Goal: Contribute content

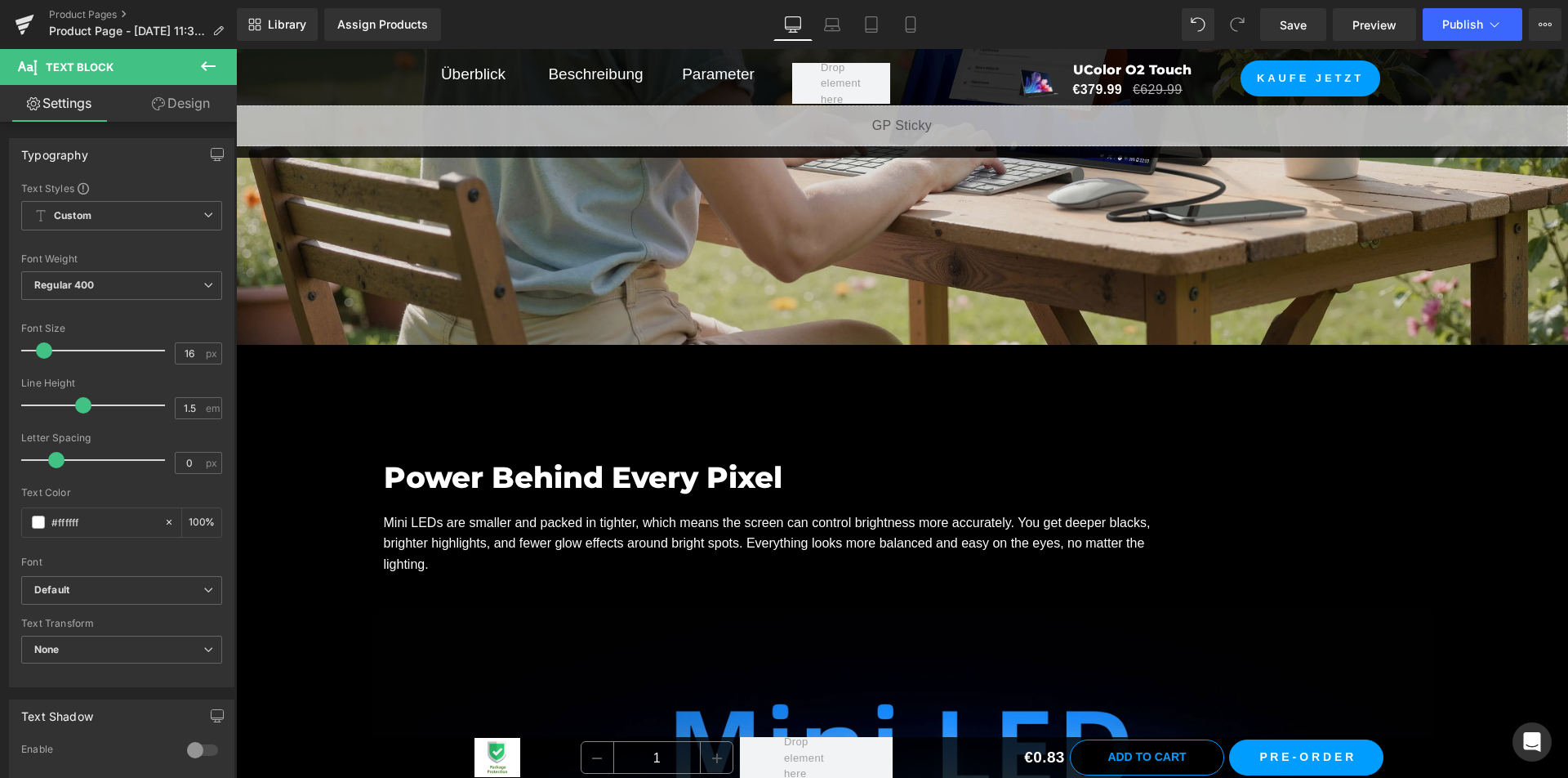
scroll to position [2124, 0]
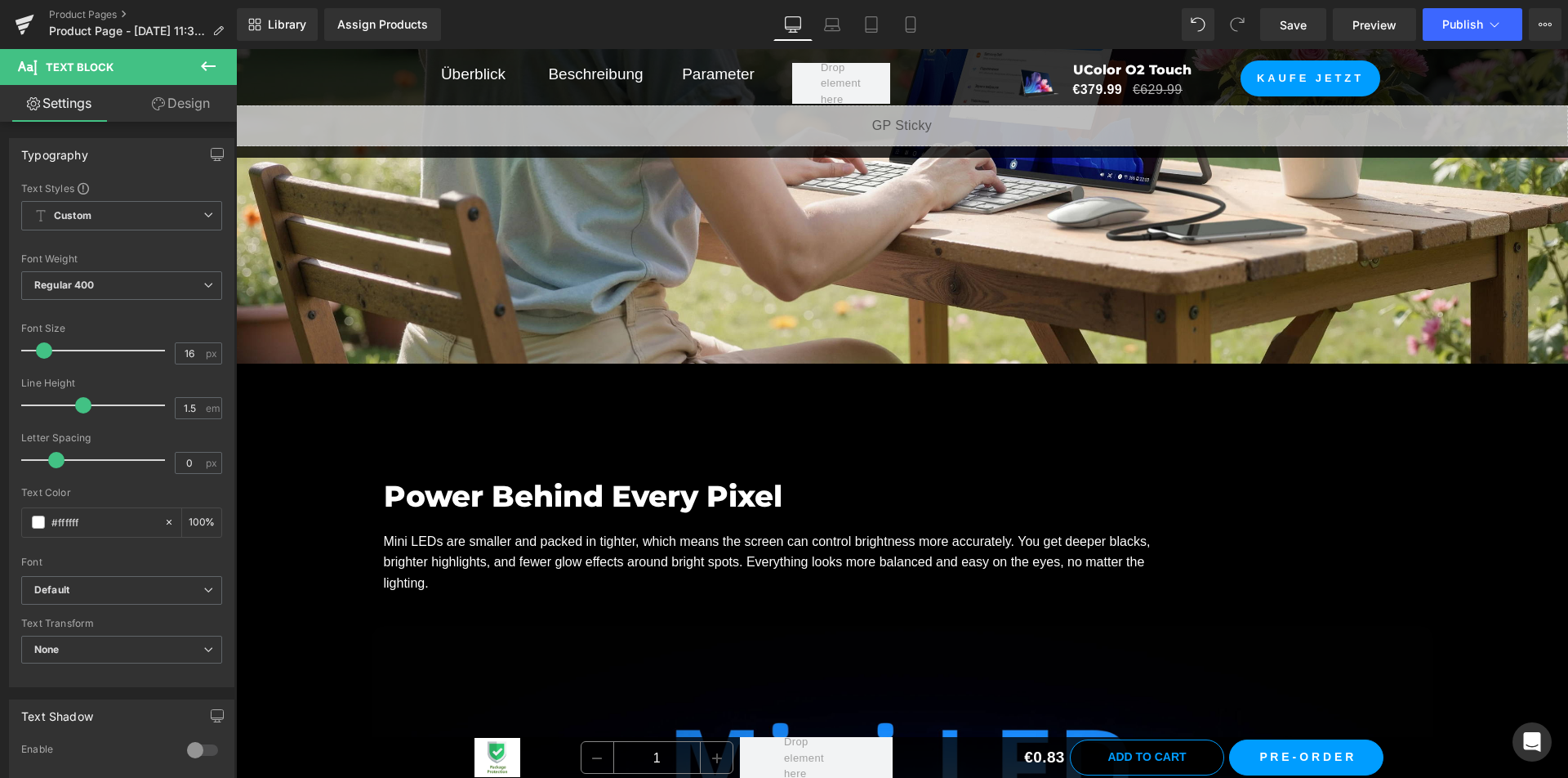
click at [505, 501] on h2 "Power Behind Every Pixel" at bounding box center [902, 496] width 1037 height 44
click at [505, 500] on h2 "Power Behind Every Pixel" at bounding box center [902, 496] width 1037 height 44
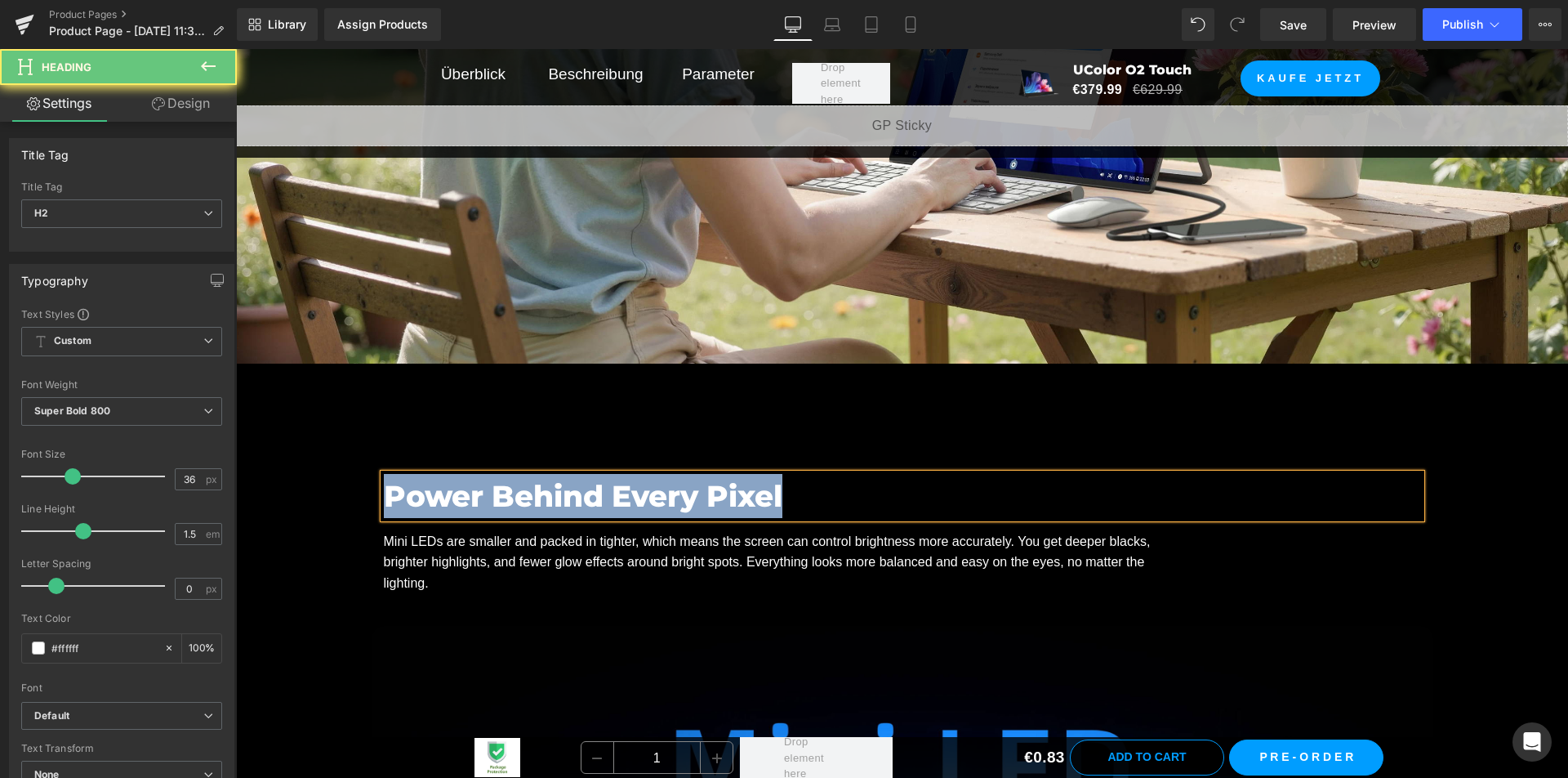
copy h2 "Power Behind Every Pixel"
click at [773, 494] on h2 "Power Behind Every Pixel" at bounding box center [902, 496] width 1037 height 44
copy h2 "Power Behind Every Pixel"
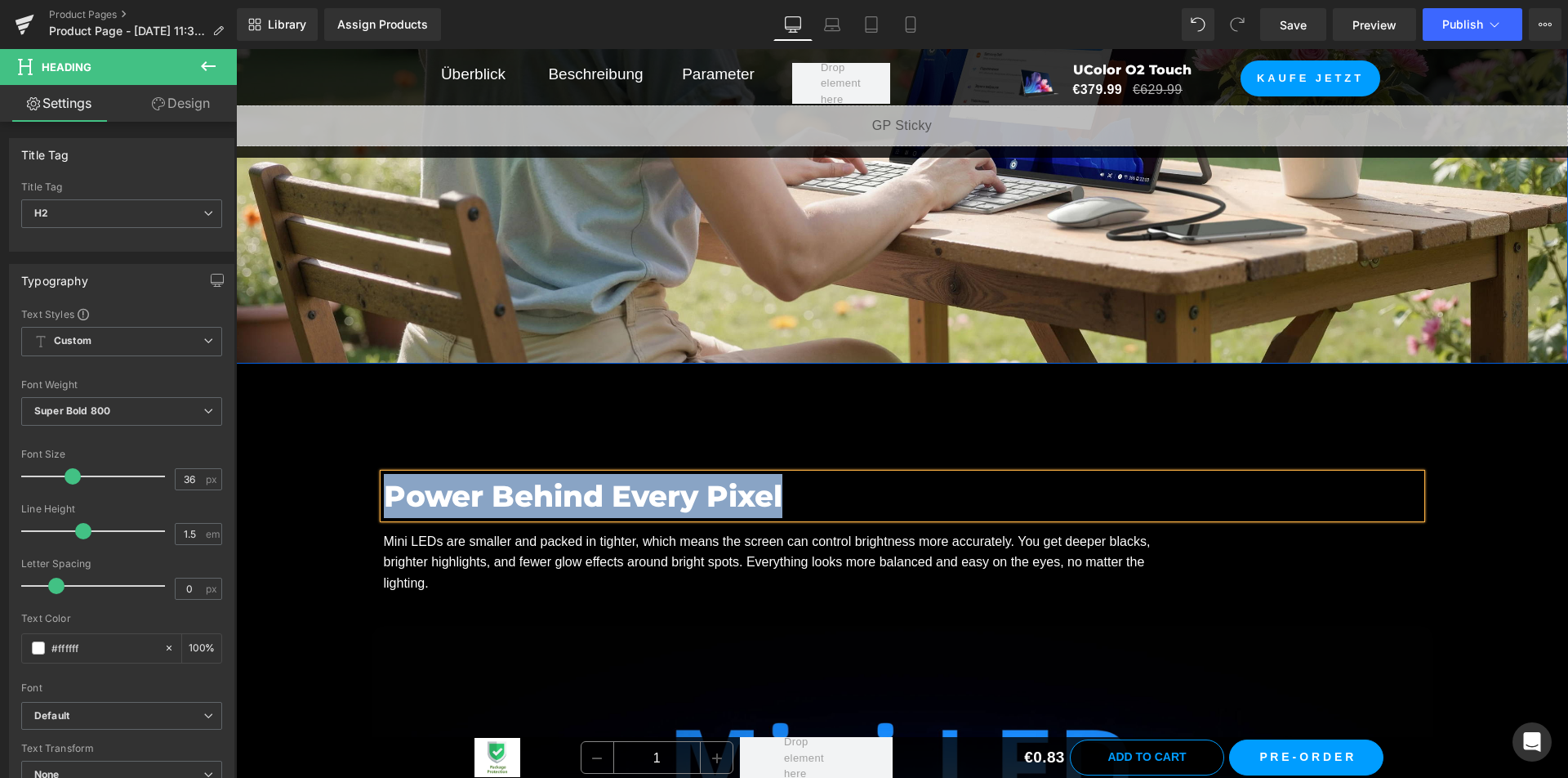
paste div
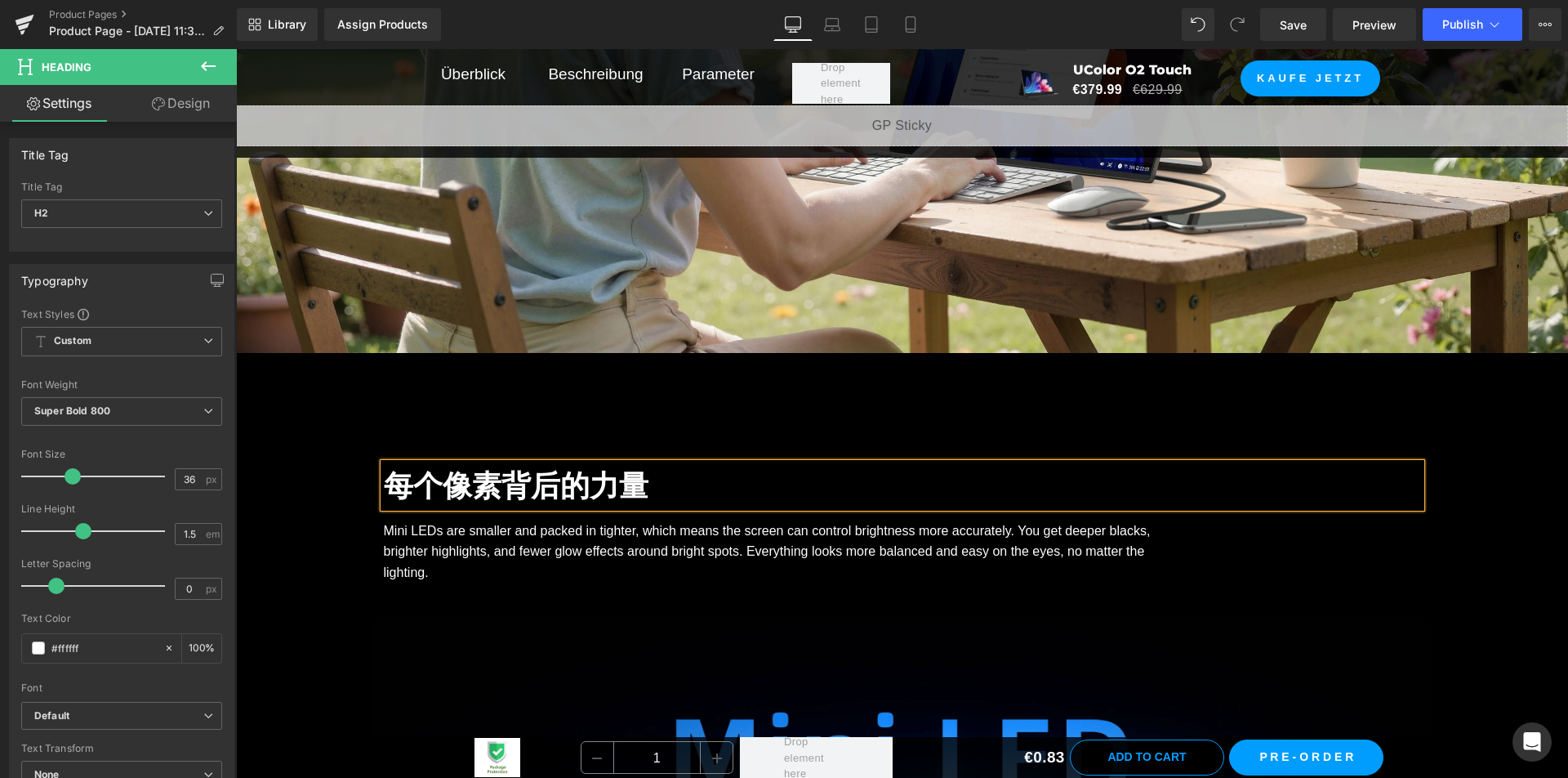
scroll to position [2205, 0]
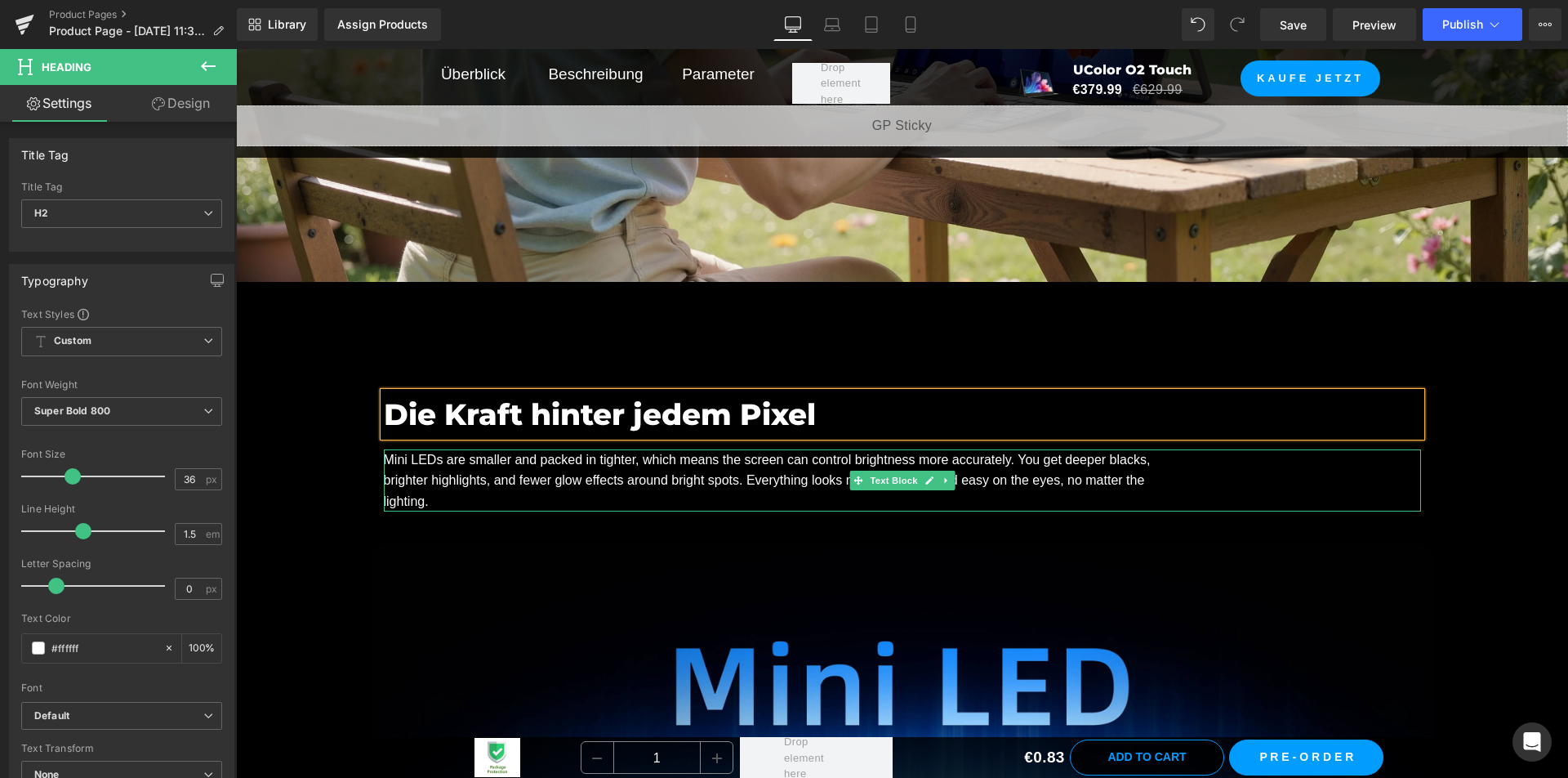
click at [467, 480] on p "Mini LEDs are smaller and packed in tighter, which means the screen can control…" at bounding box center [779, 481] width 792 height 63
click at [468, 479] on p "Mini LEDs are smaller and packed in tighter, which means the screen can control…" at bounding box center [779, 481] width 792 height 63
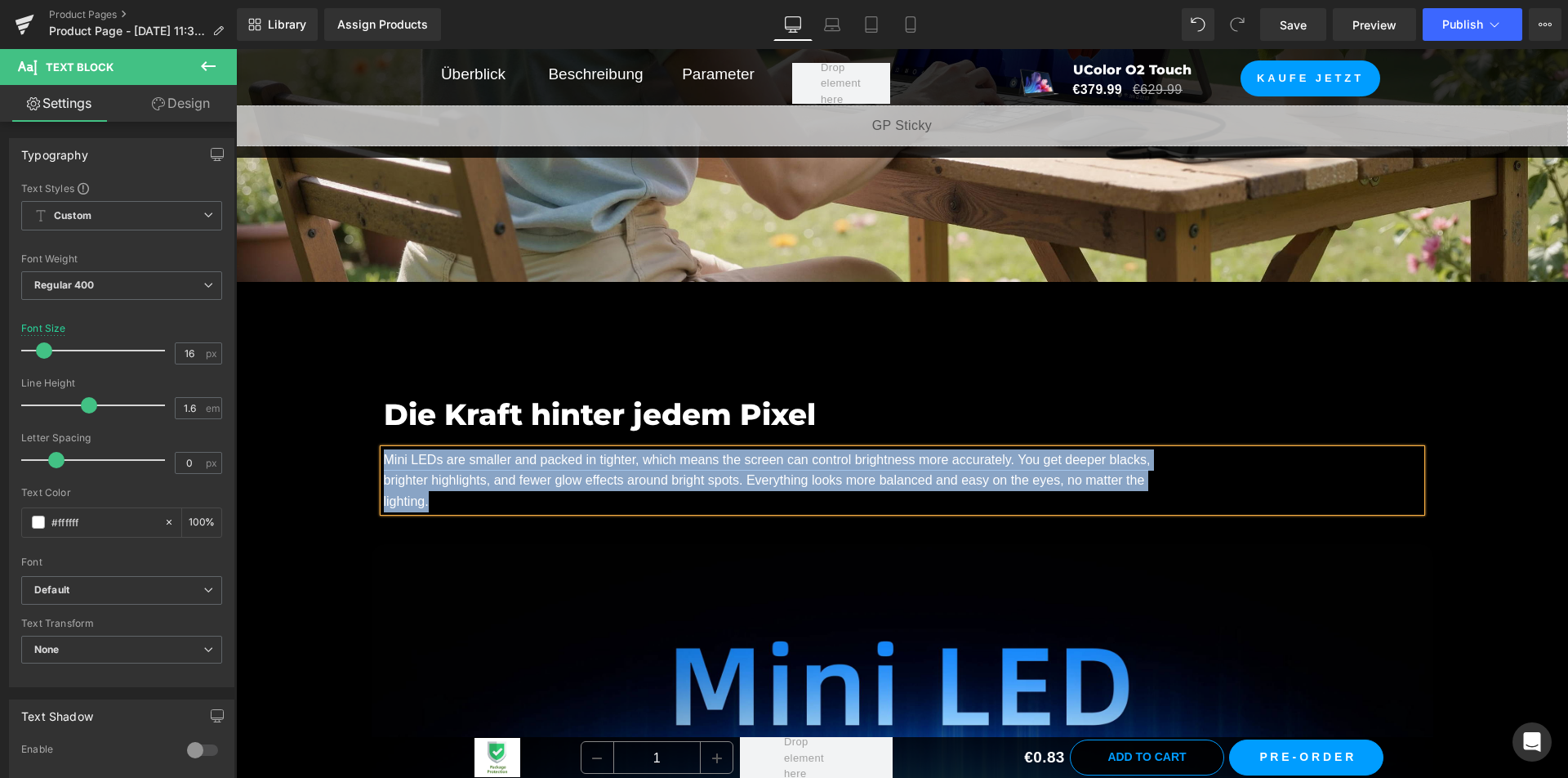
paste div
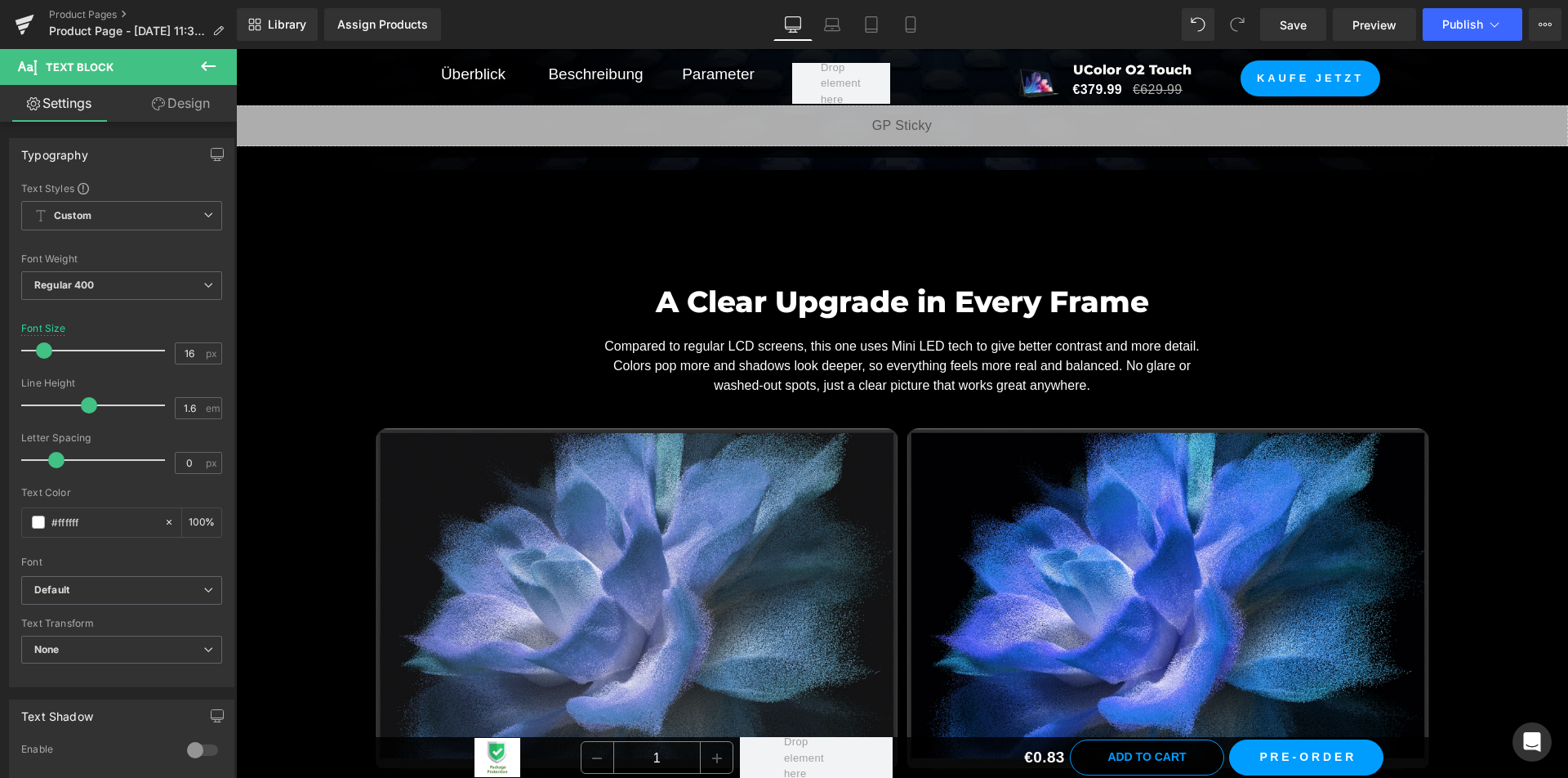
scroll to position [3268, 0]
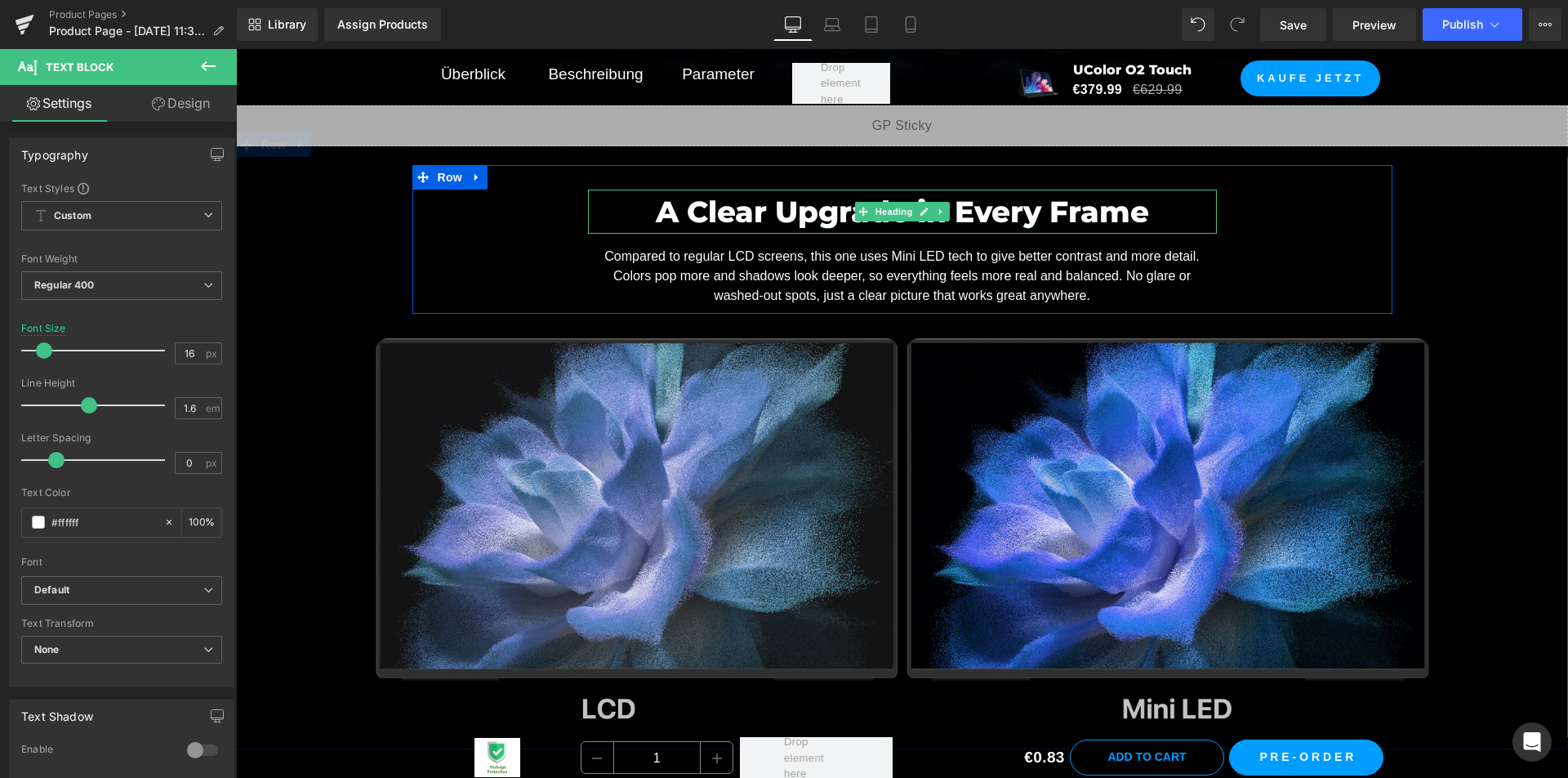
click at [708, 204] on h2 "A Clear Upgrade in Every Frame" at bounding box center [902, 212] width 629 height 44
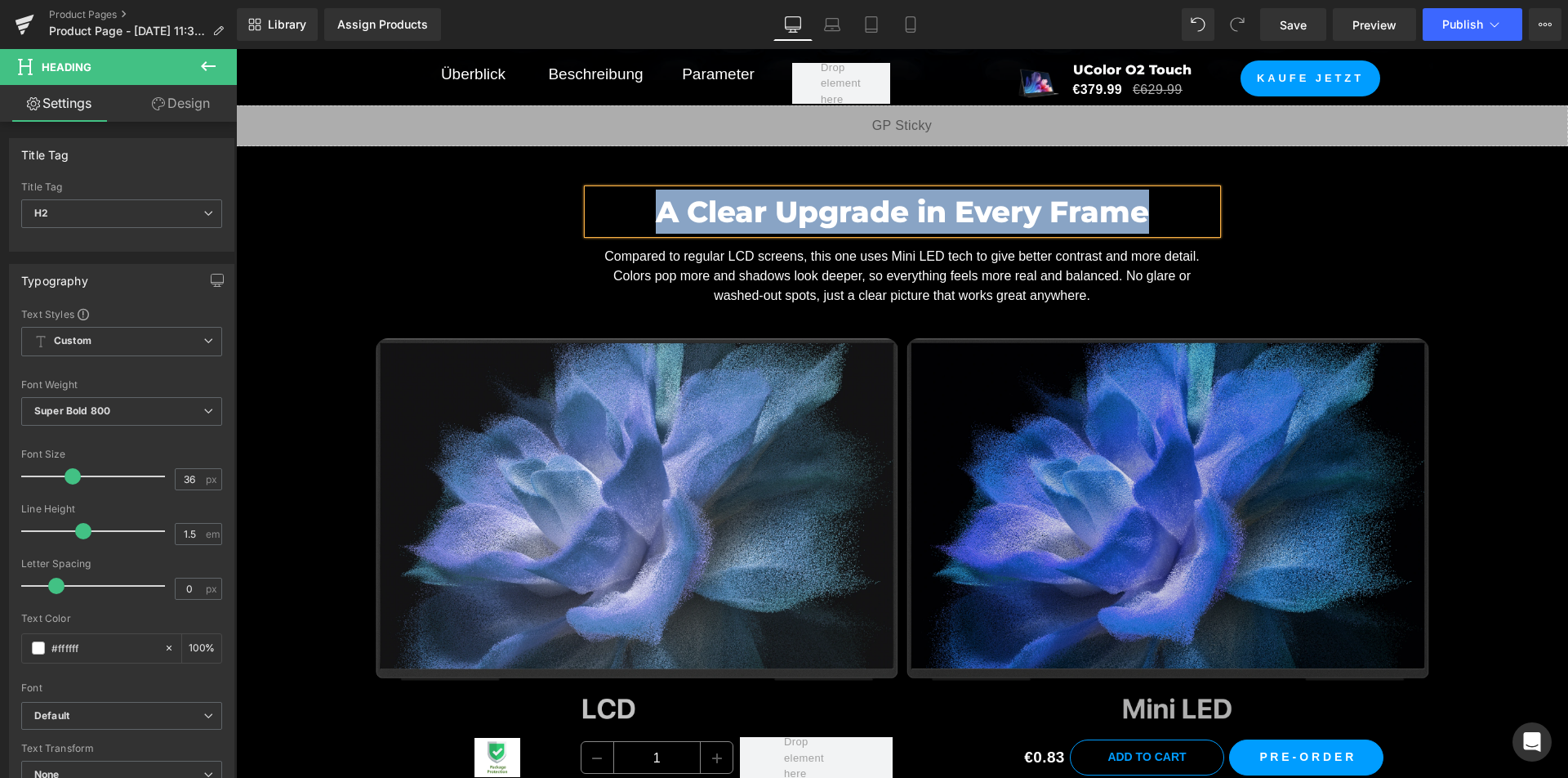
paste div
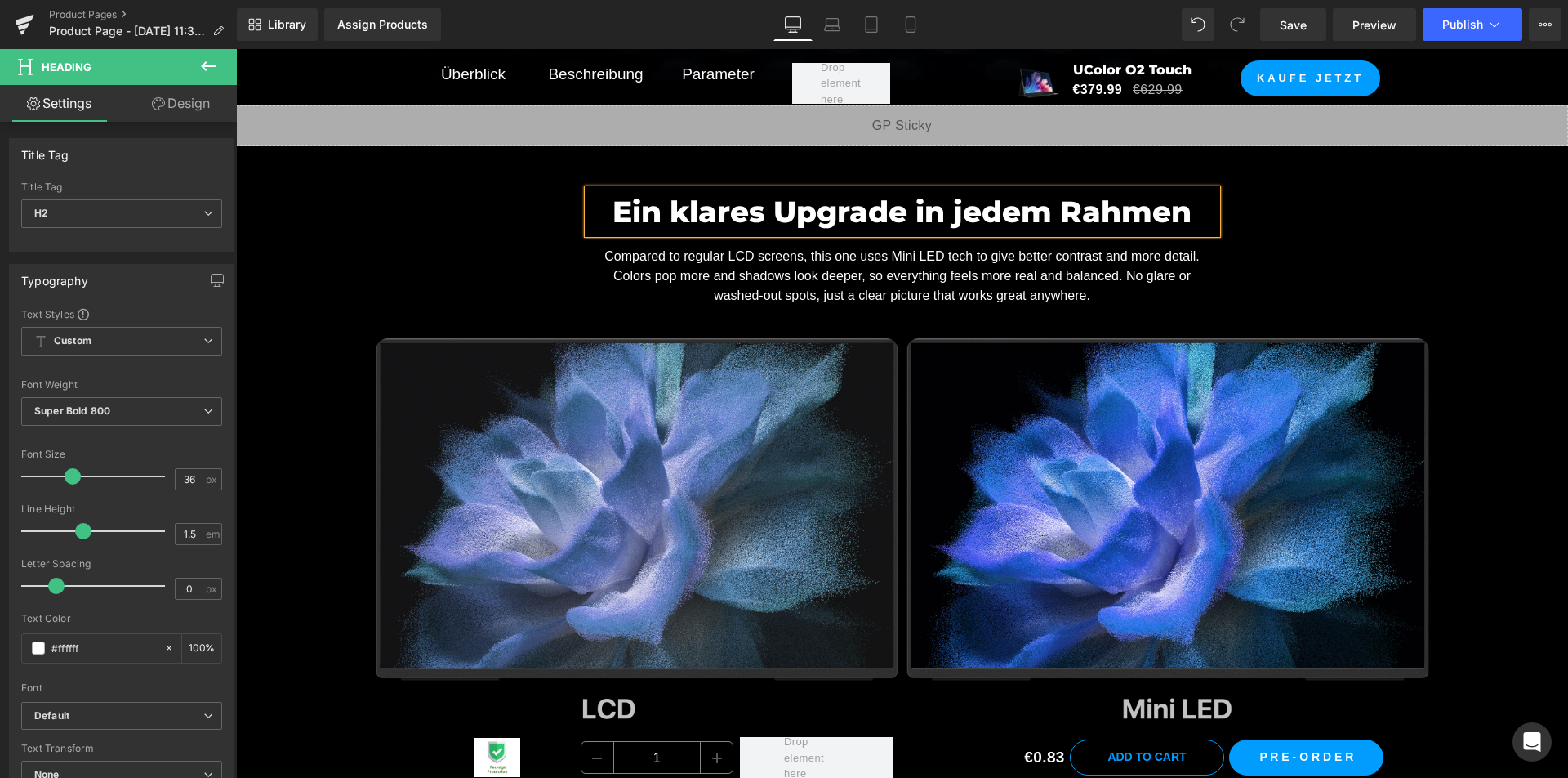
click at [828, 292] on p "Compared to regular LCD screens, this one uses Mini LED tech to give better con…" at bounding box center [902, 276] width 629 height 59
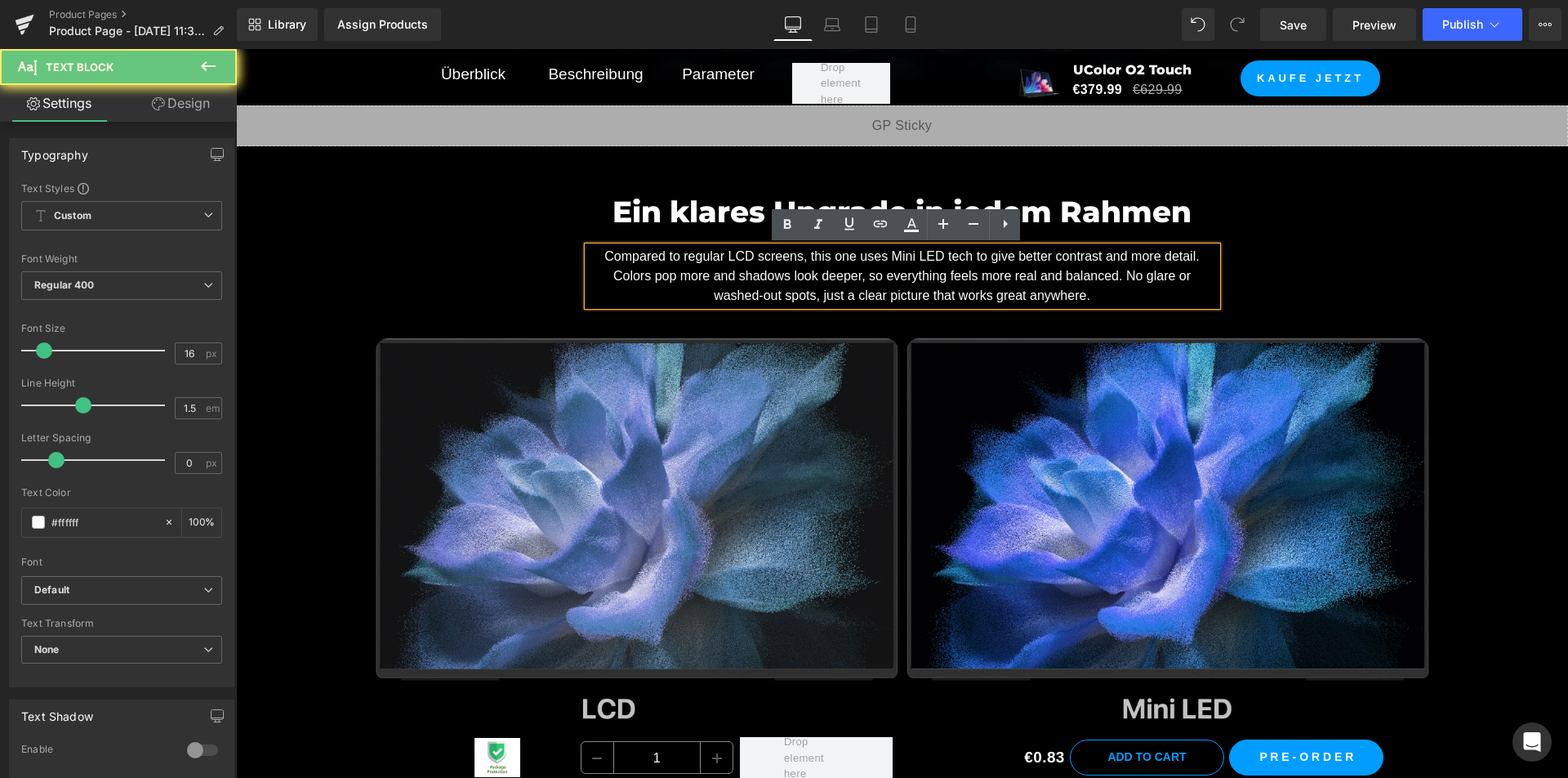
click at [828, 292] on p "Compared to regular LCD screens, this one uses Mini LED tech to give better con…" at bounding box center [902, 276] width 629 height 59
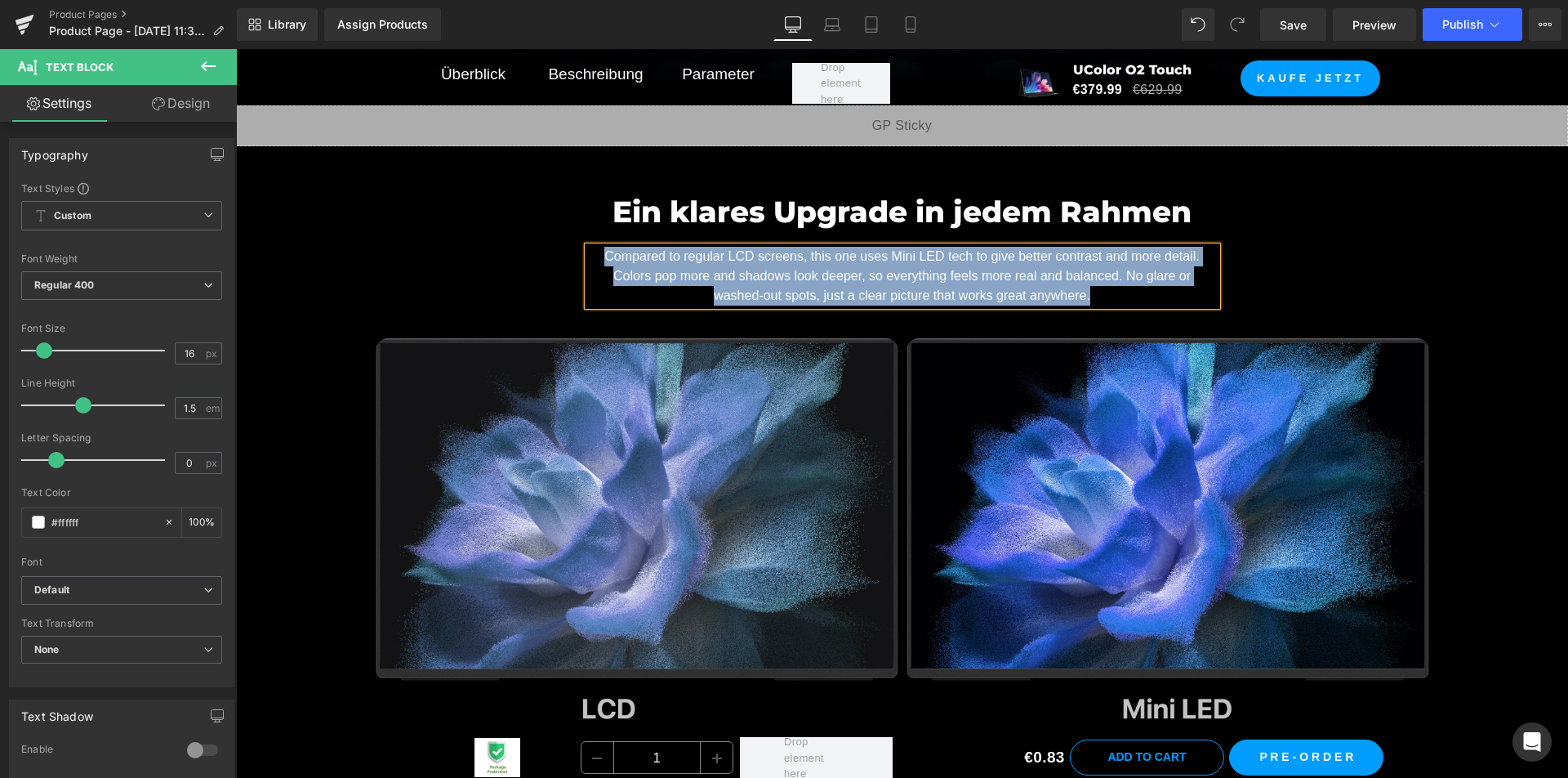
paste div
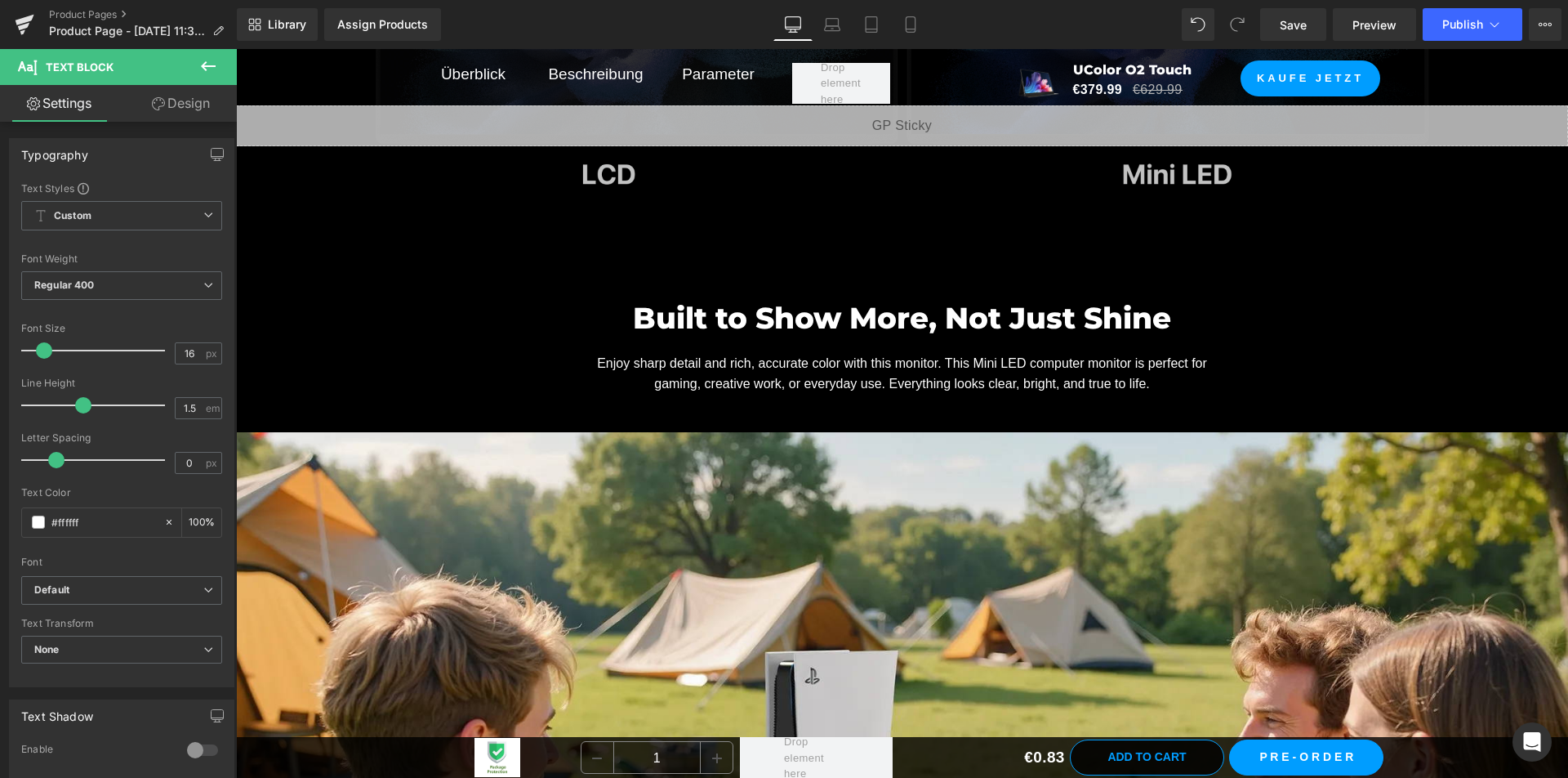
scroll to position [3840, 0]
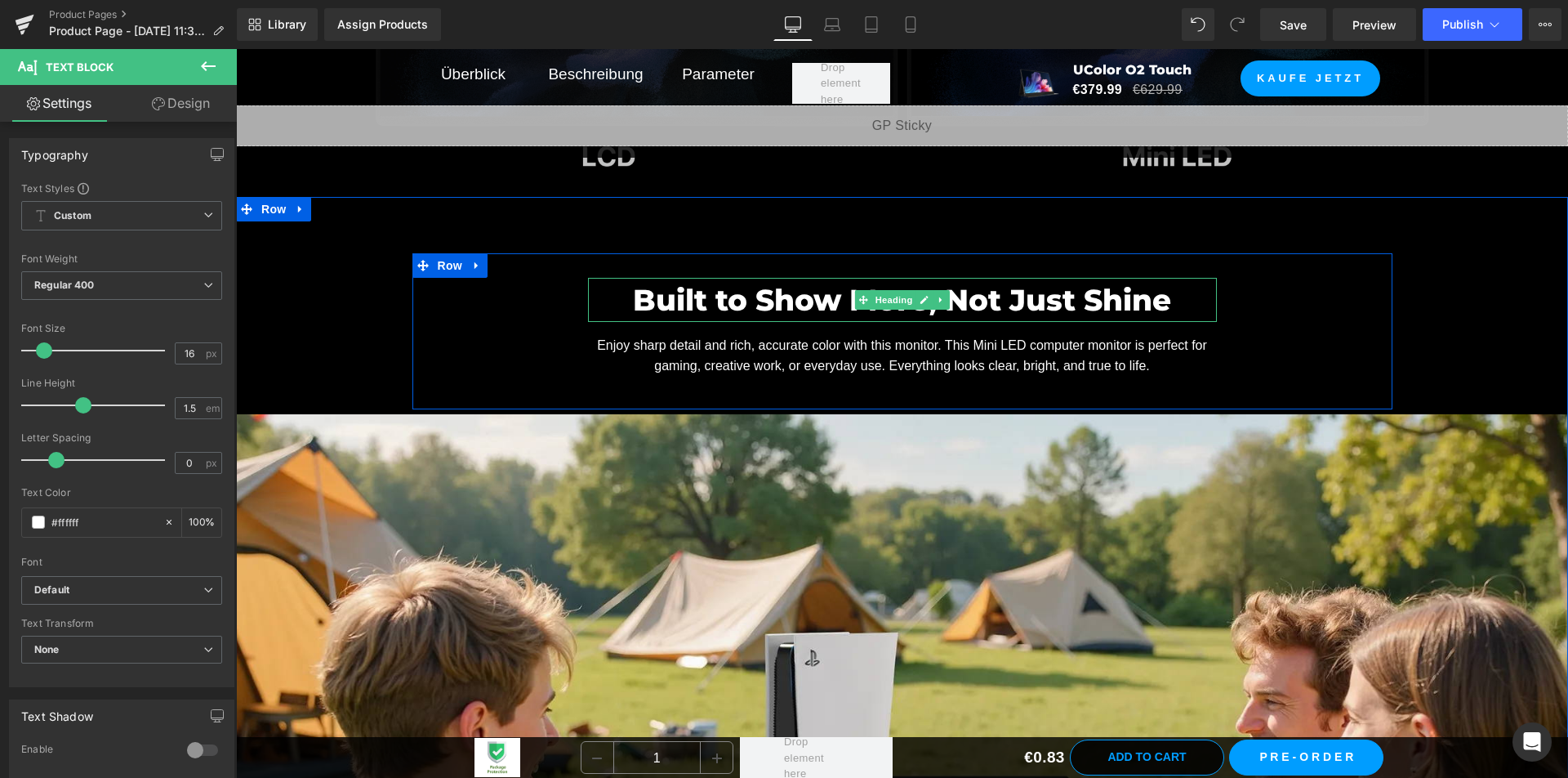
click at [797, 302] on font "Built to Show More, Not Just Shine" at bounding box center [902, 300] width 539 height 36
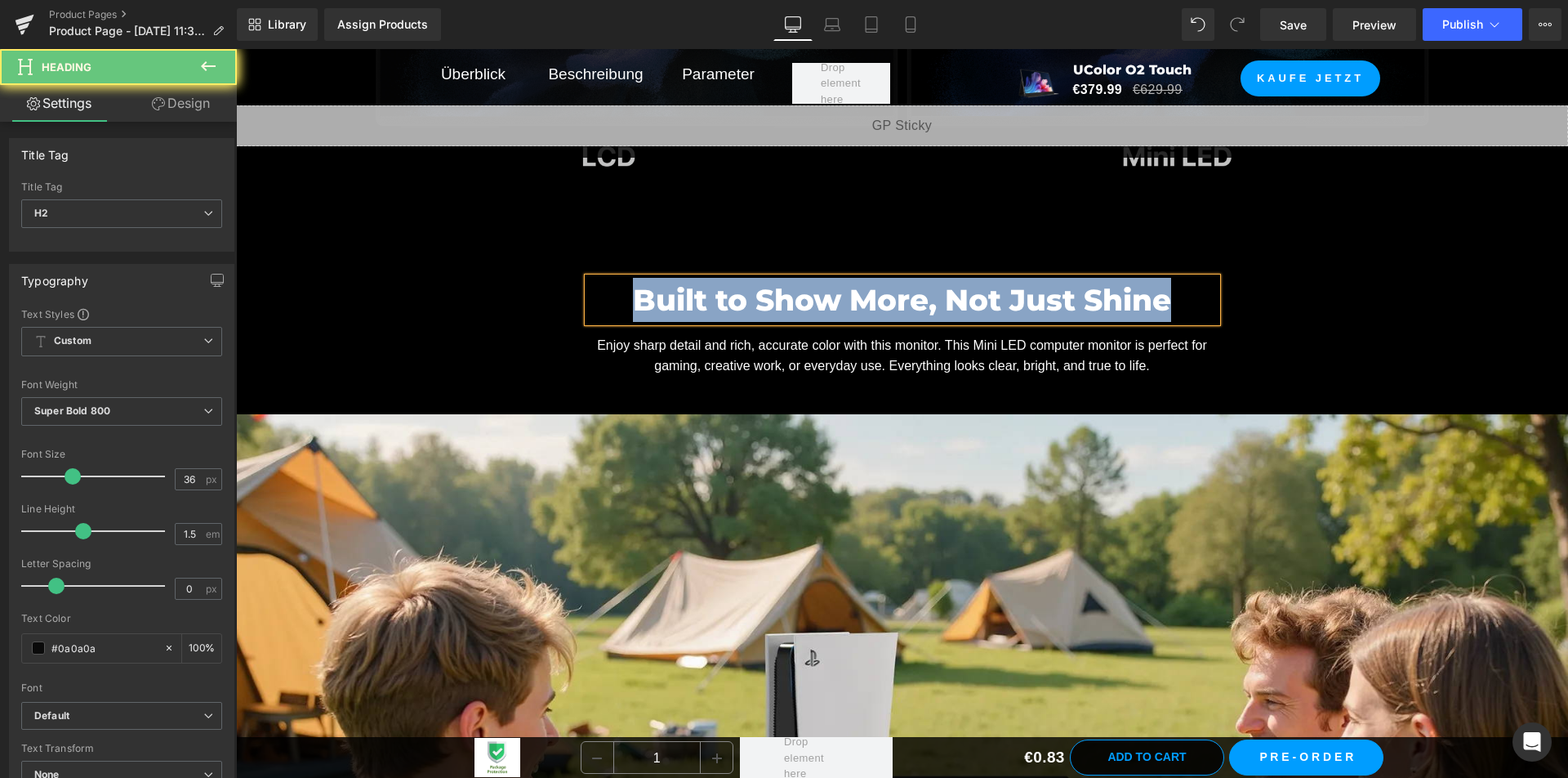
copy font "Built to Show More, Not Just Shine"
paste div
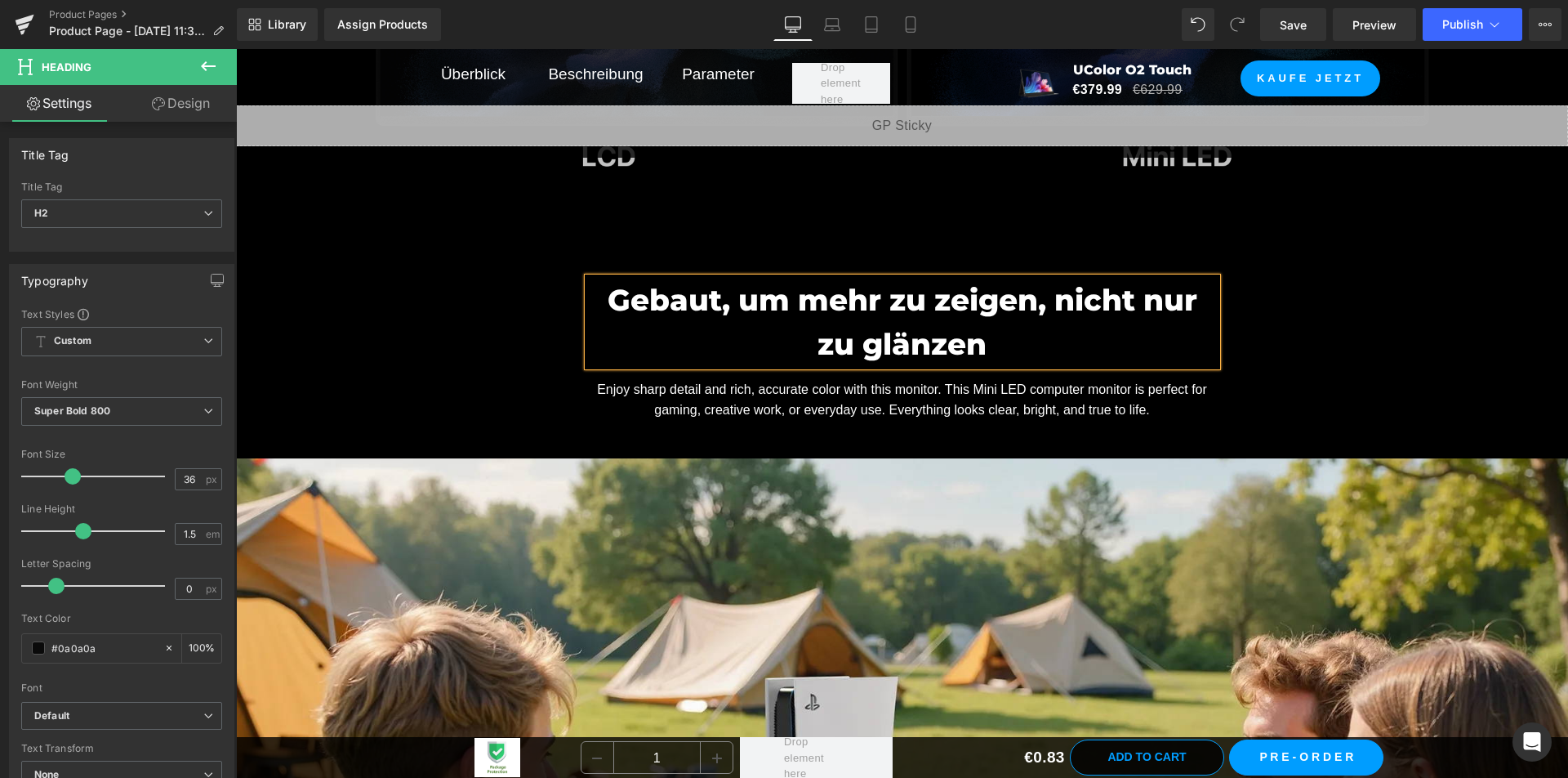
click at [756, 408] on span "Enjoy sharp detail and rich, accurate color with this monitor. This Mini LED co…" at bounding box center [902, 399] width 610 height 35
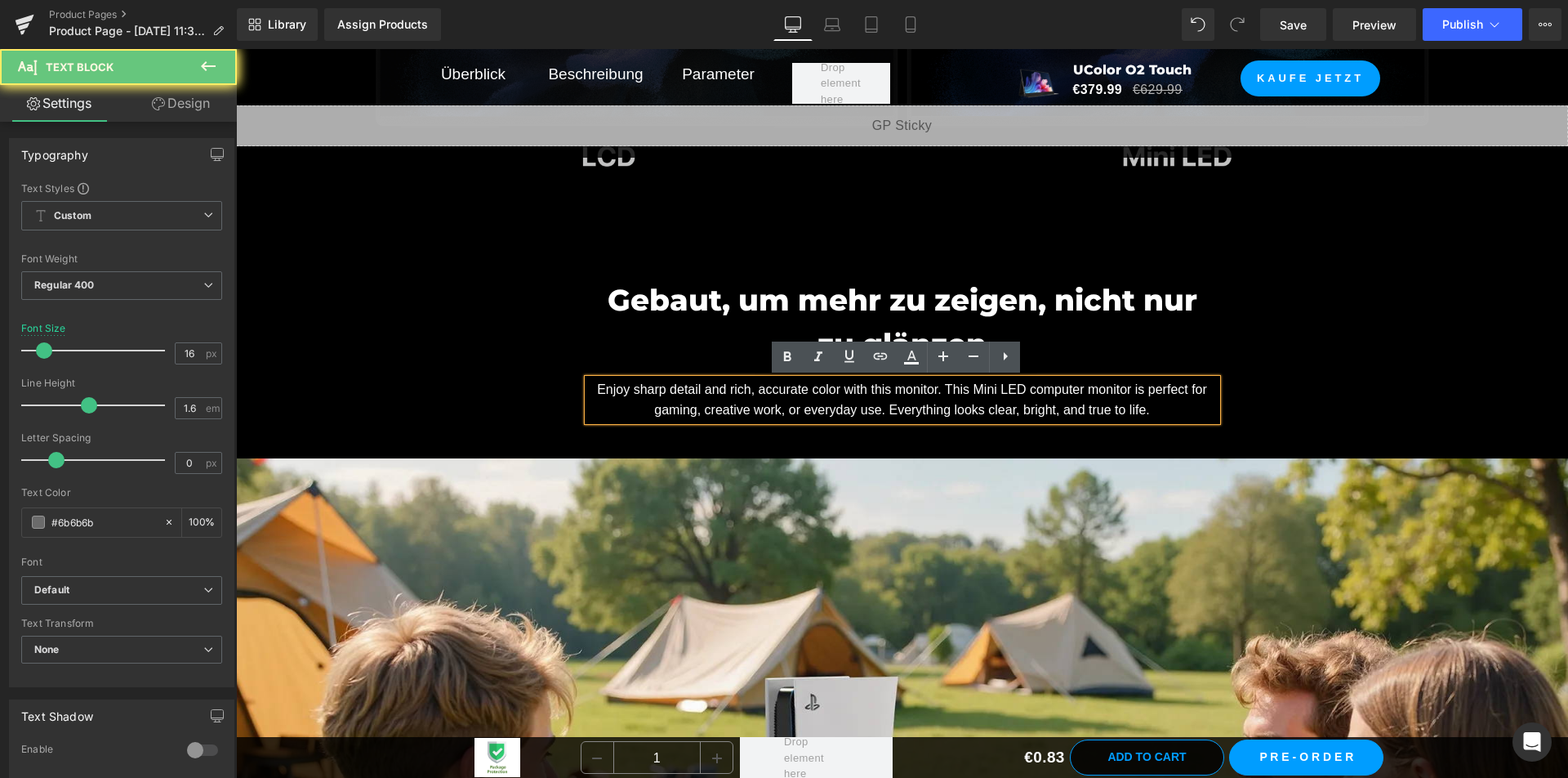
click at [756, 407] on span "Enjoy sharp detail and rich, accurate color with this monitor. This Mini LED co…" at bounding box center [902, 399] width 610 height 35
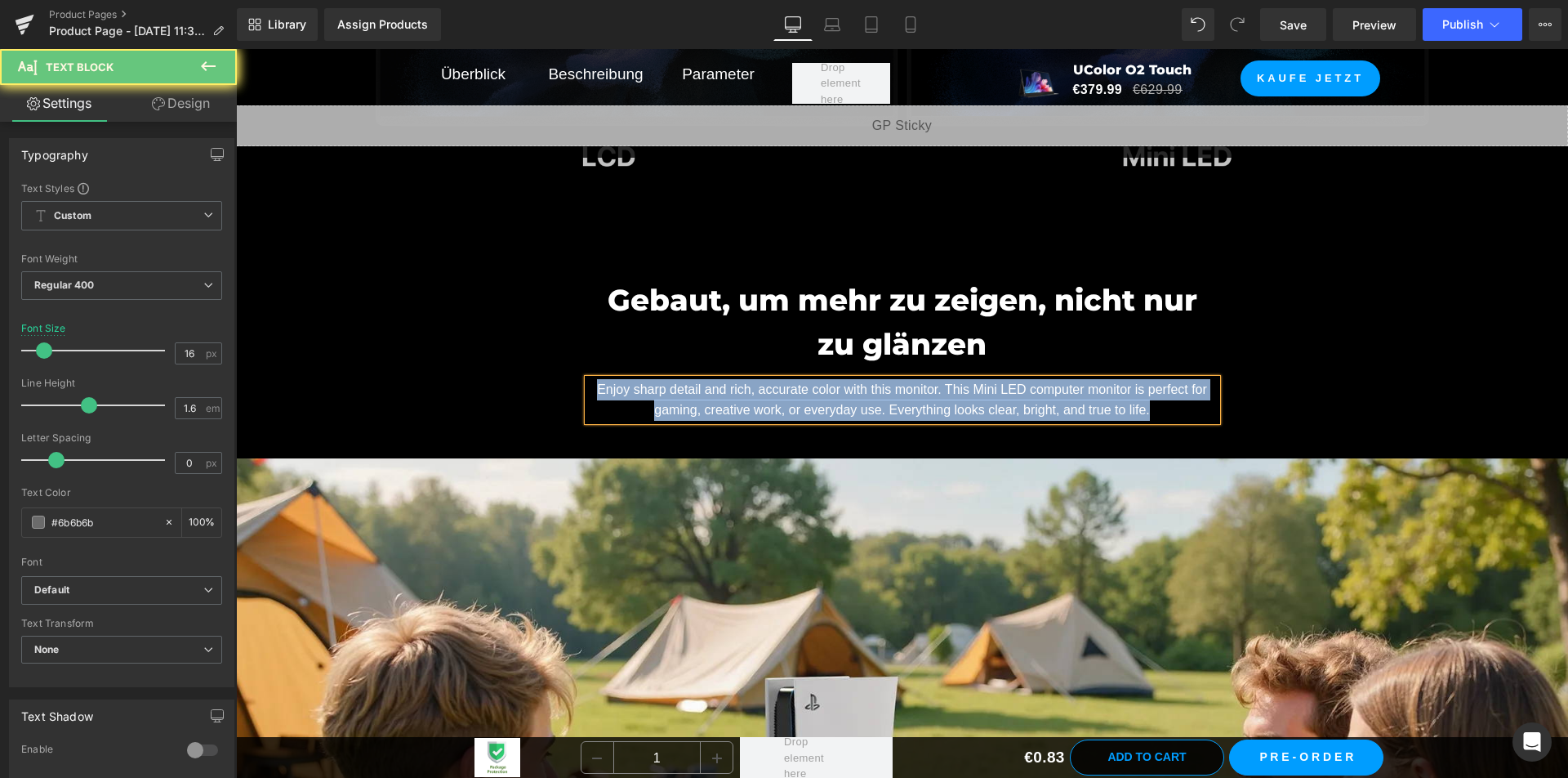
copy span "Enjoy sharp detail and rich, accurate color with this monitor. This Mini LED co…"
paste div
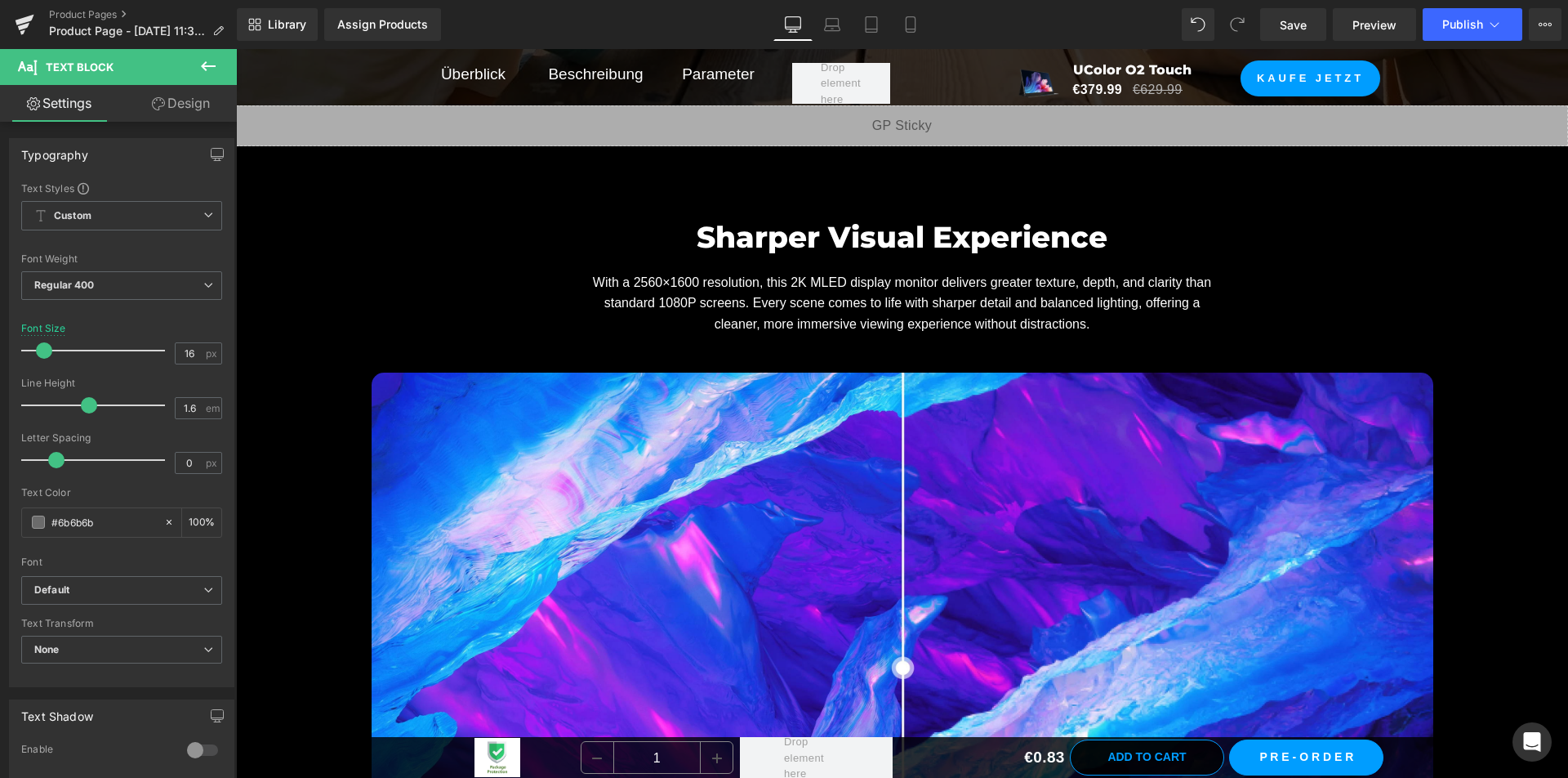
scroll to position [4820, 0]
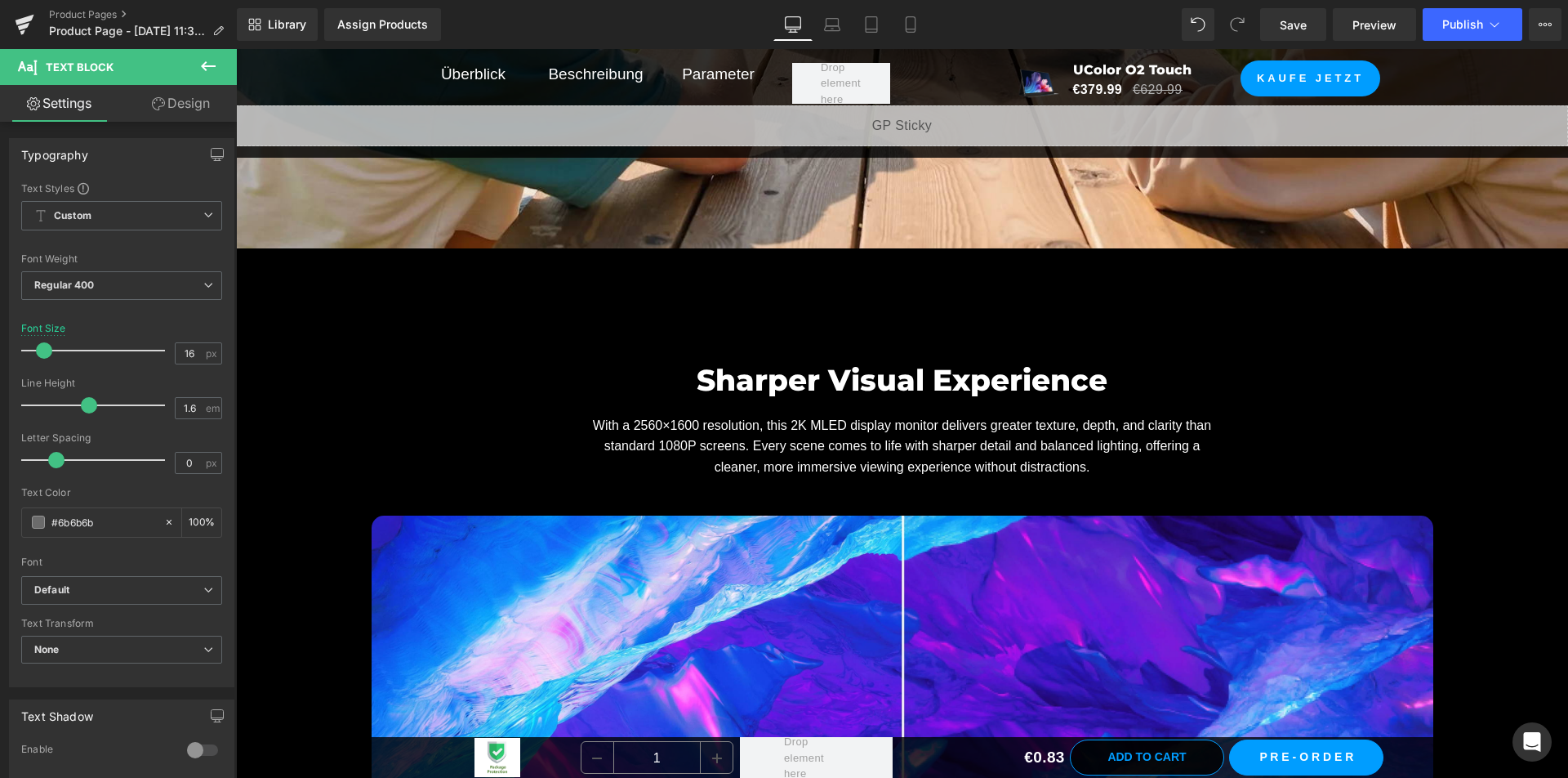
click at [775, 380] on span "Sharper Visual Experience" at bounding box center [902, 380] width 411 height 36
click at [775, 380] on span "Sharper Visual Experience" at bounding box center [902, 380] width 411 height 36
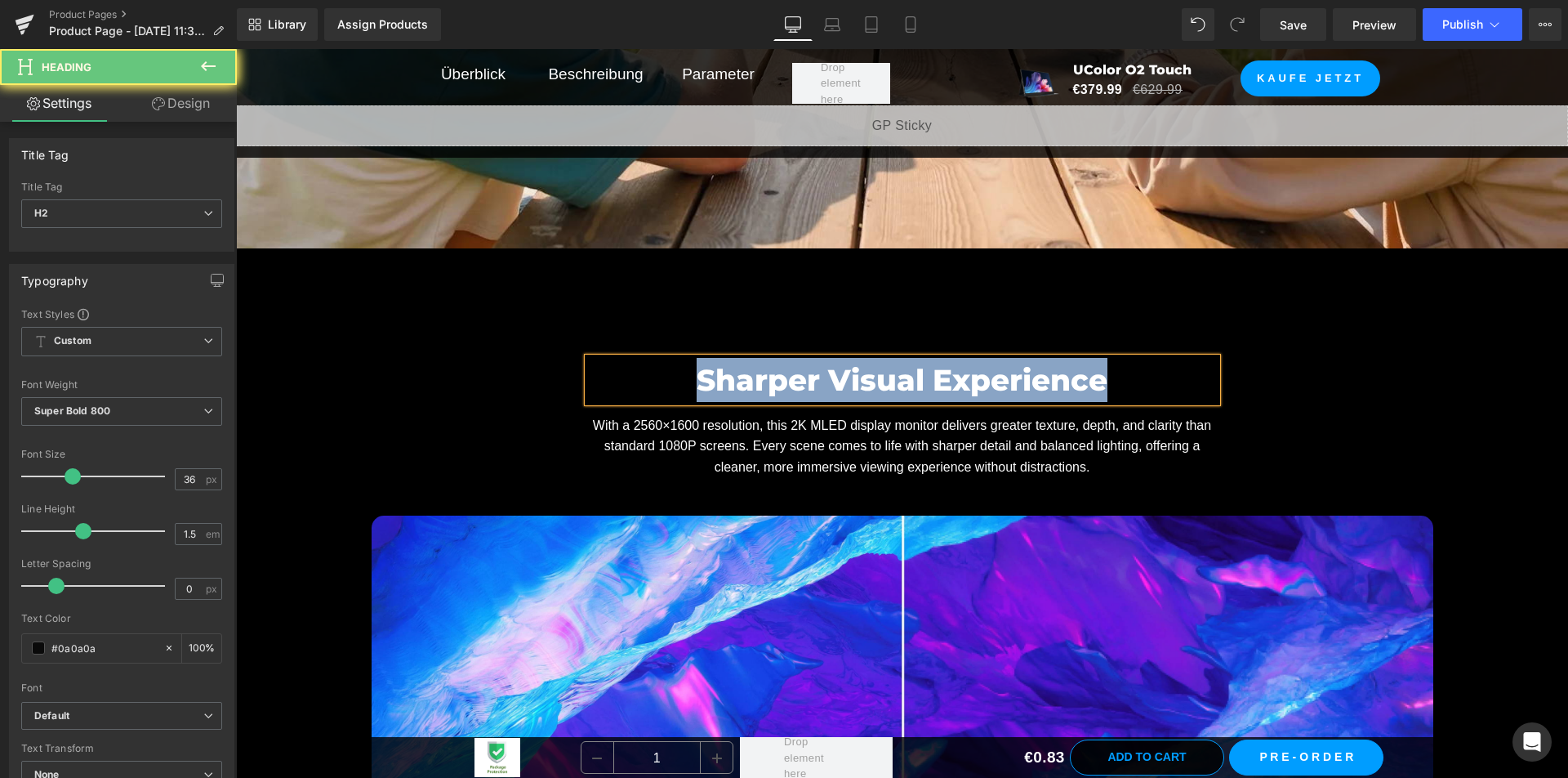
copy span "Sharper Visual Experience"
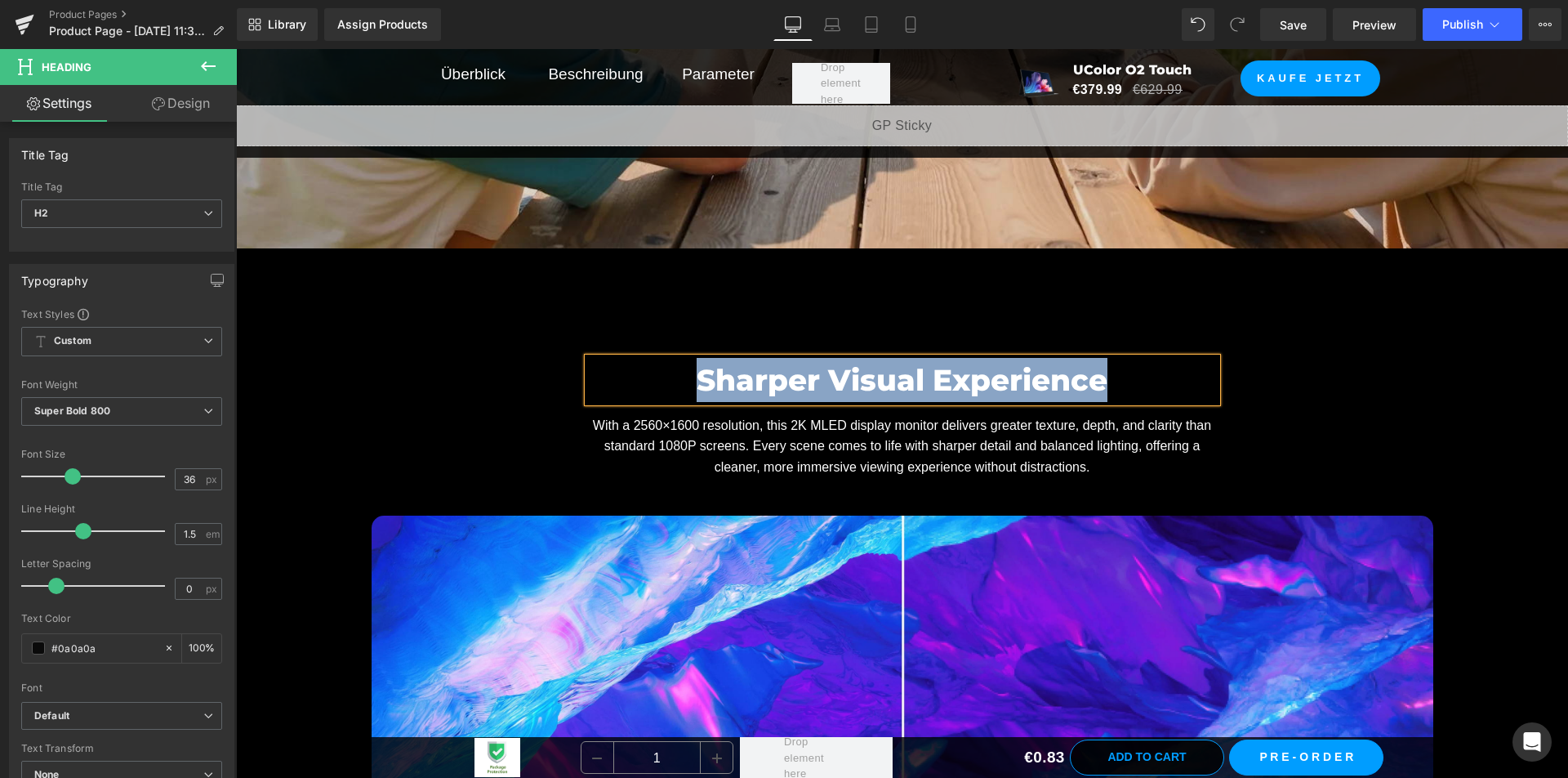
paste div
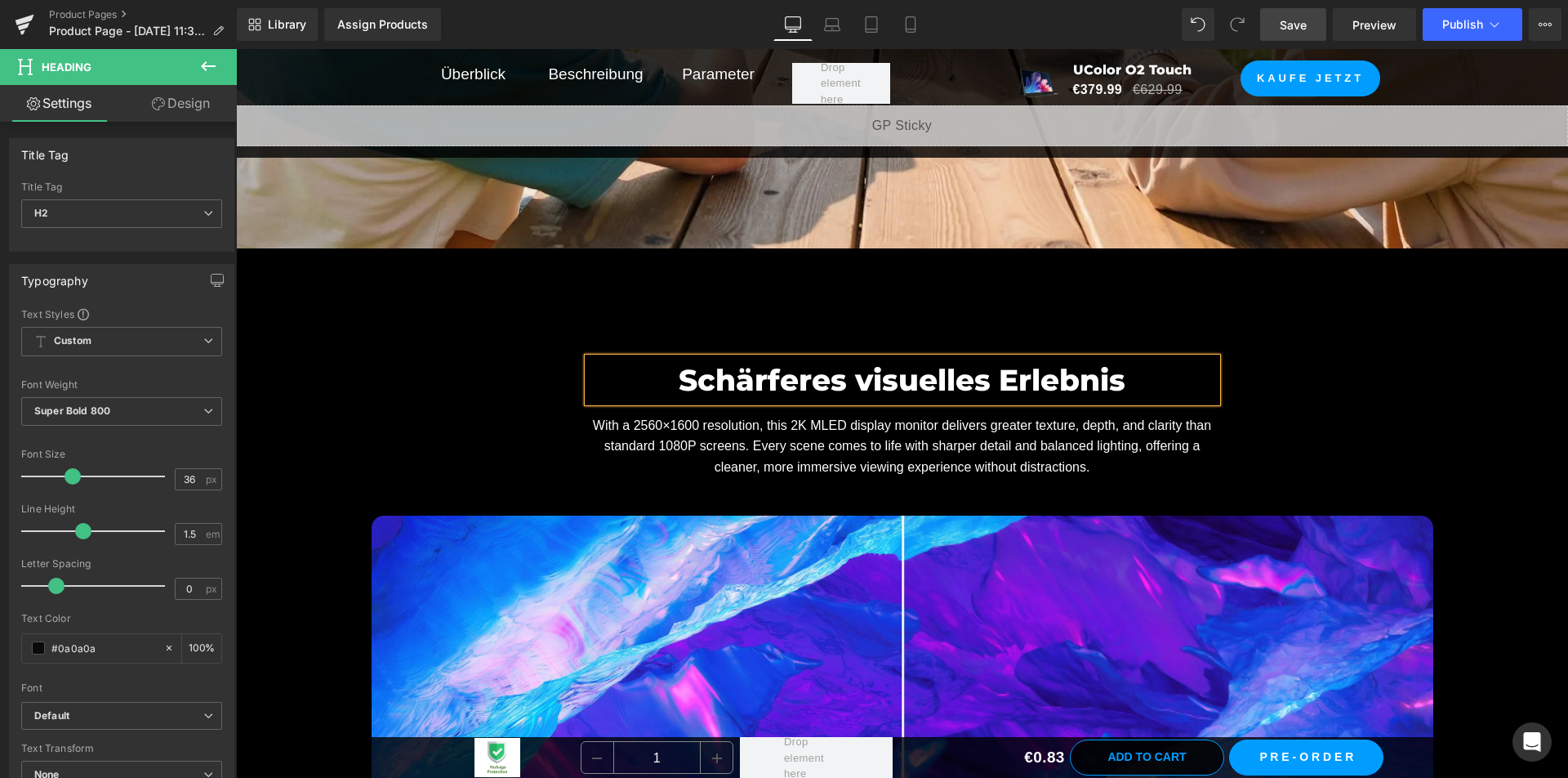
drag, startPoint x: 1300, startPoint y: 21, endPoint x: 1292, endPoint y: 36, distance: 17.0
click at [1300, 21] on span "Save" at bounding box center [1293, 25] width 27 height 17
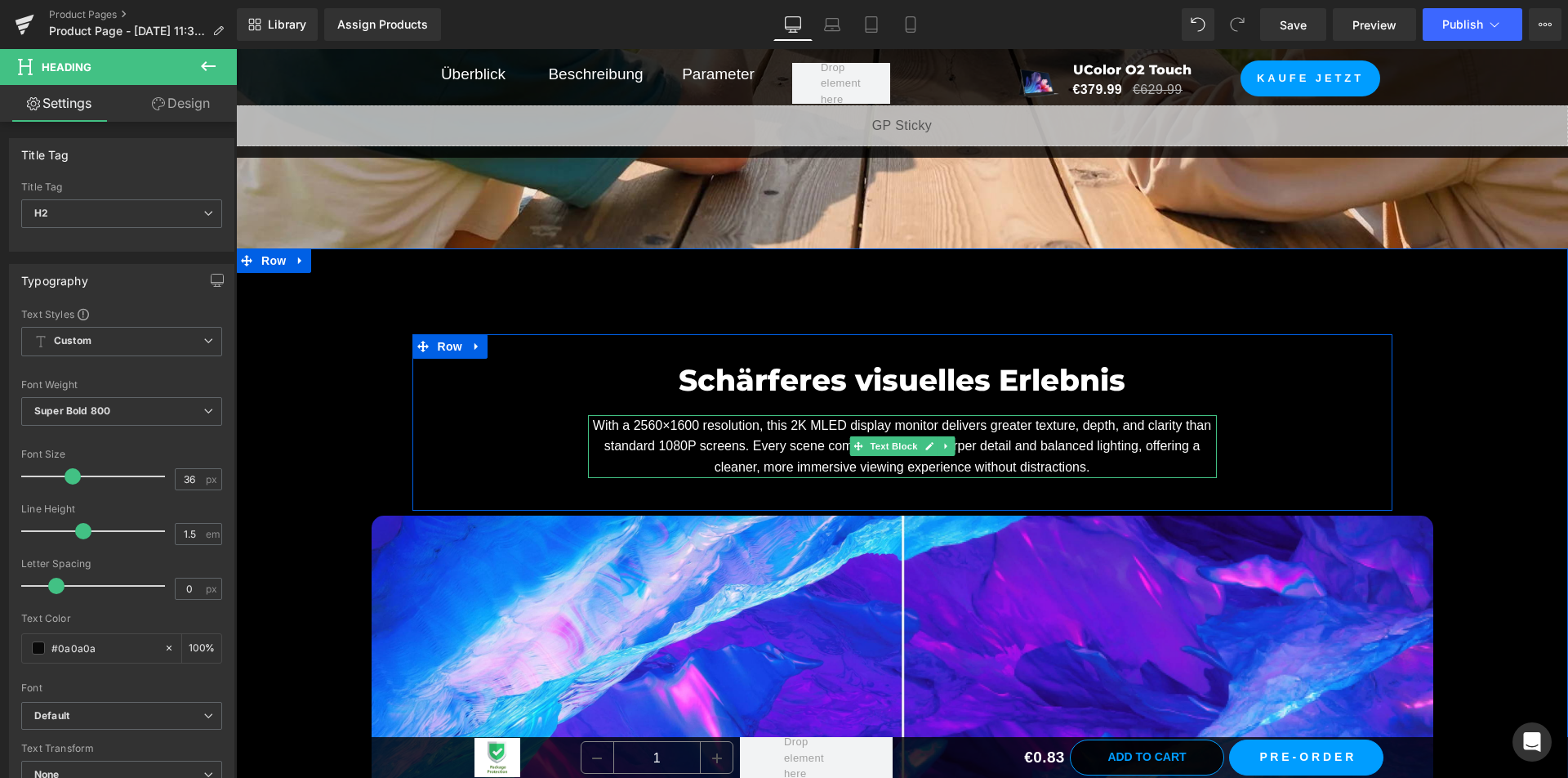
click at [730, 448] on span "With a 2560×1600 resolution, this 2K MLED display monitor delivers greater text…" at bounding box center [902, 445] width 619 height 55
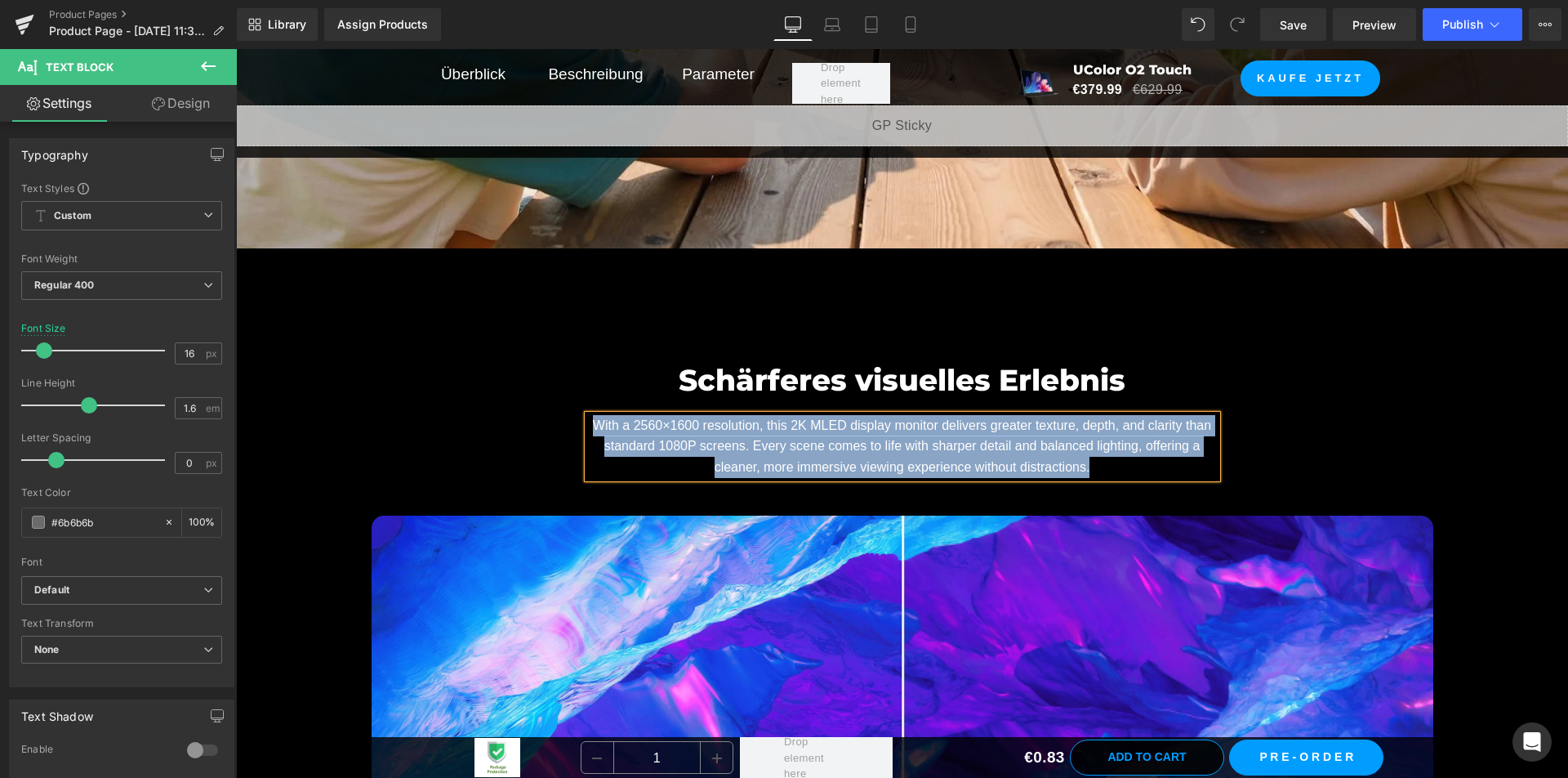
paste div
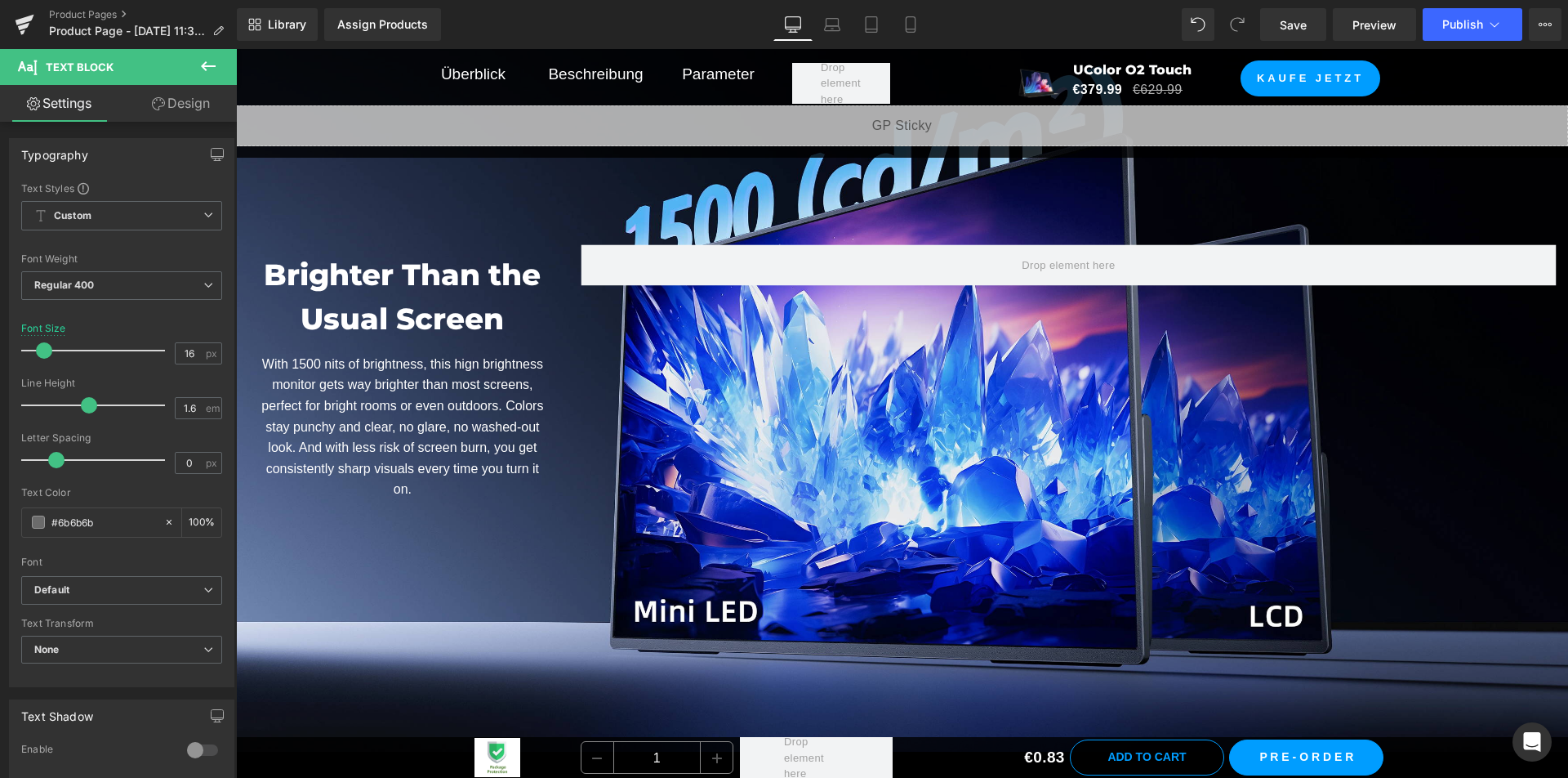
scroll to position [5964, 0]
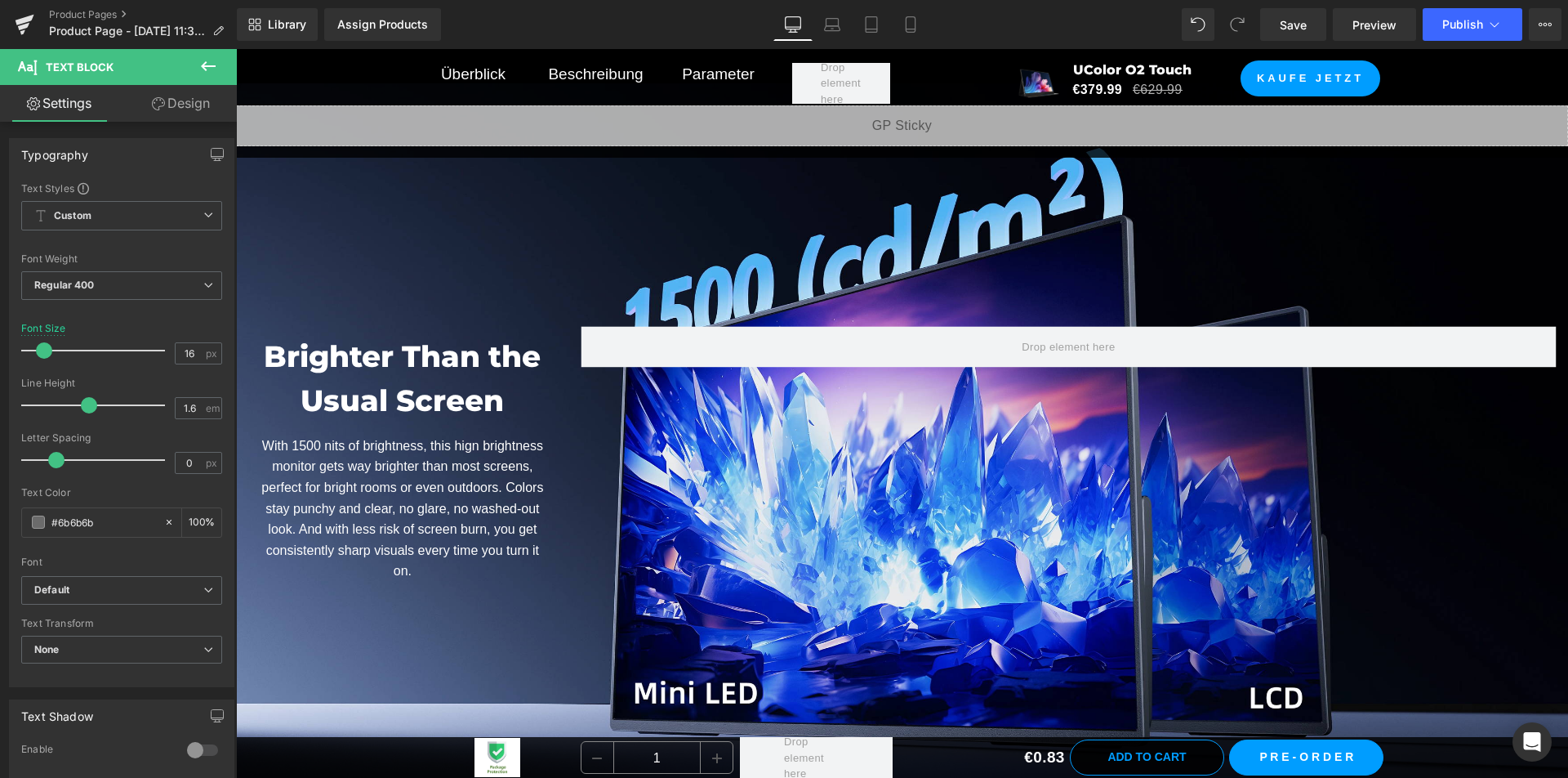
click at [460, 404] on font "Brighter Than the Usual Screen" at bounding box center [402, 378] width 277 height 80
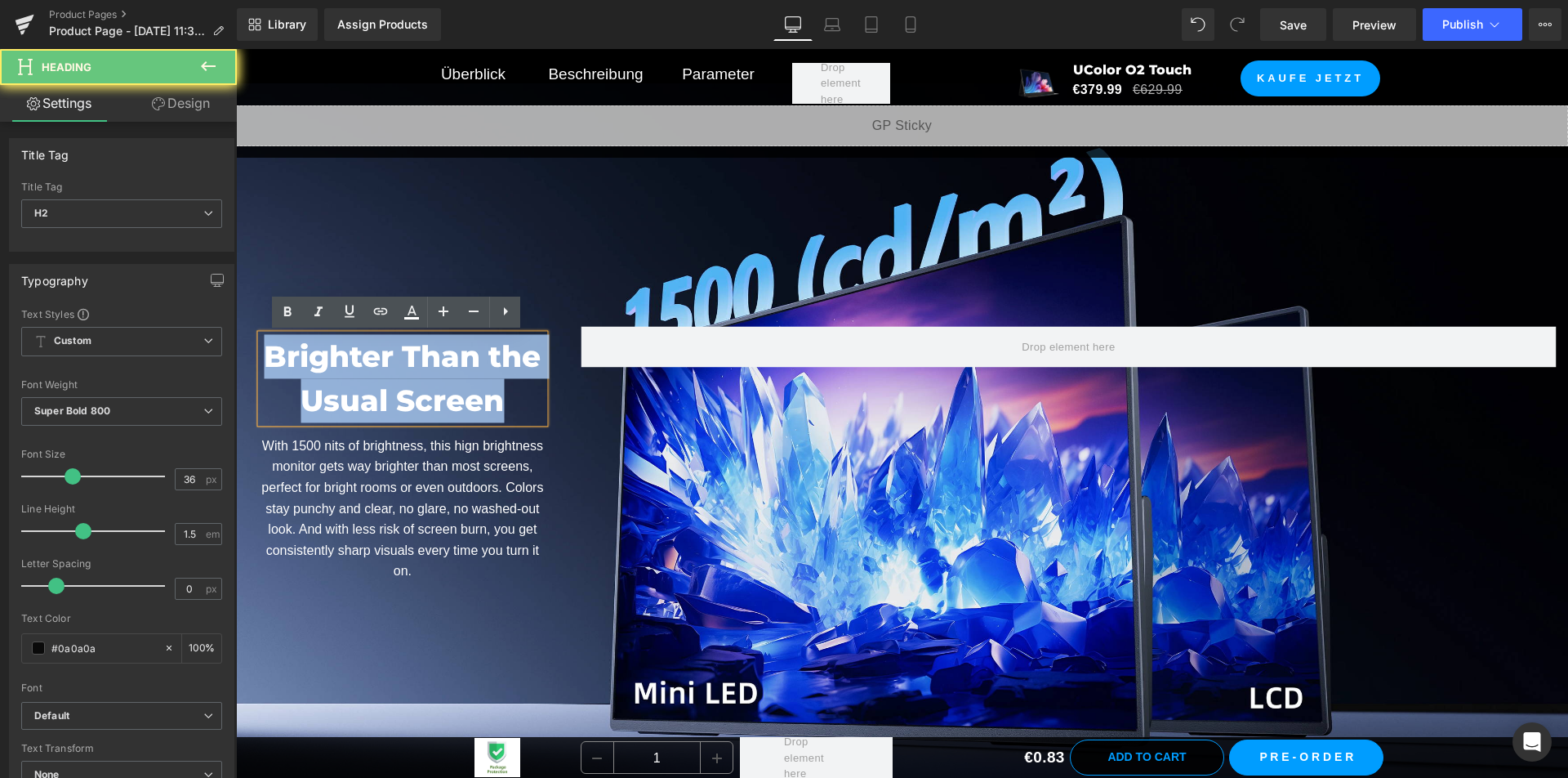
copy font "Brighter Than the Usual Screen"
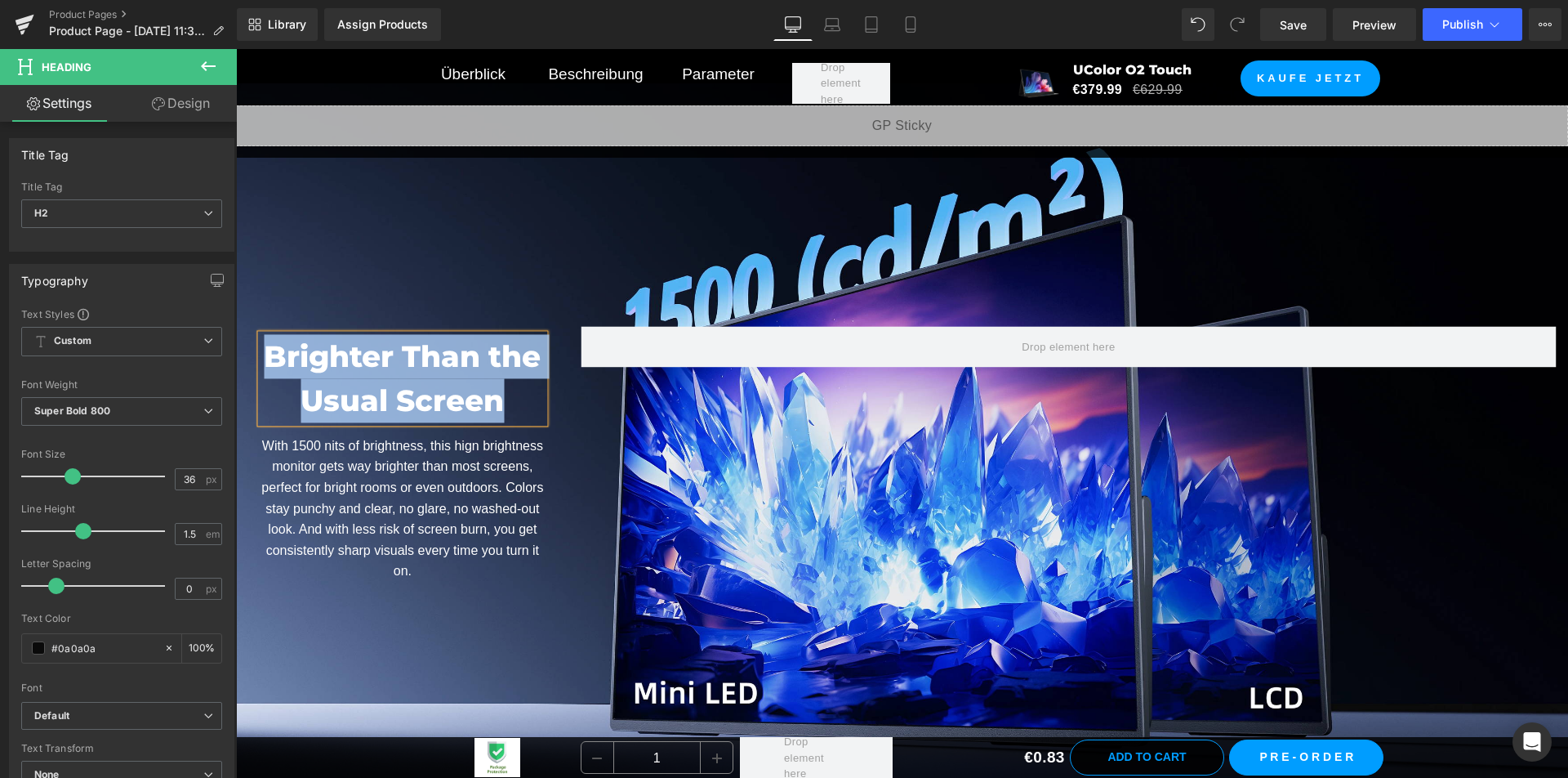
paste div
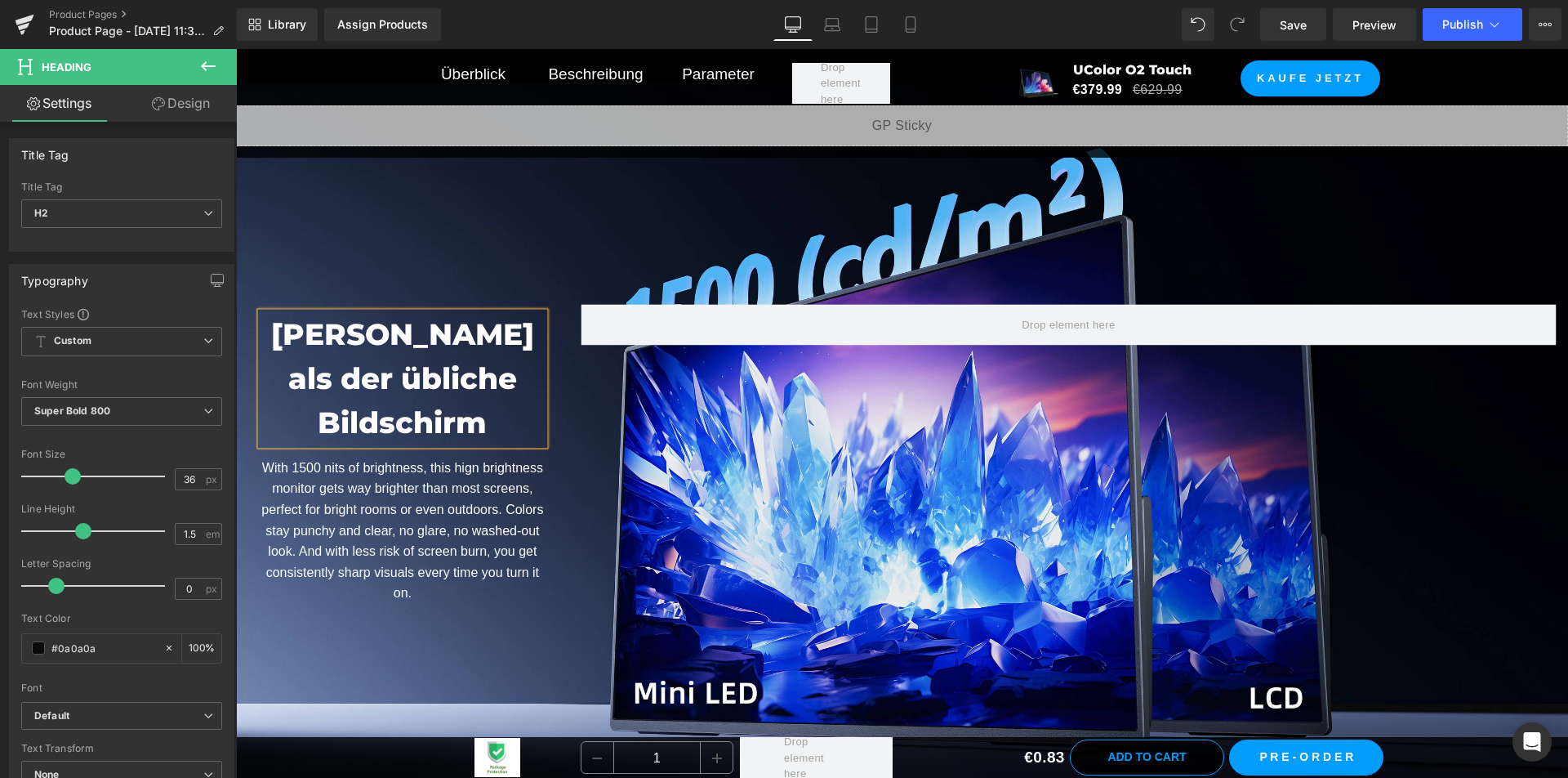
click at [445, 541] on p "With 1500 nits of brightness, this hign brightness monitor gets way brighter th…" at bounding box center [402, 530] width 284 height 146
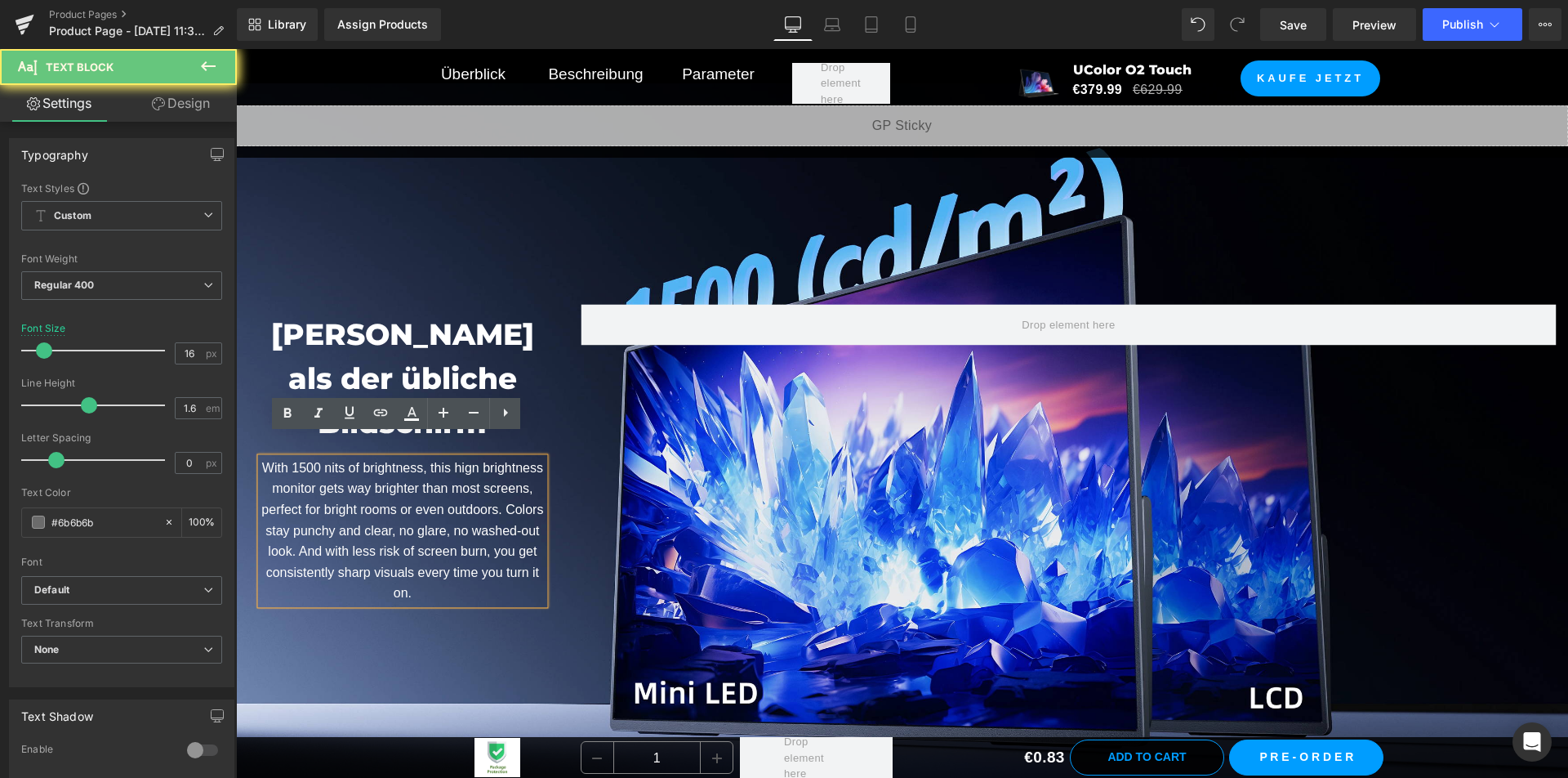
click at [445, 541] on p "With 1500 nits of brightness, this hign brightness monitor gets way brighter th…" at bounding box center [402, 530] width 284 height 146
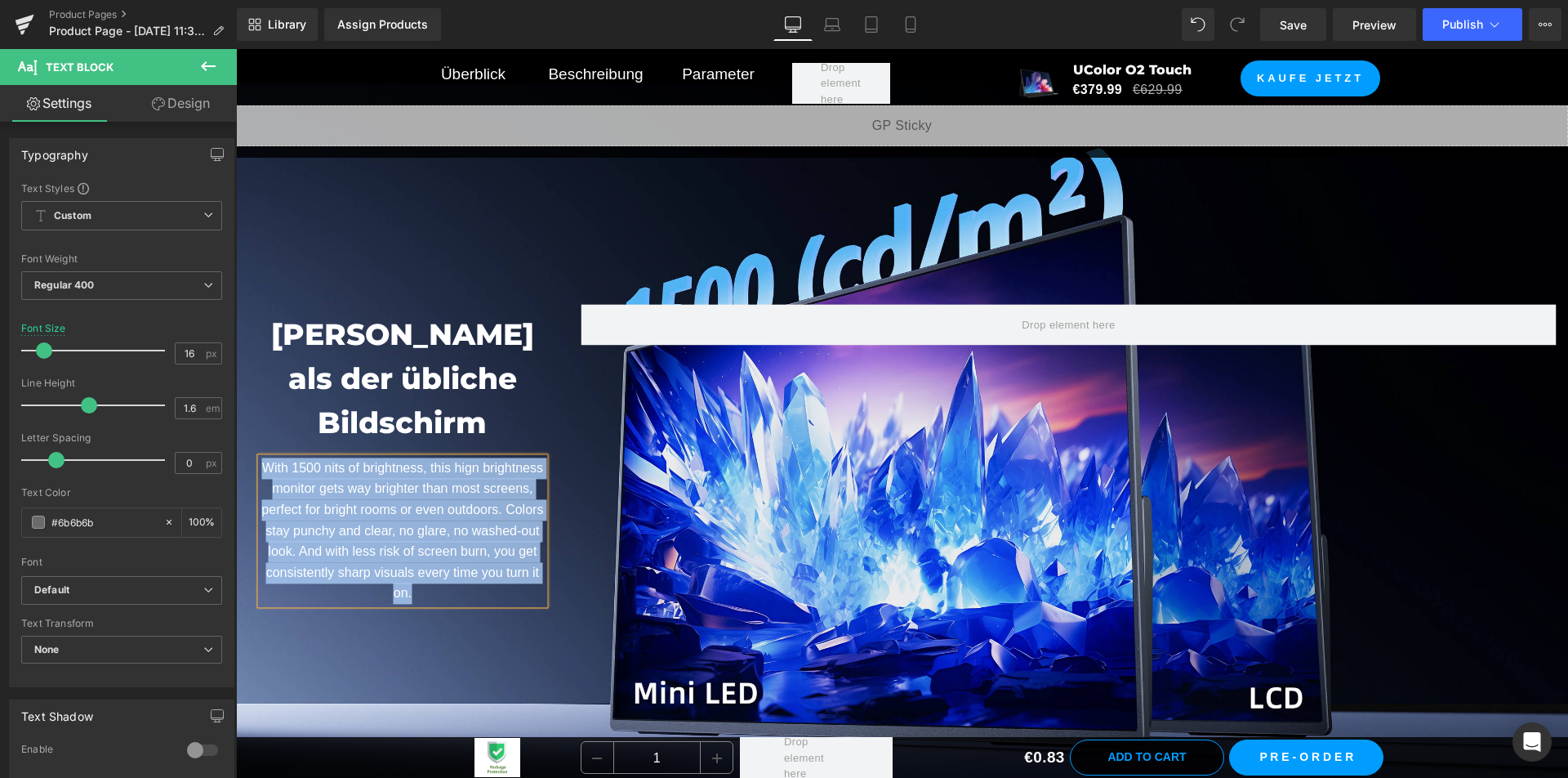
paste div
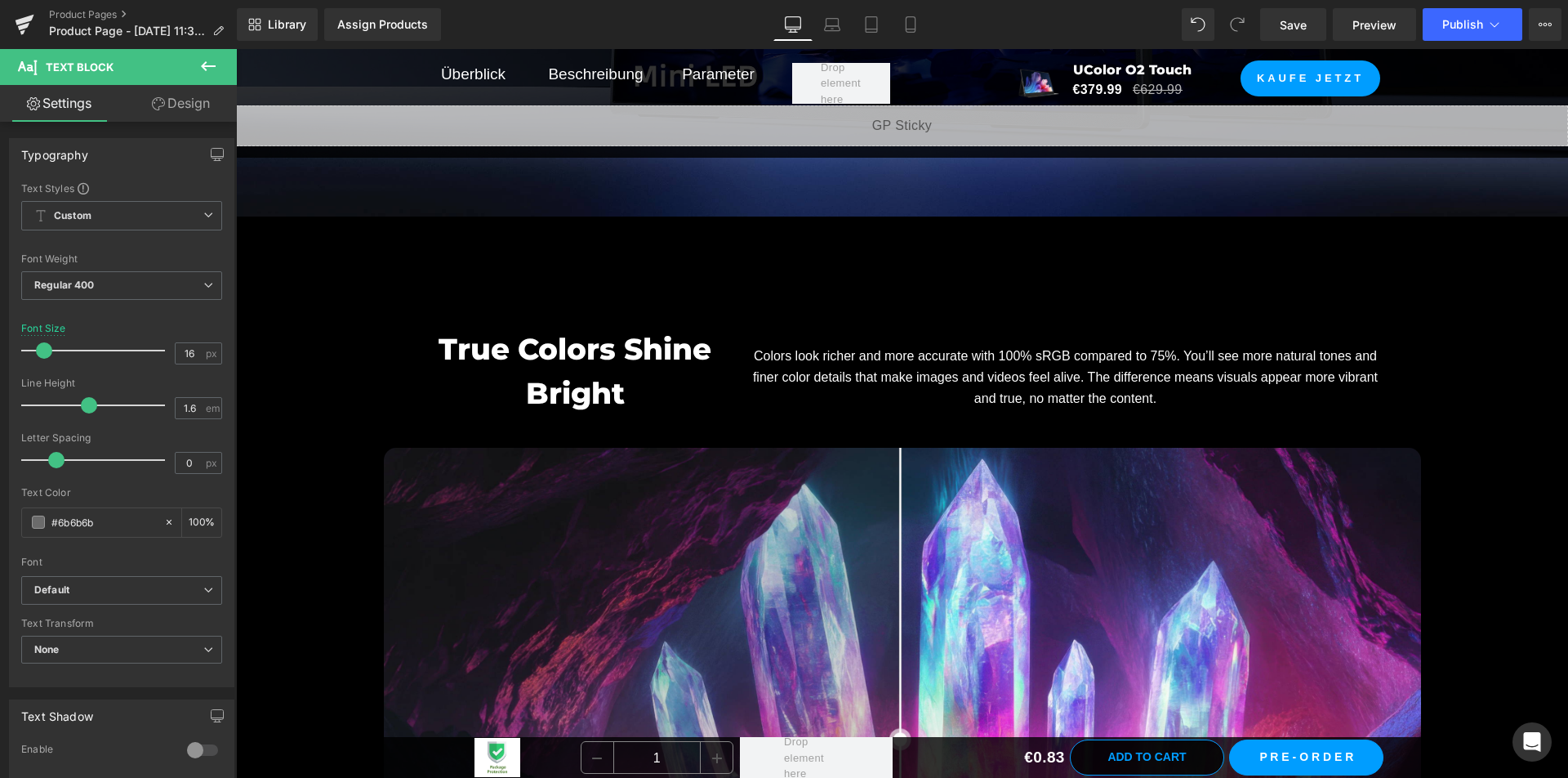
scroll to position [6607, 0]
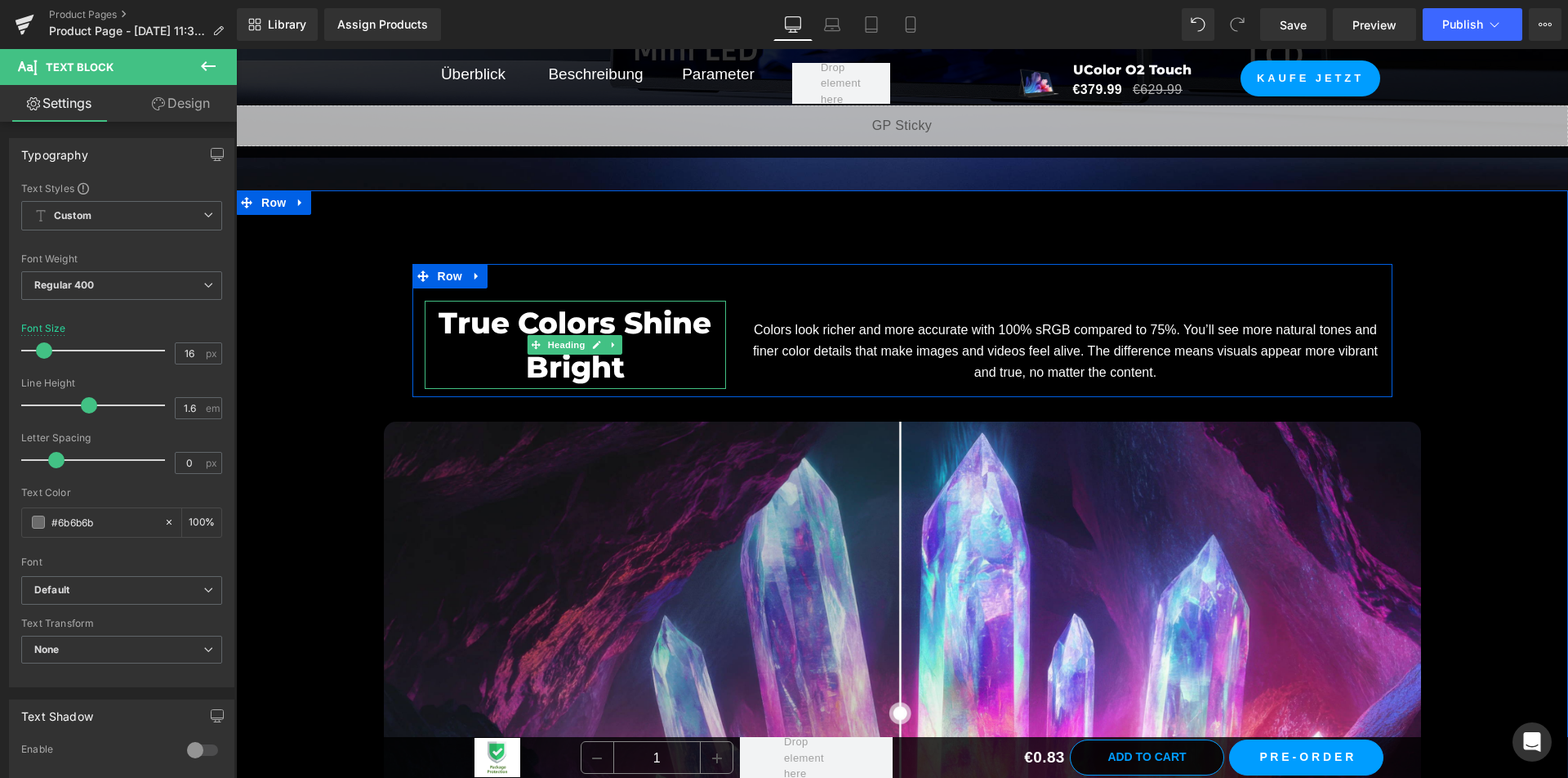
click at [678, 352] on h2 "True Colors Shine Bright" at bounding box center [575, 345] width 302 height 89
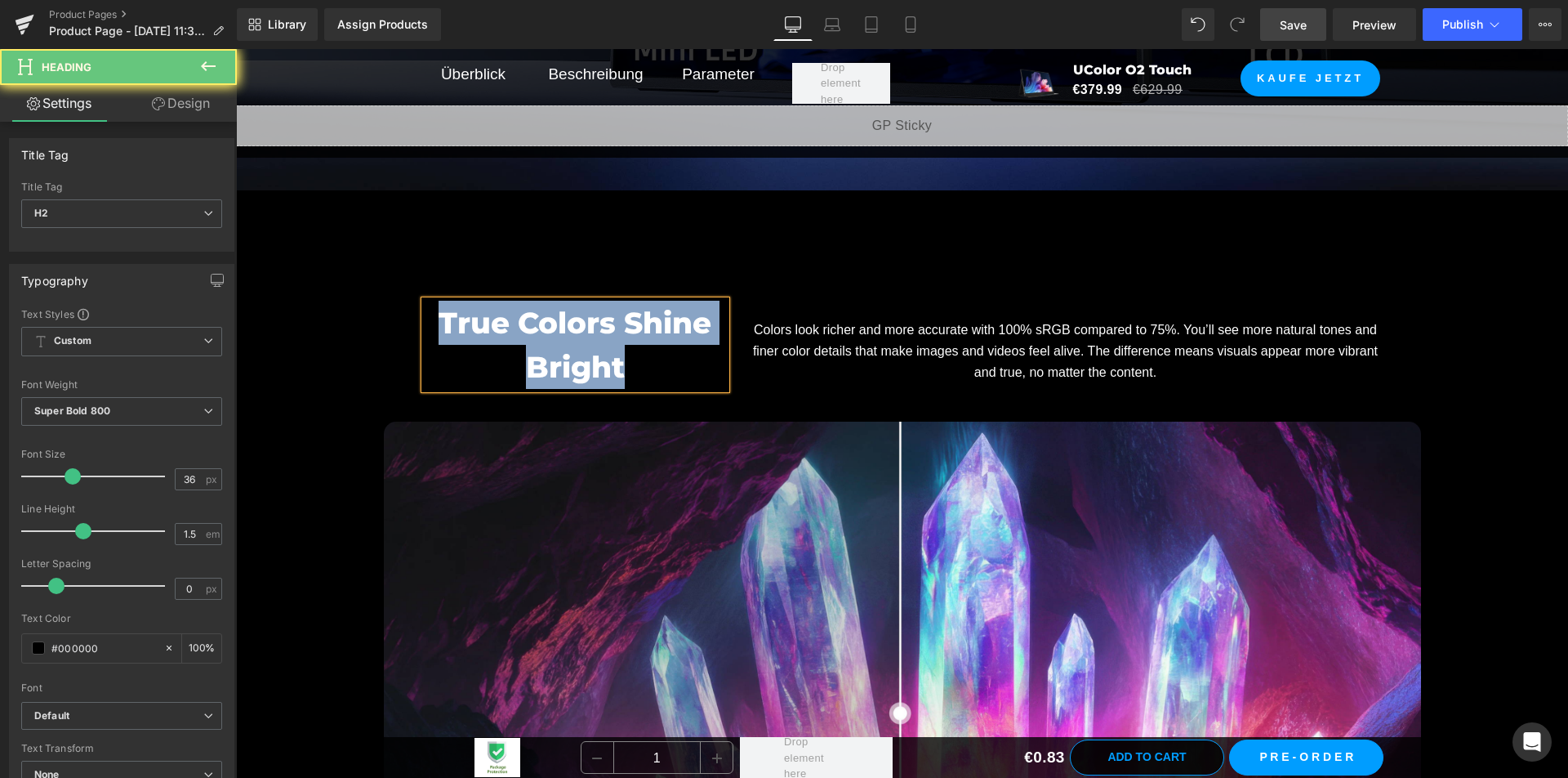
copy font "True Colors Shine Bright"
paste div
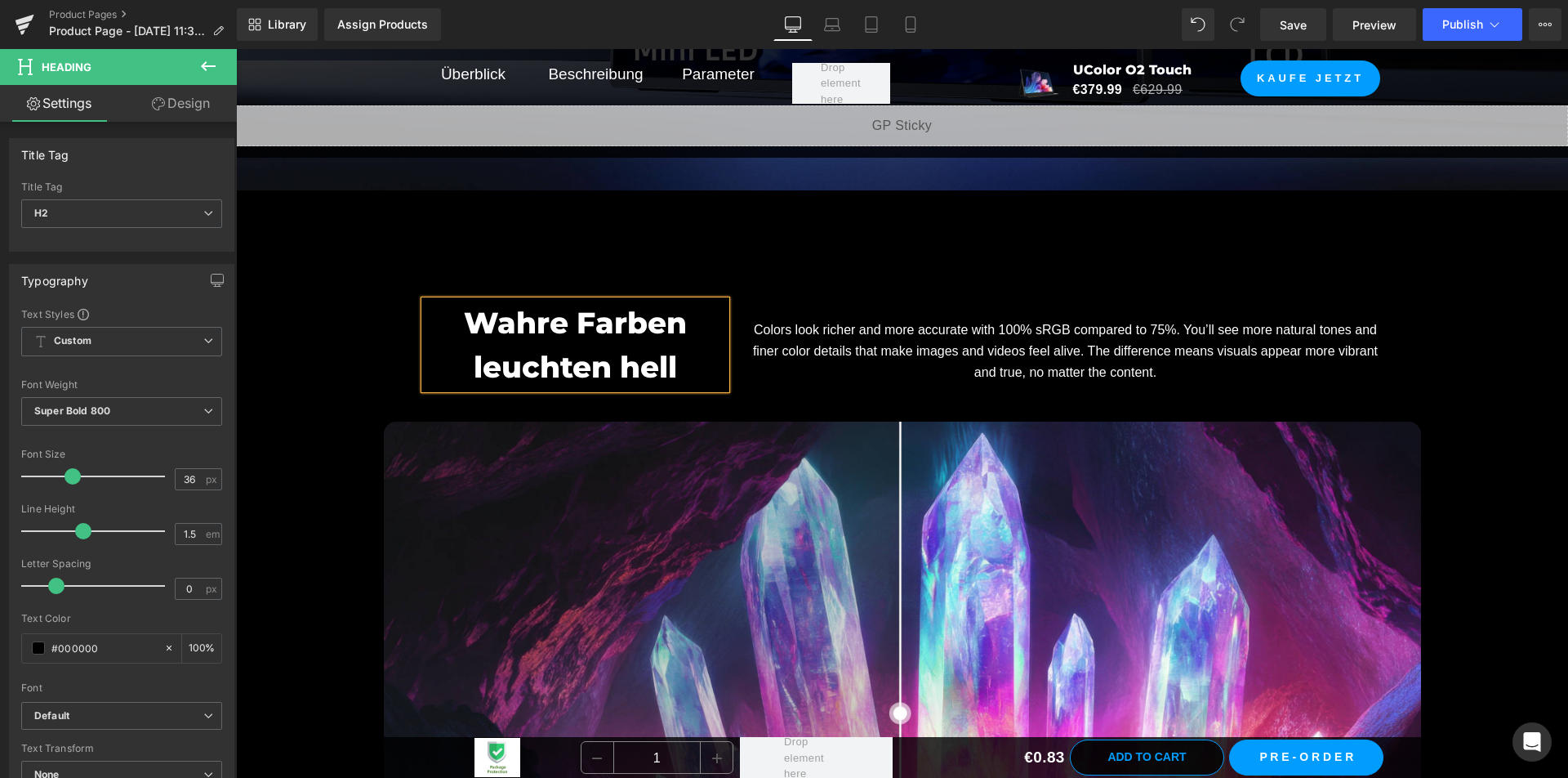
click at [886, 363] on p "Colors look richer and more accurate with 100% sRGB compared to 75%. You’ll see…" at bounding box center [1064, 351] width 629 height 63
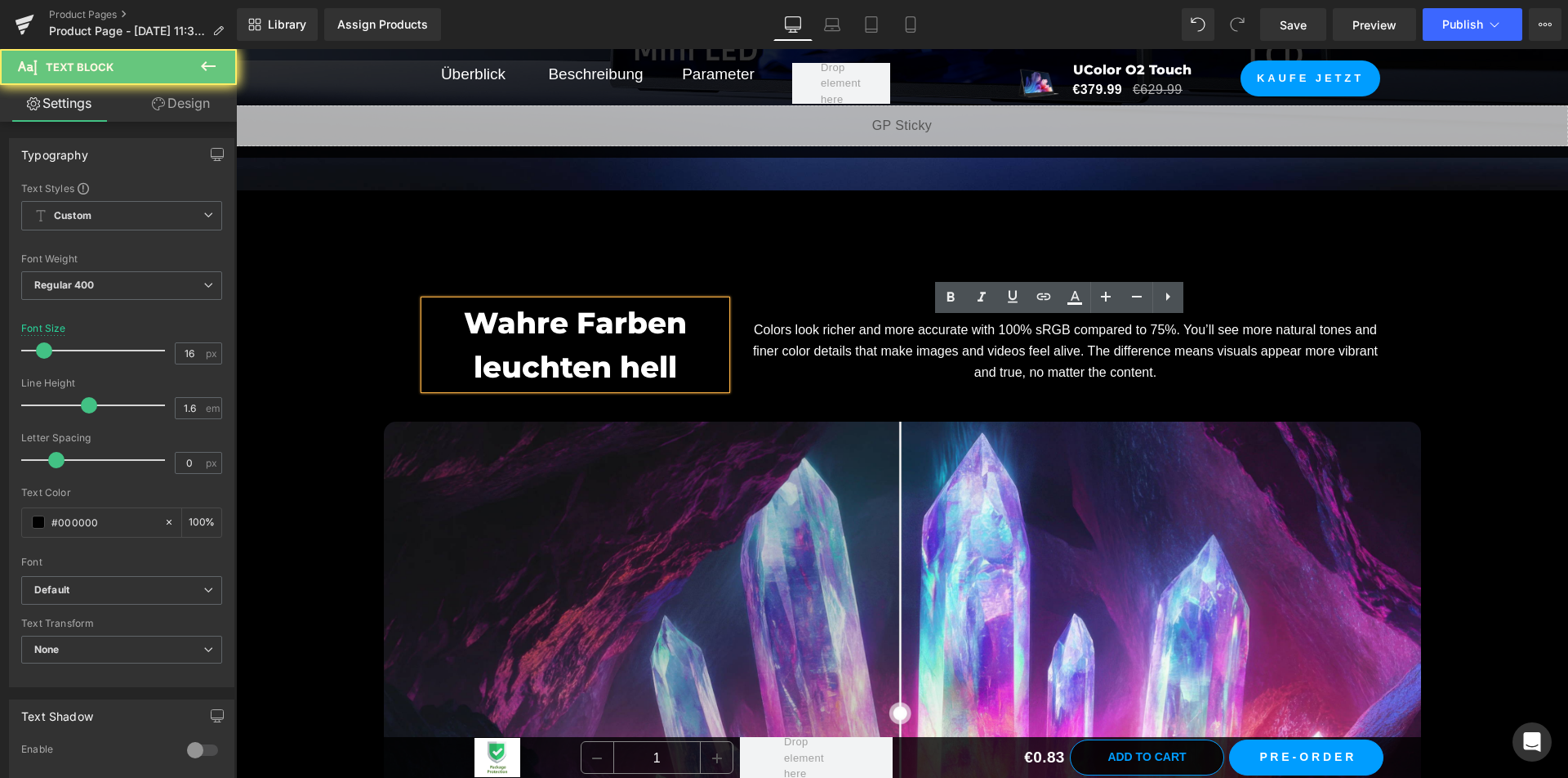
click at [885, 363] on p "Colors look richer and more accurate with 100% sRGB compared to 75%. You’ll see…" at bounding box center [1064, 351] width 629 height 63
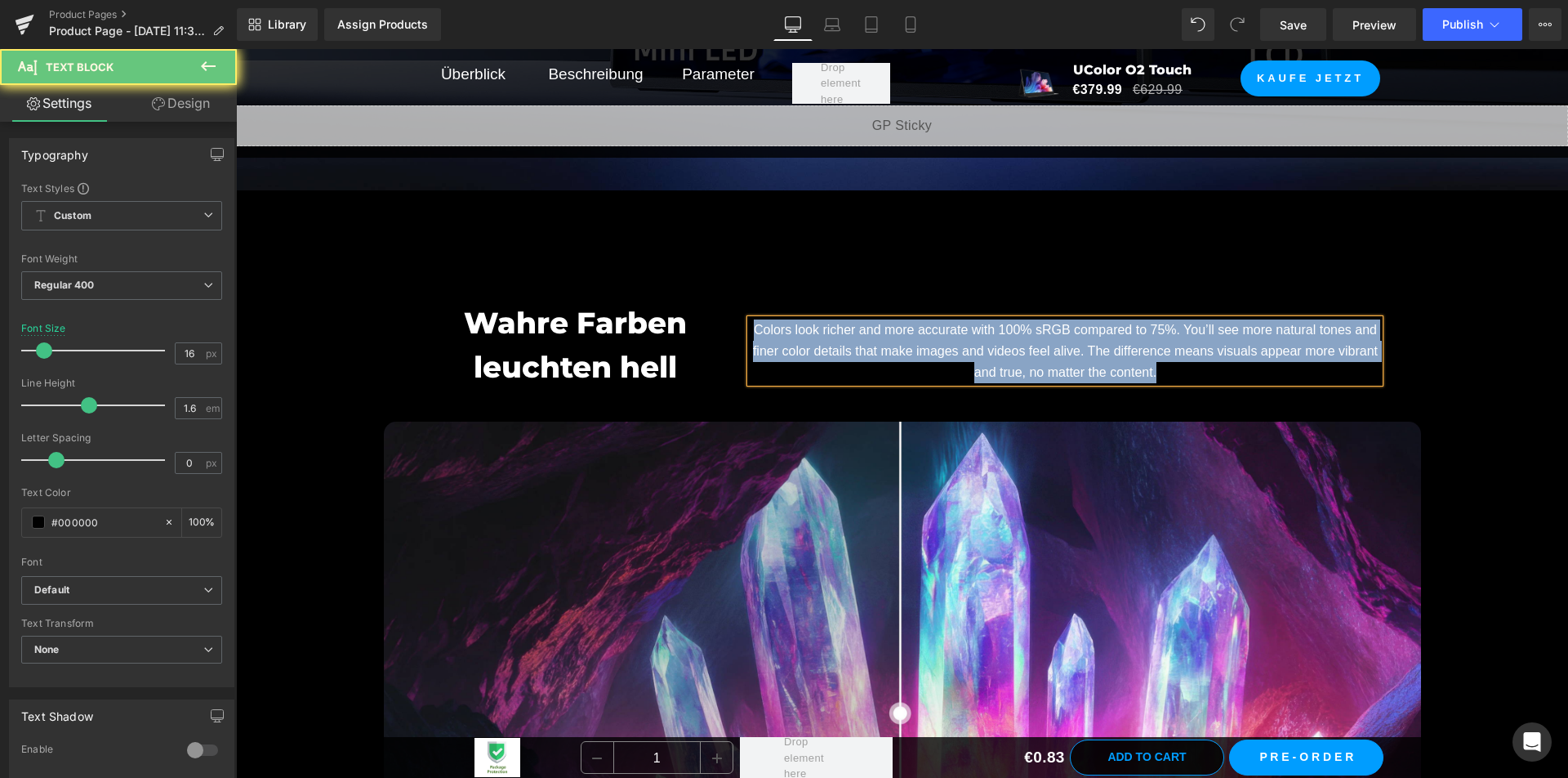
copy font "Colors look richer and more accurate with 100% sRGB compared to 75%. You’ll see…"
paste div
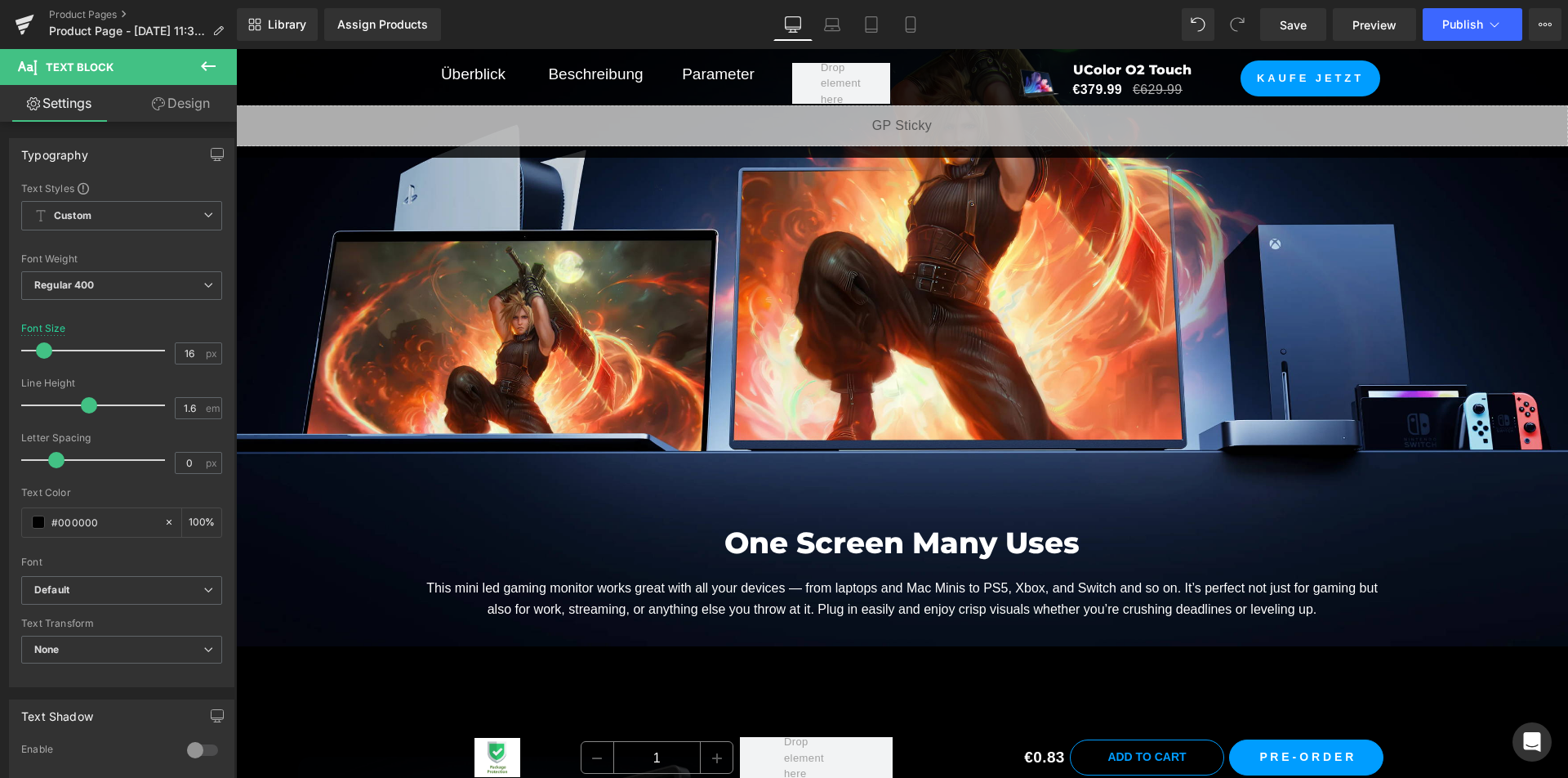
scroll to position [7996, 0]
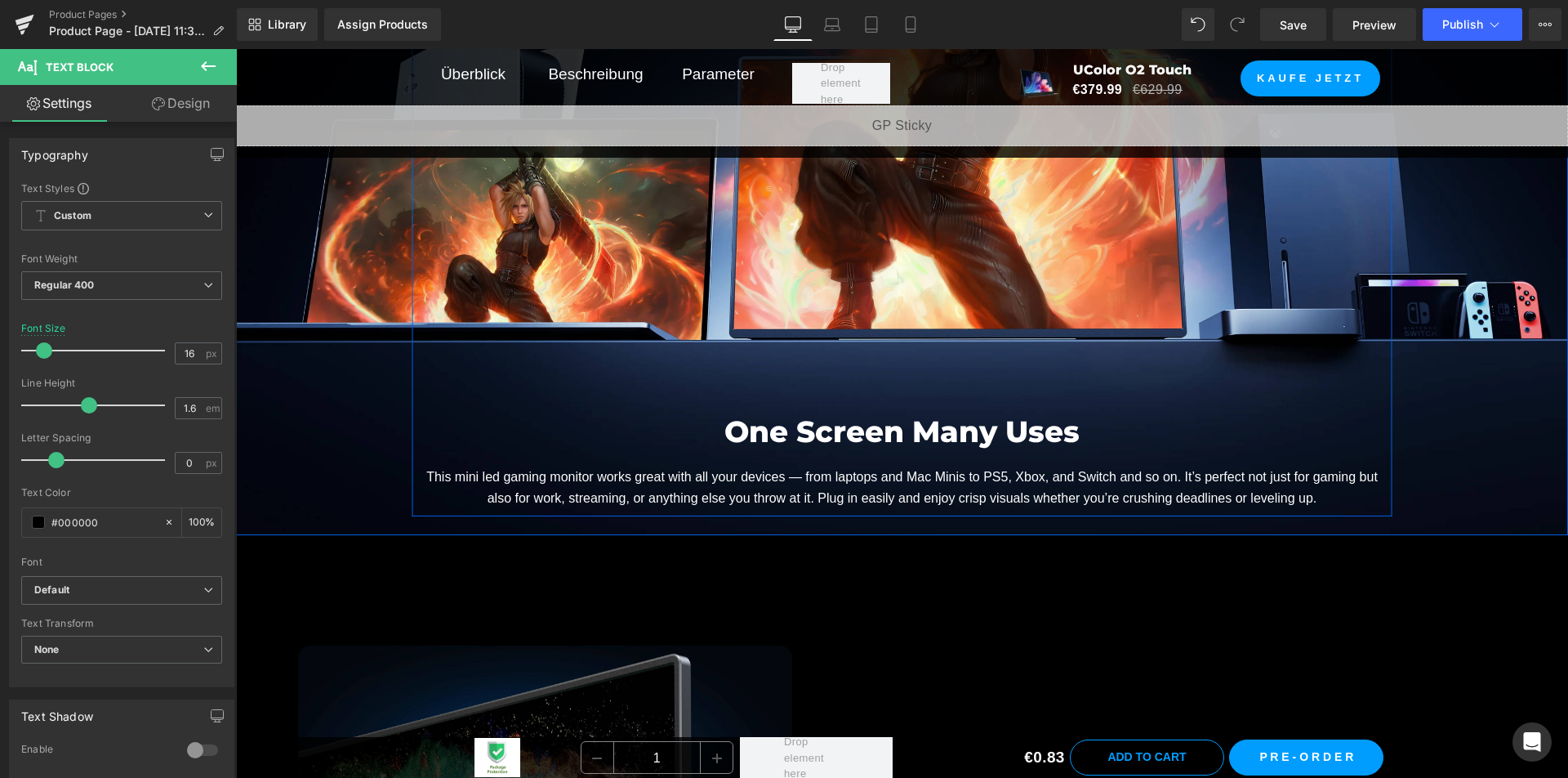
click at [816, 442] on font "One Screen Many Uses" at bounding box center [902, 432] width 356 height 36
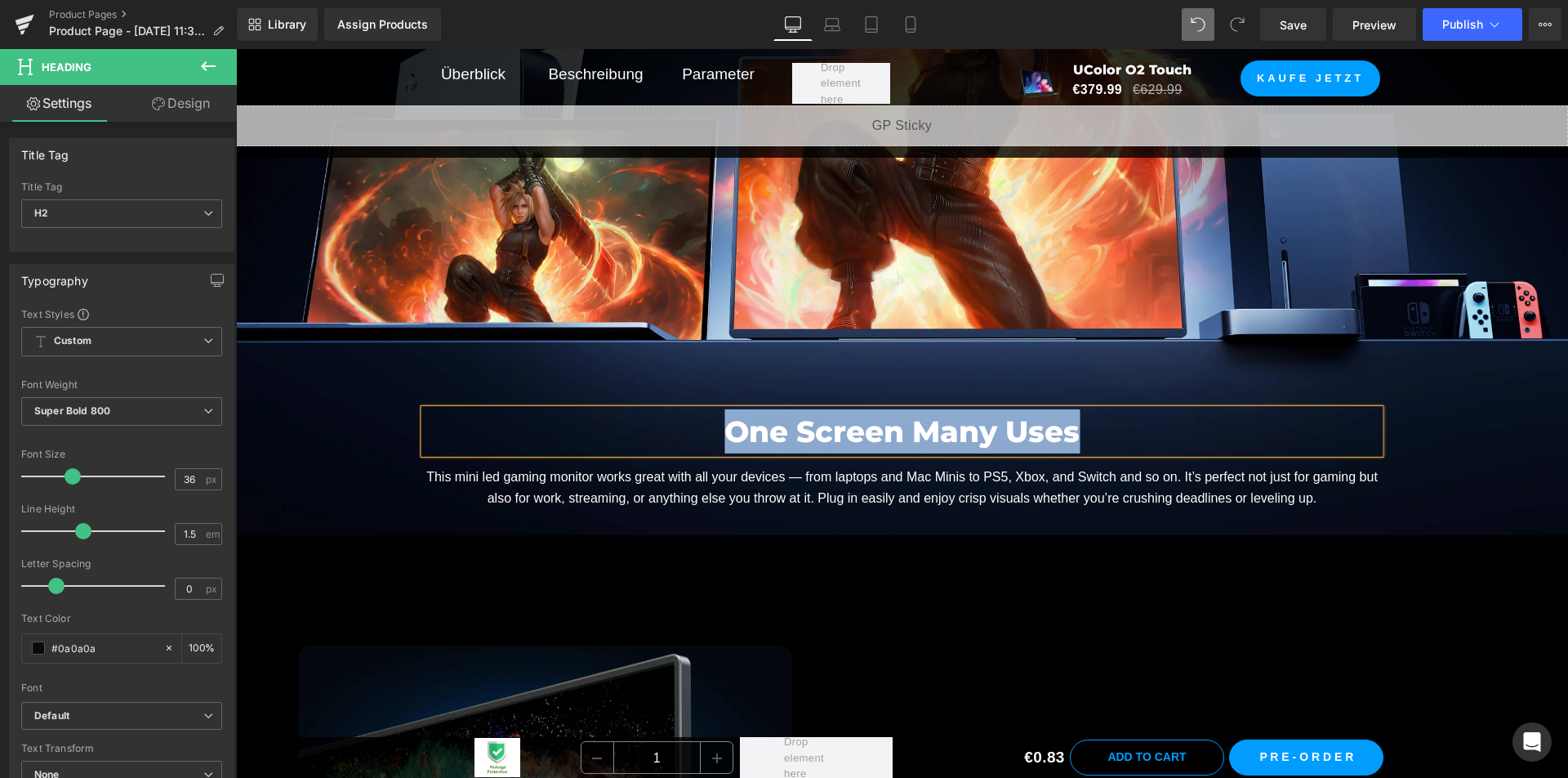
paste div
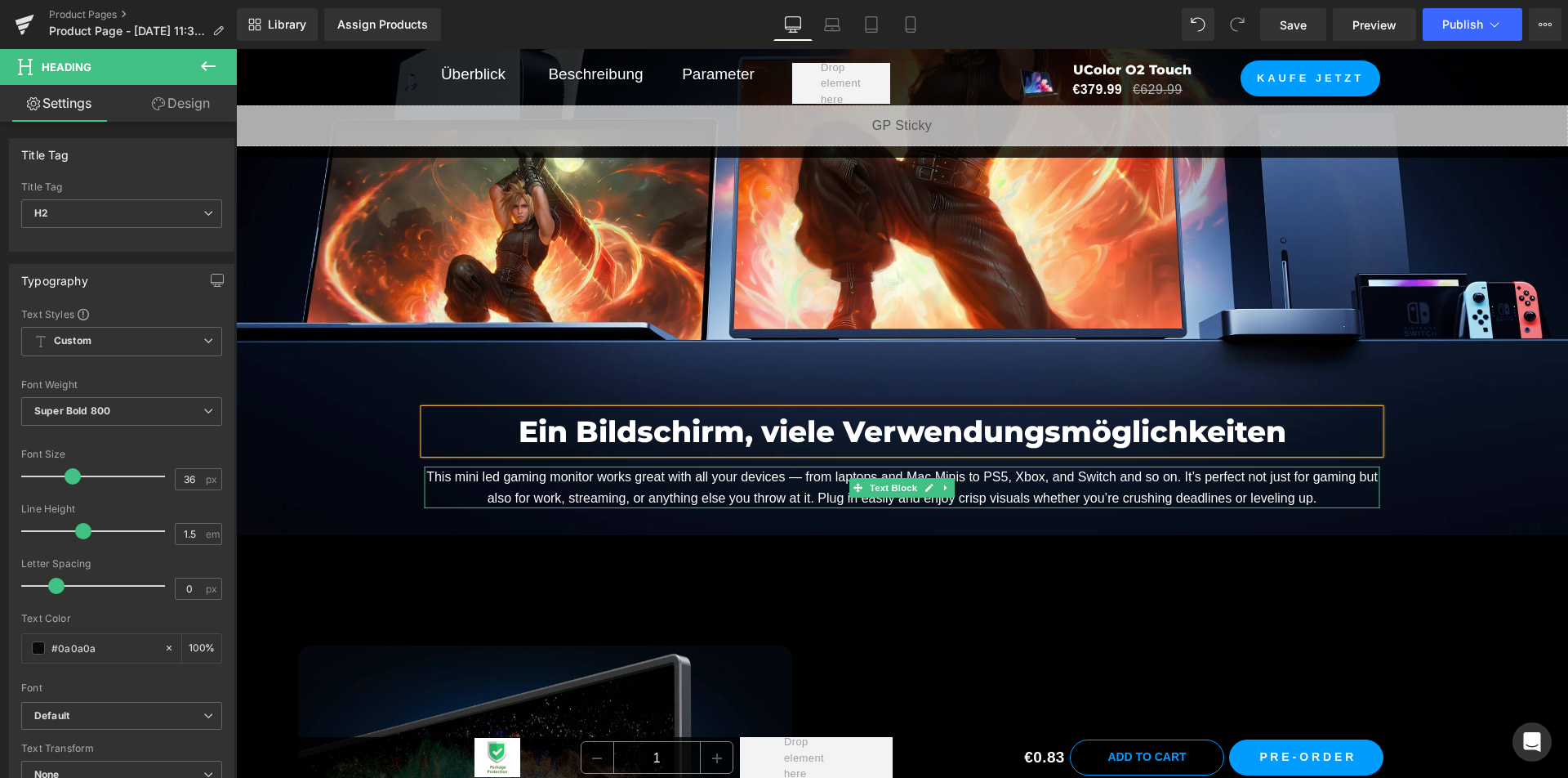
click at [702, 498] on font "This mini led gaming monitor works great with all your devices — from laptops a…" at bounding box center [902, 487] width 951 height 35
click at [702, 497] on font "This mini led gaming monitor works great with all your devices — from laptops a…" at bounding box center [902, 487] width 951 height 35
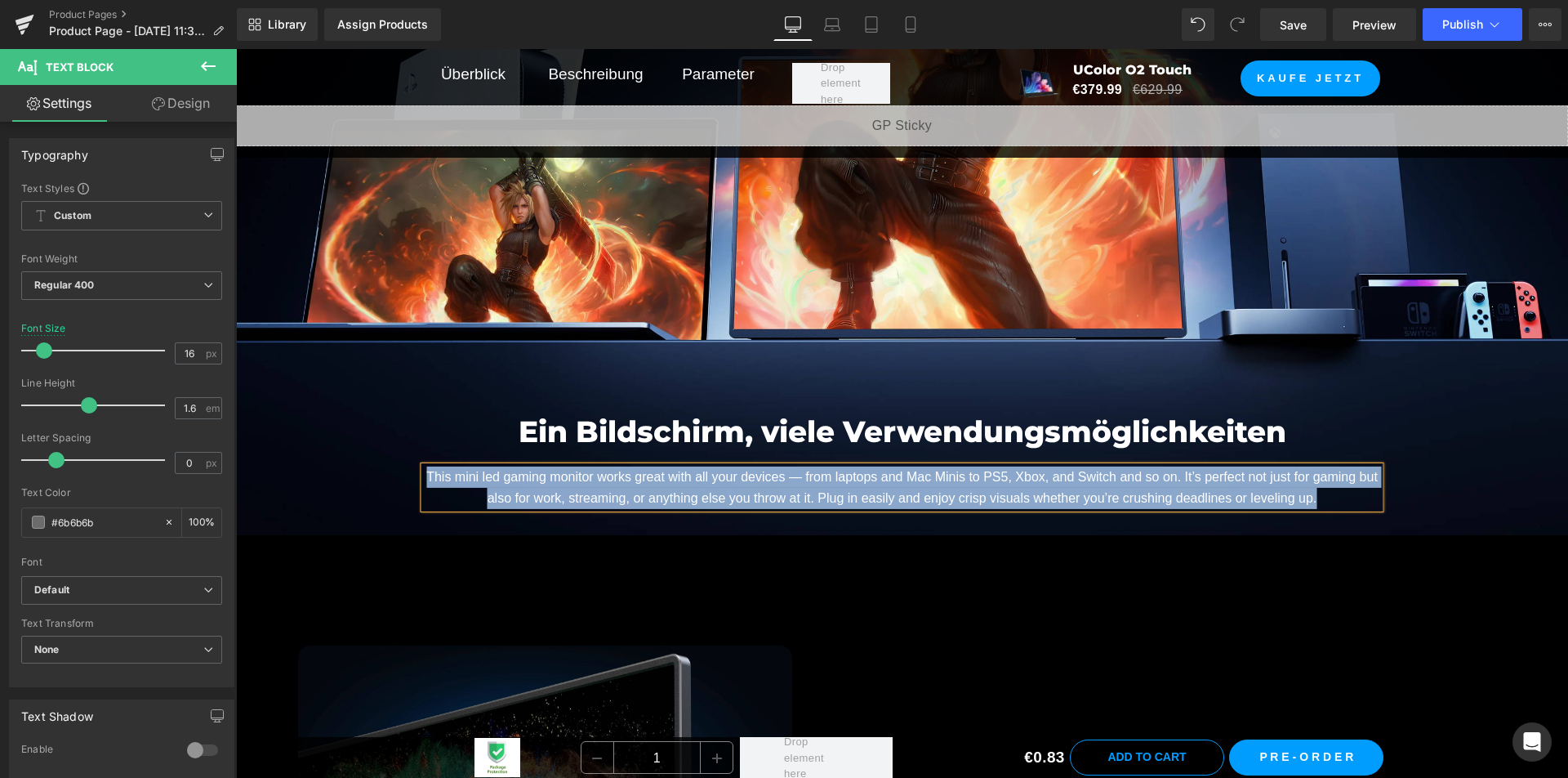
paste div
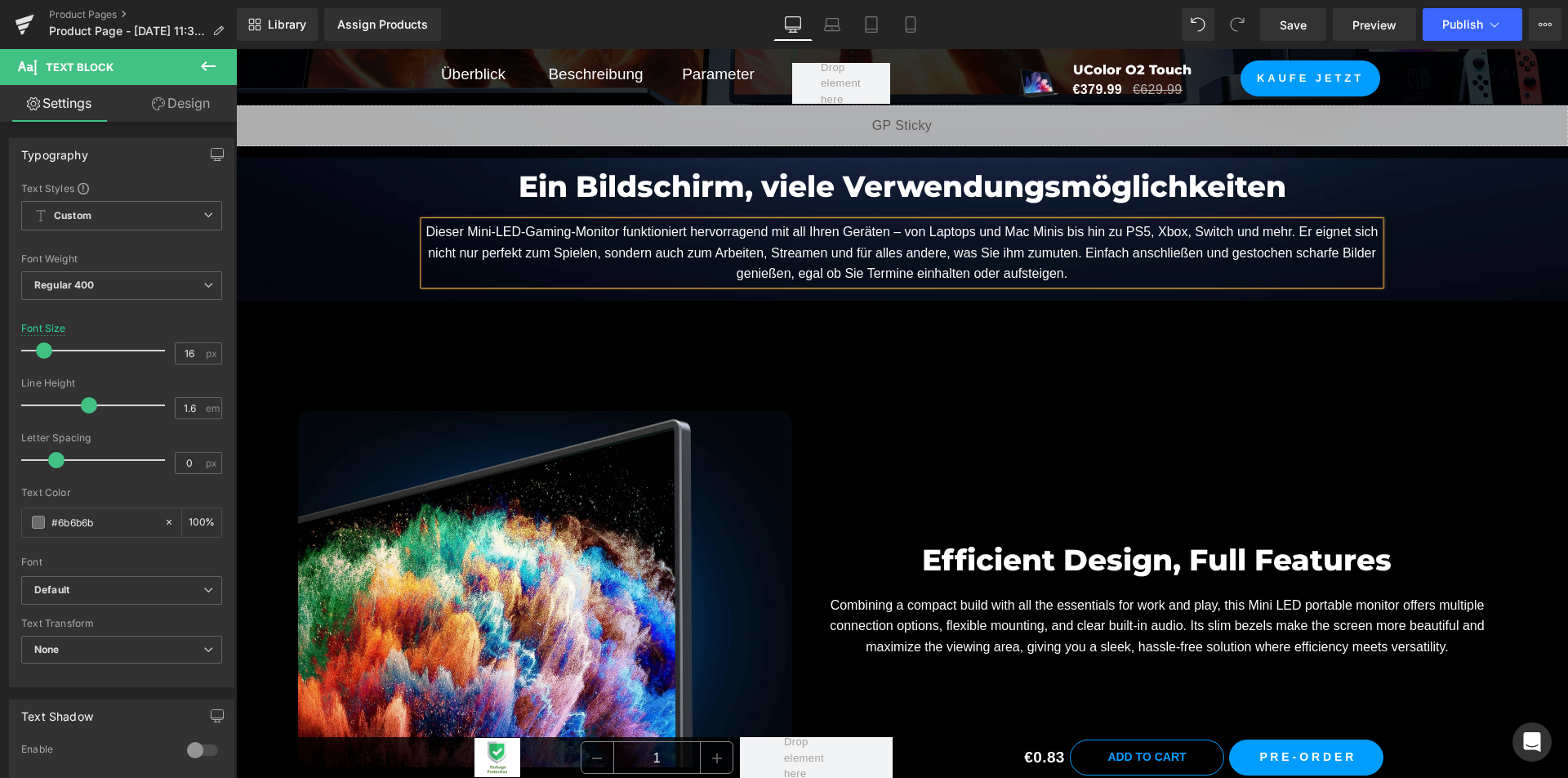
click at [1009, 376] on div "Image Efficient Design, Full Features Heading Combining a compact build with al…" at bounding box center [901, 668] width 1331 height 736
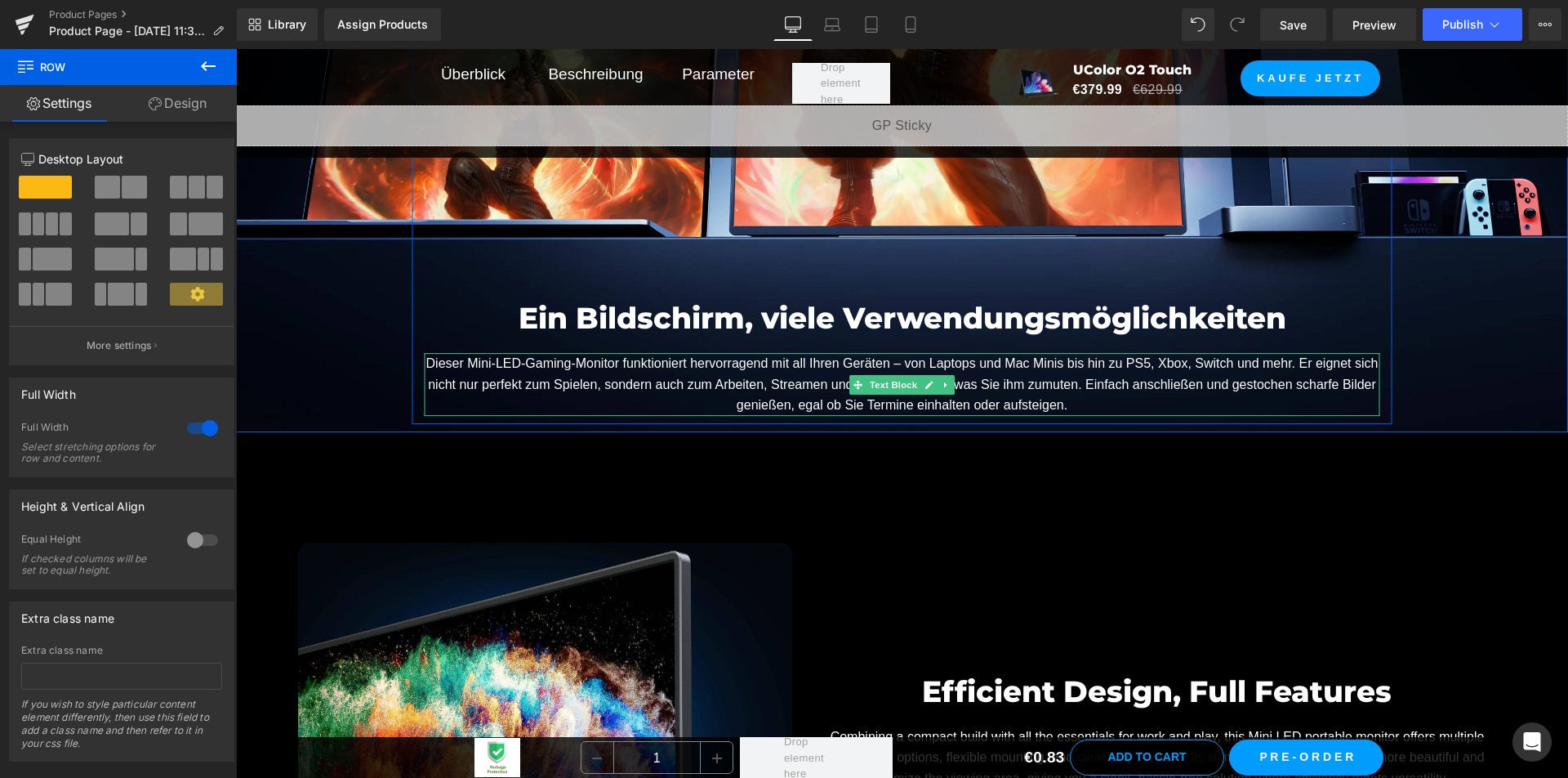
scroll to position [8312, 0]
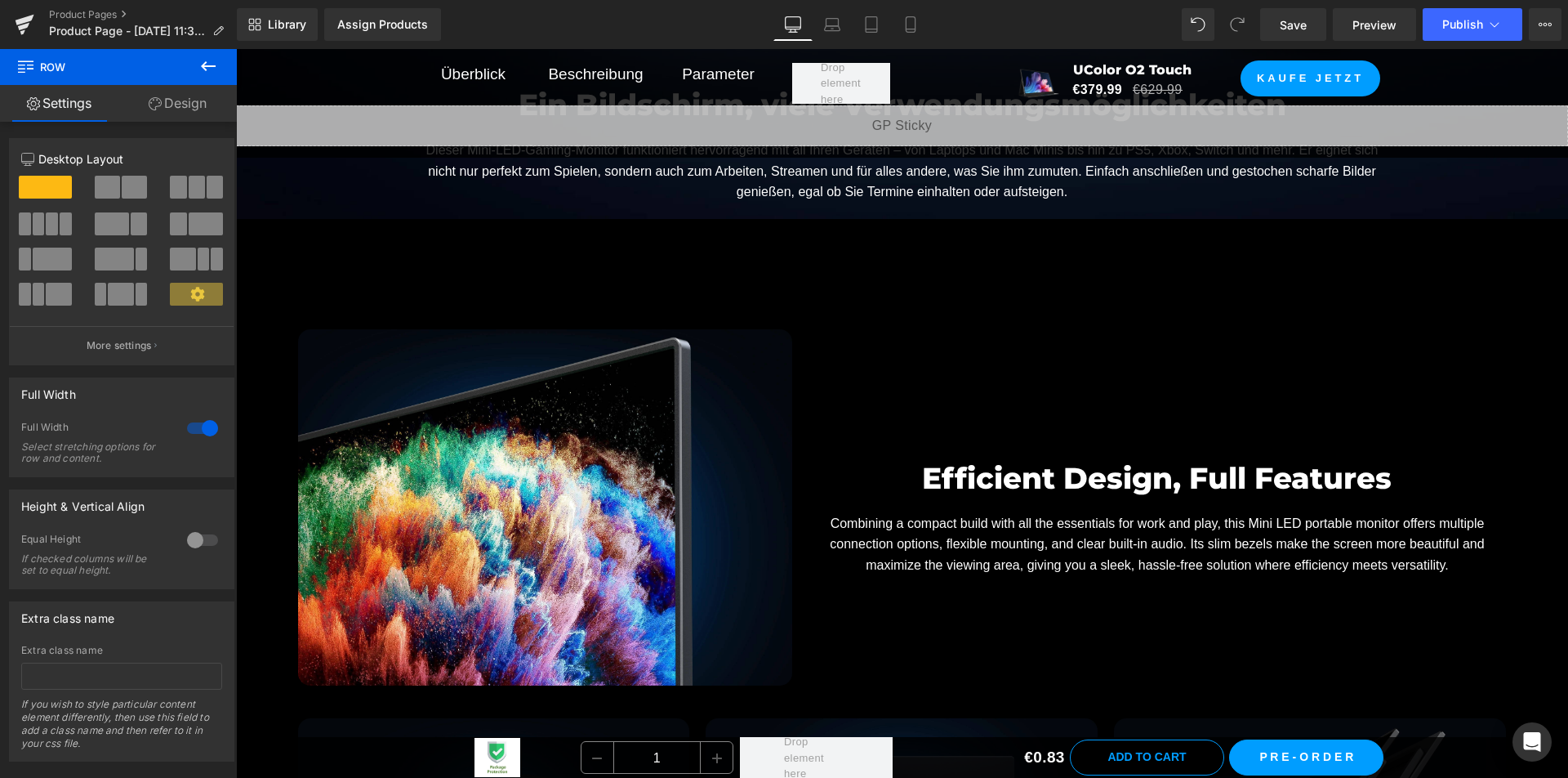
click at [1020, 478] on font "Efficient Design, Full Features" at bounding box center [1157, 478] width 470 height 36
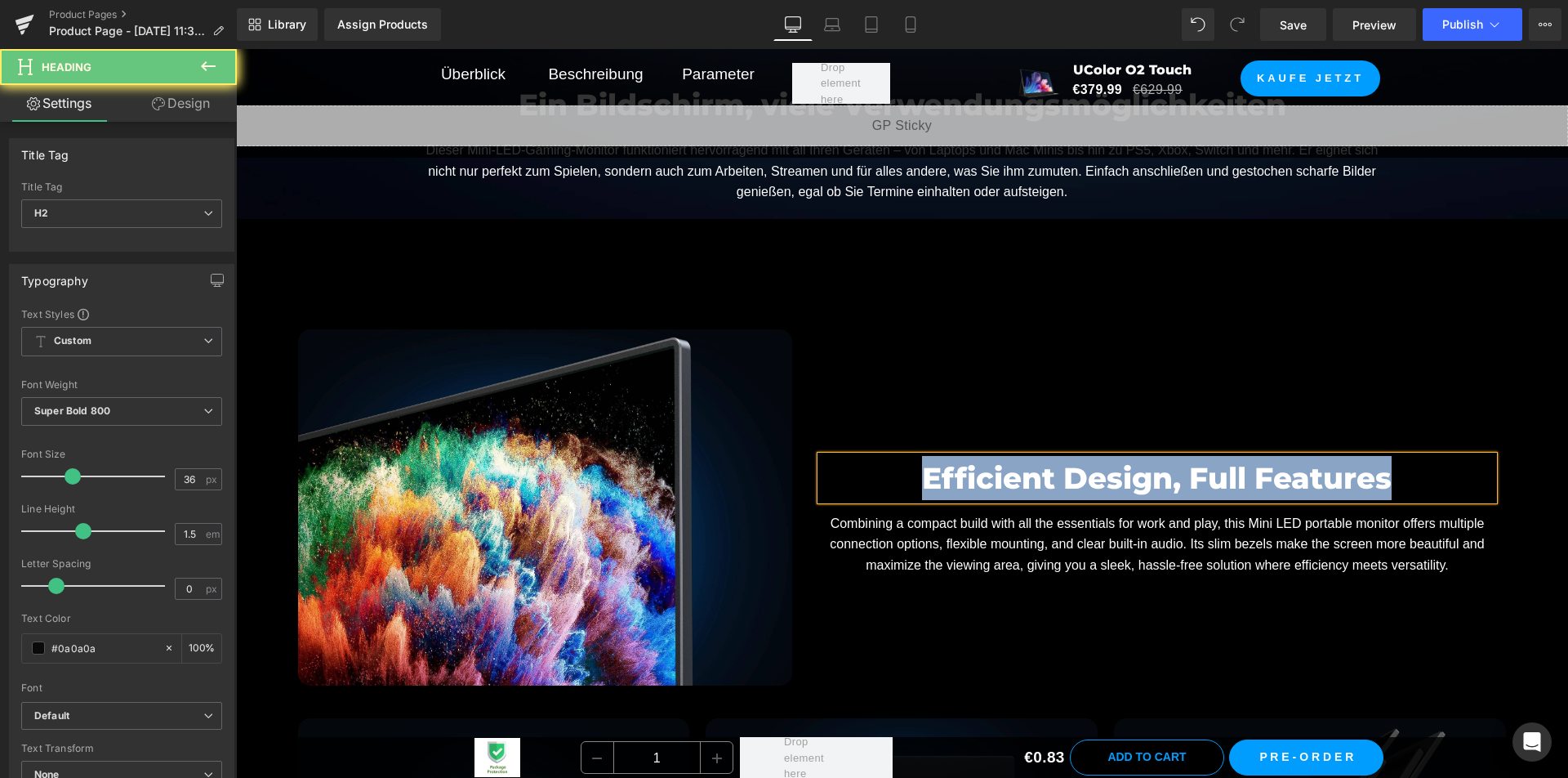
copy font "Efficient Design, Full Features"
paste div
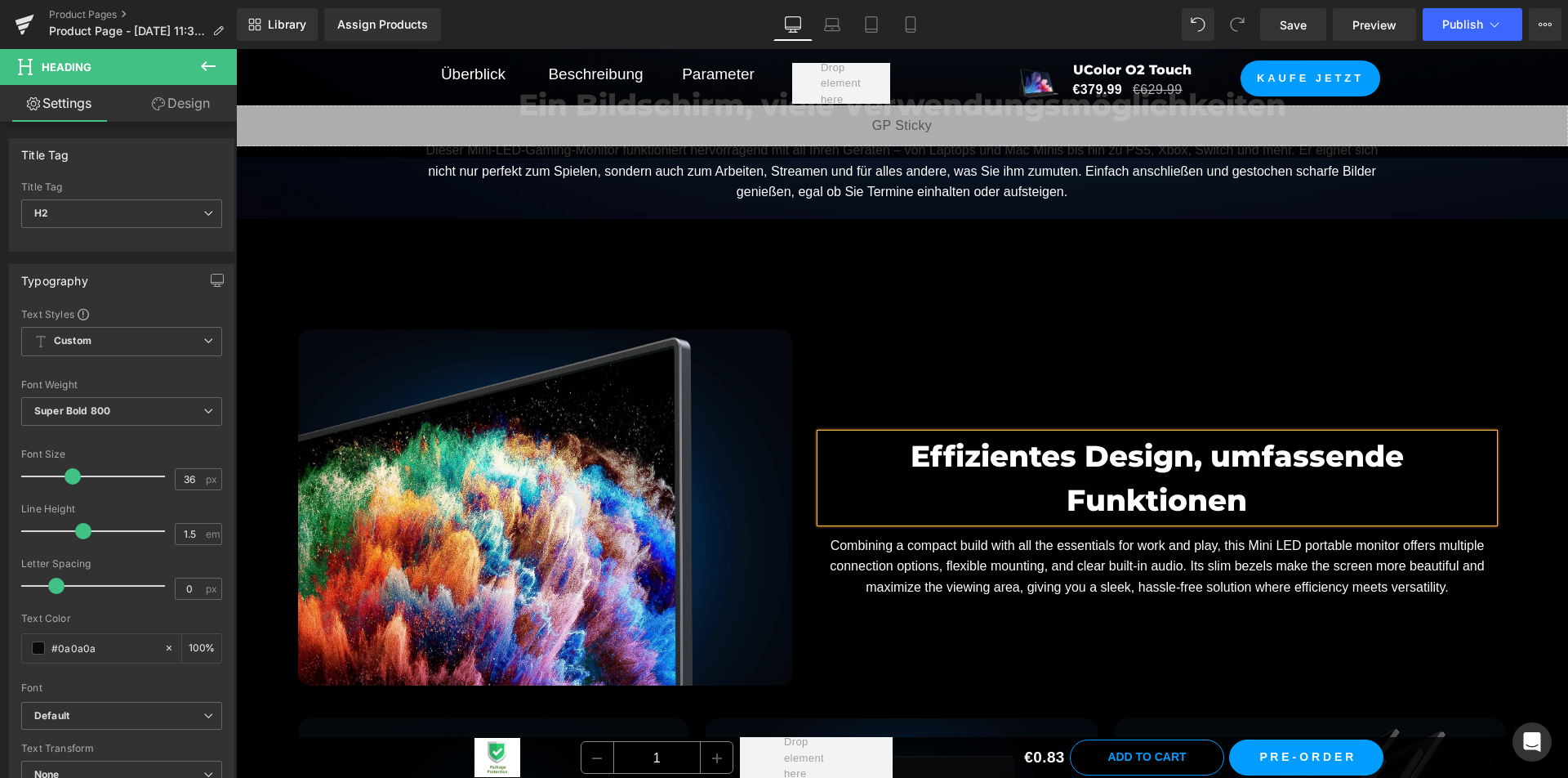
click at [1054, 539] on font "Combining a compact build with all the essentials for work and play, this Mini …" at bounding box center [1156, 566] width 654 height 55
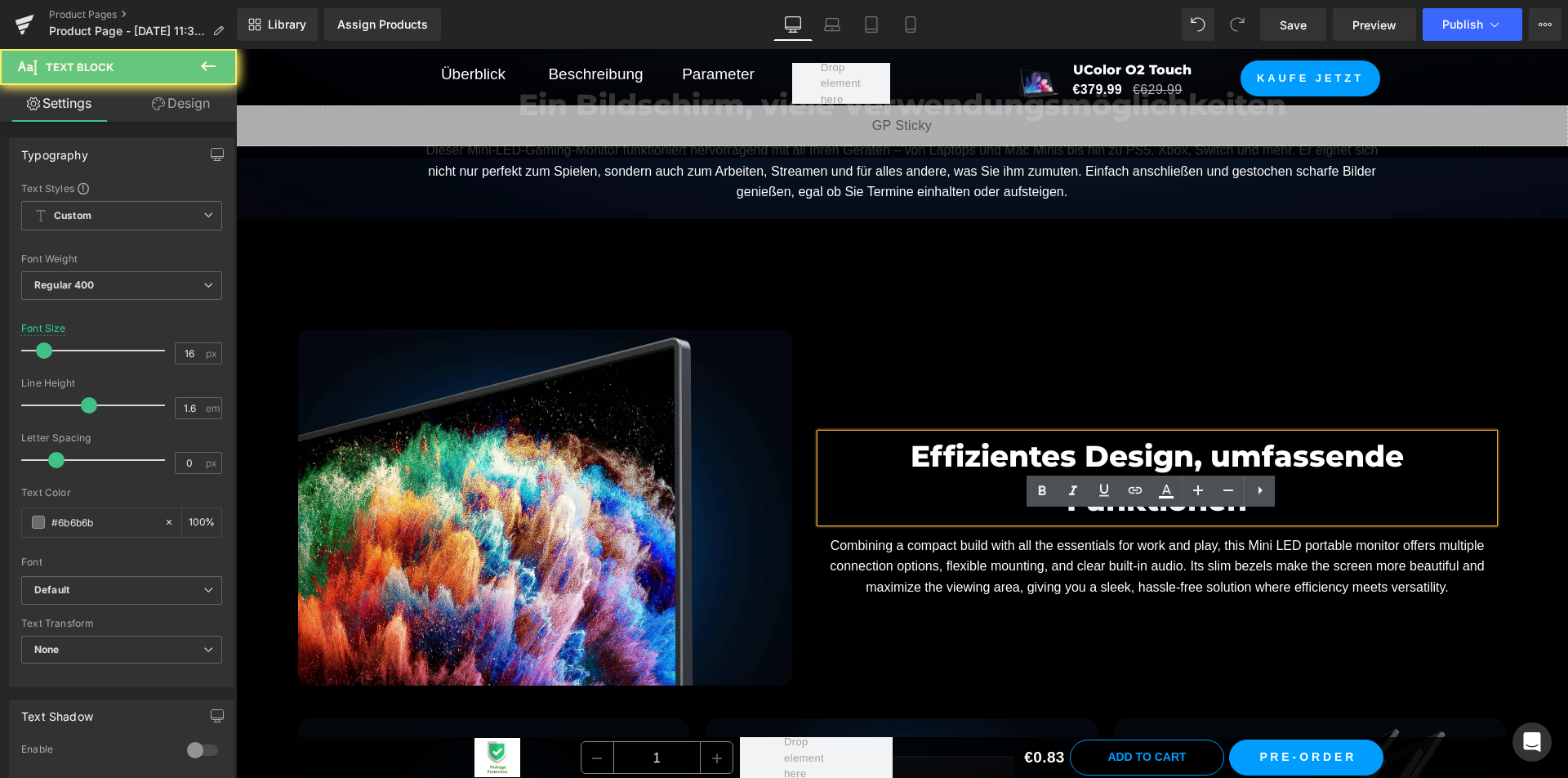
click at [1054, 539] on font "Combining a compact build with all the essentials for work and play, this Mini …" at bounding box center [1156, 566] width 654 height 55
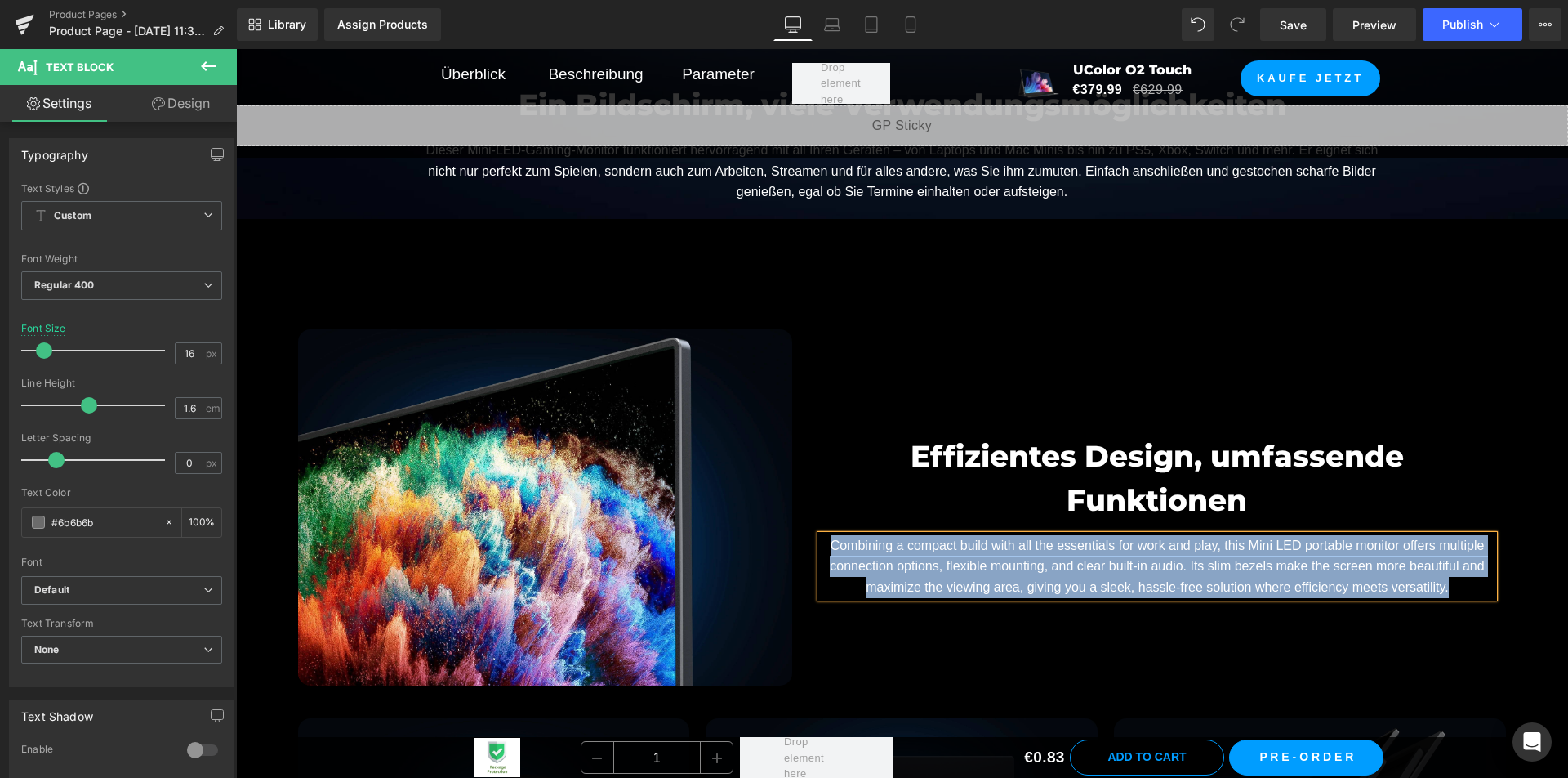
paste div
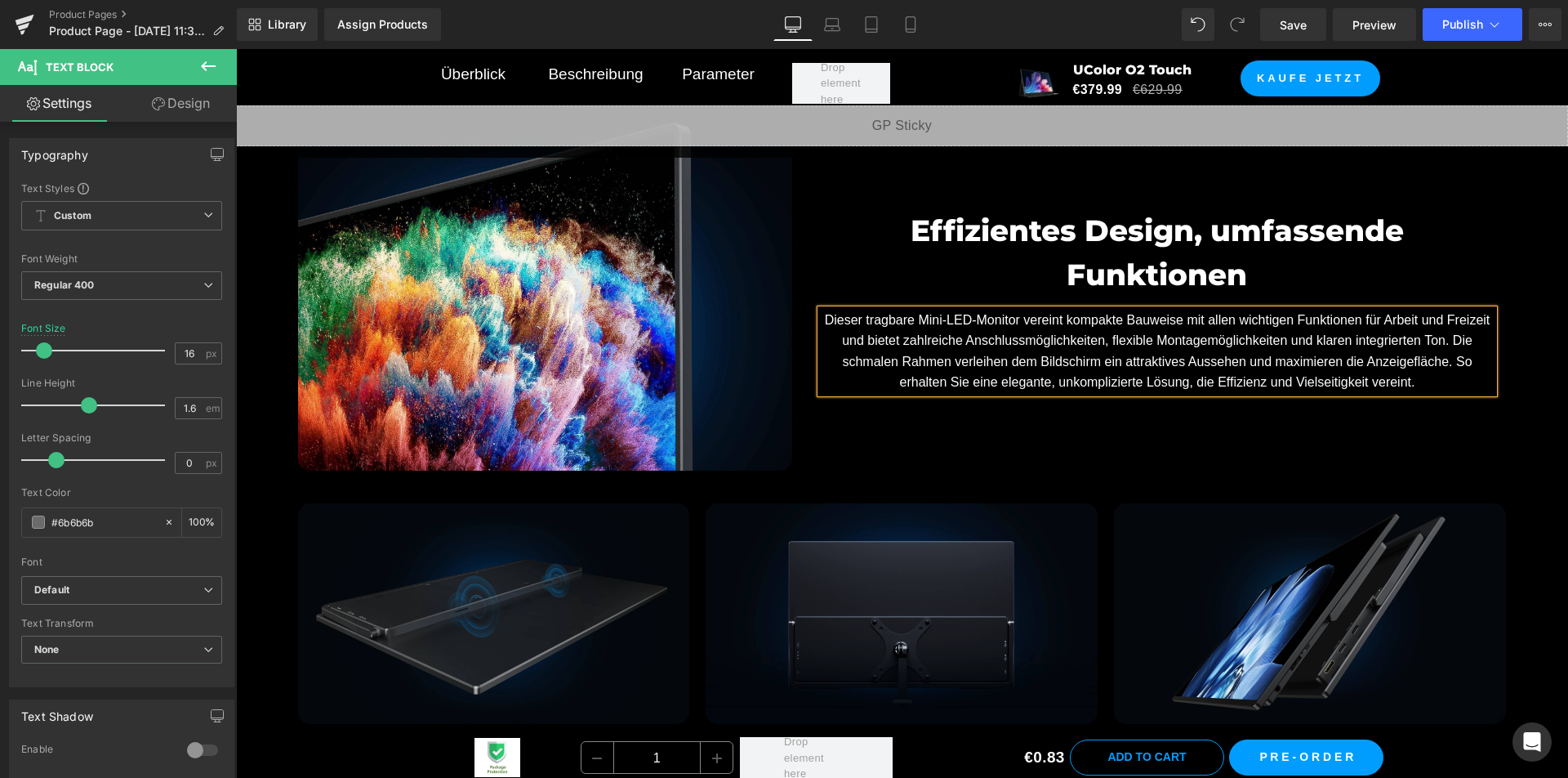
scroll to position [8791, 0]
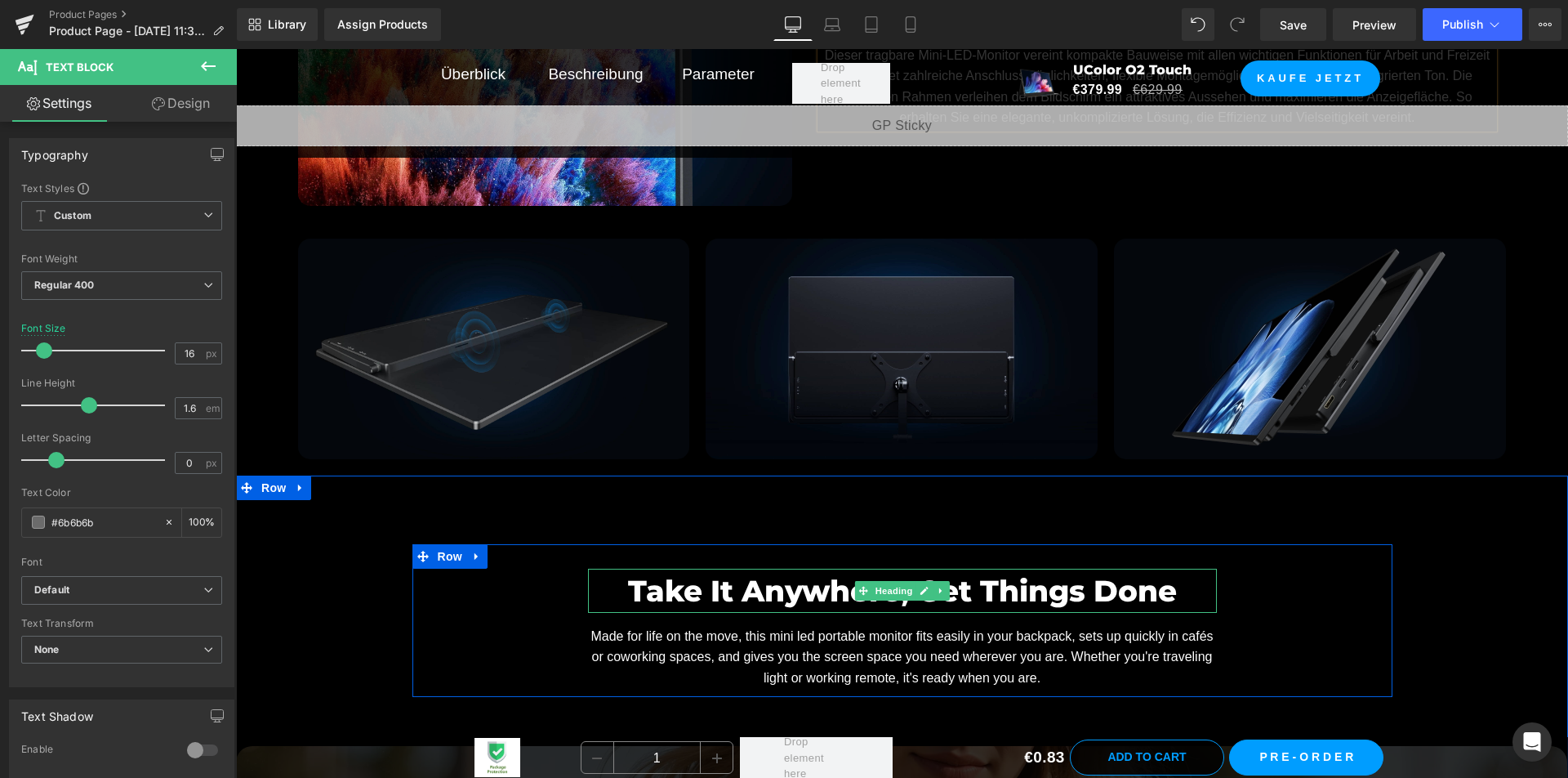
click at [790, 592] on font "Take It Anywhere, Get Things Done" at bounding box center [902, 591] width 549 height 36
click at [791, 592] on font "Take It Anywhere, Get Things Done" at bounding box center [902, 591] width 549 height 36
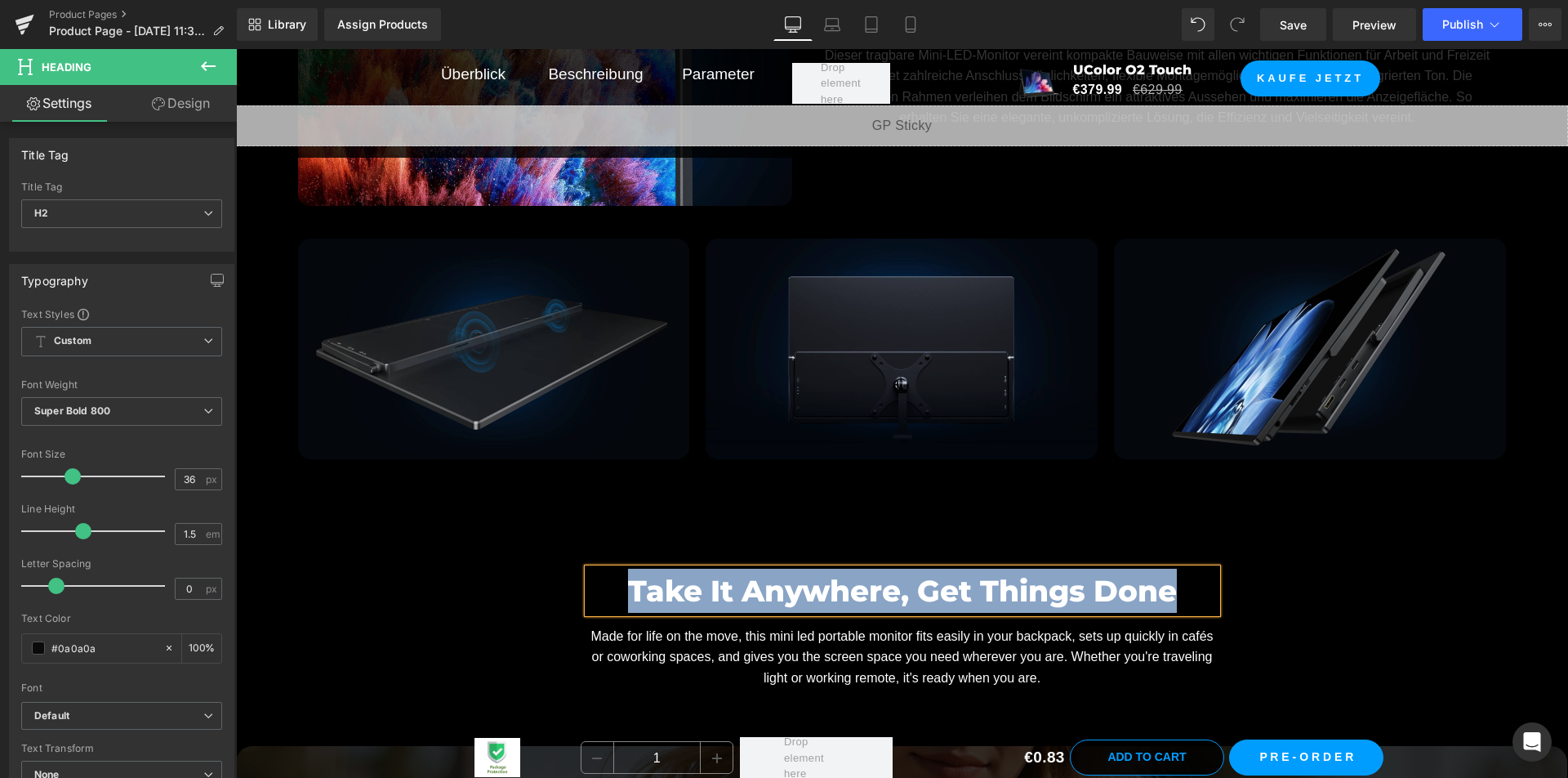
paste div
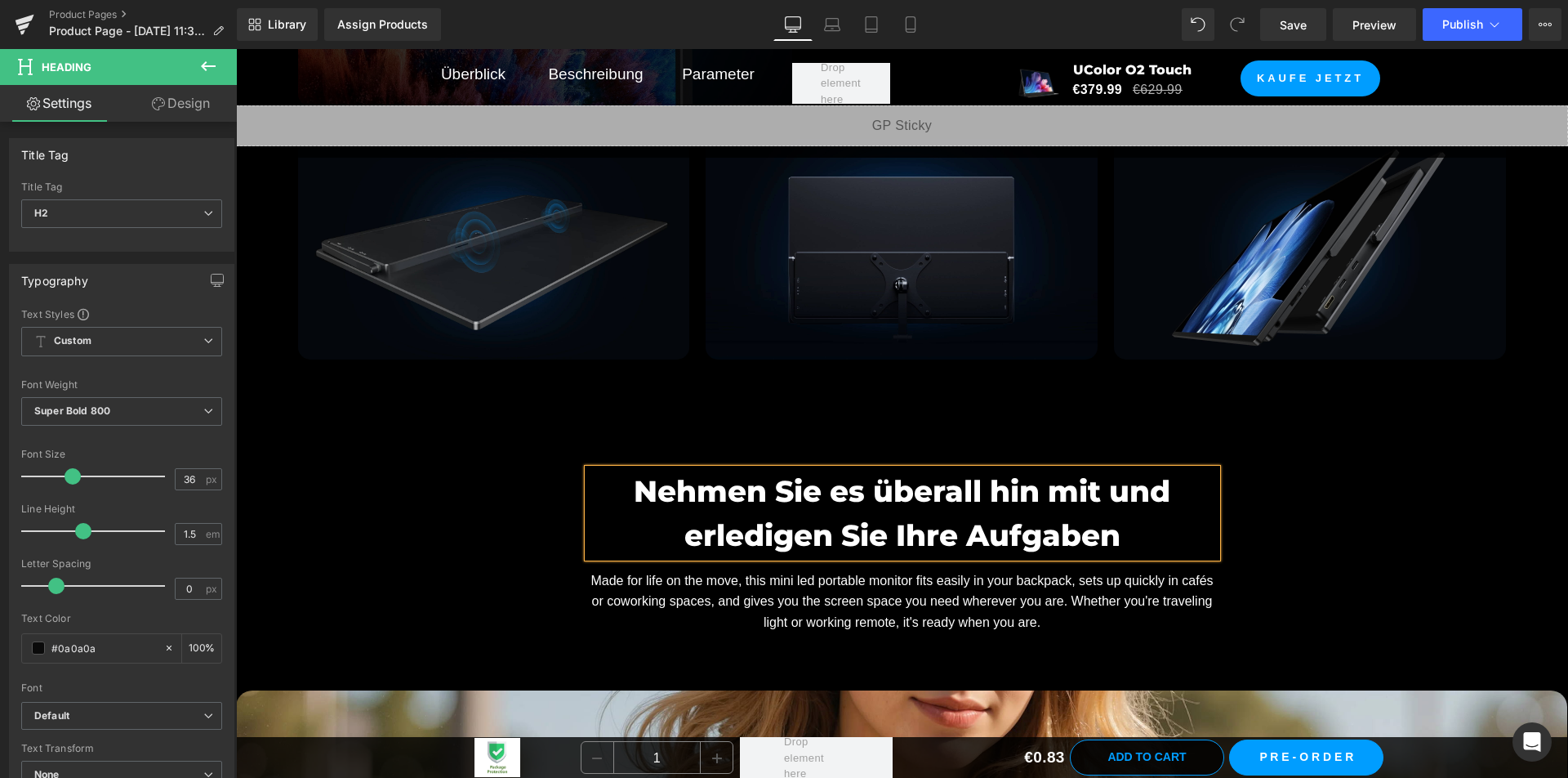
scroll to position [9118, 0]
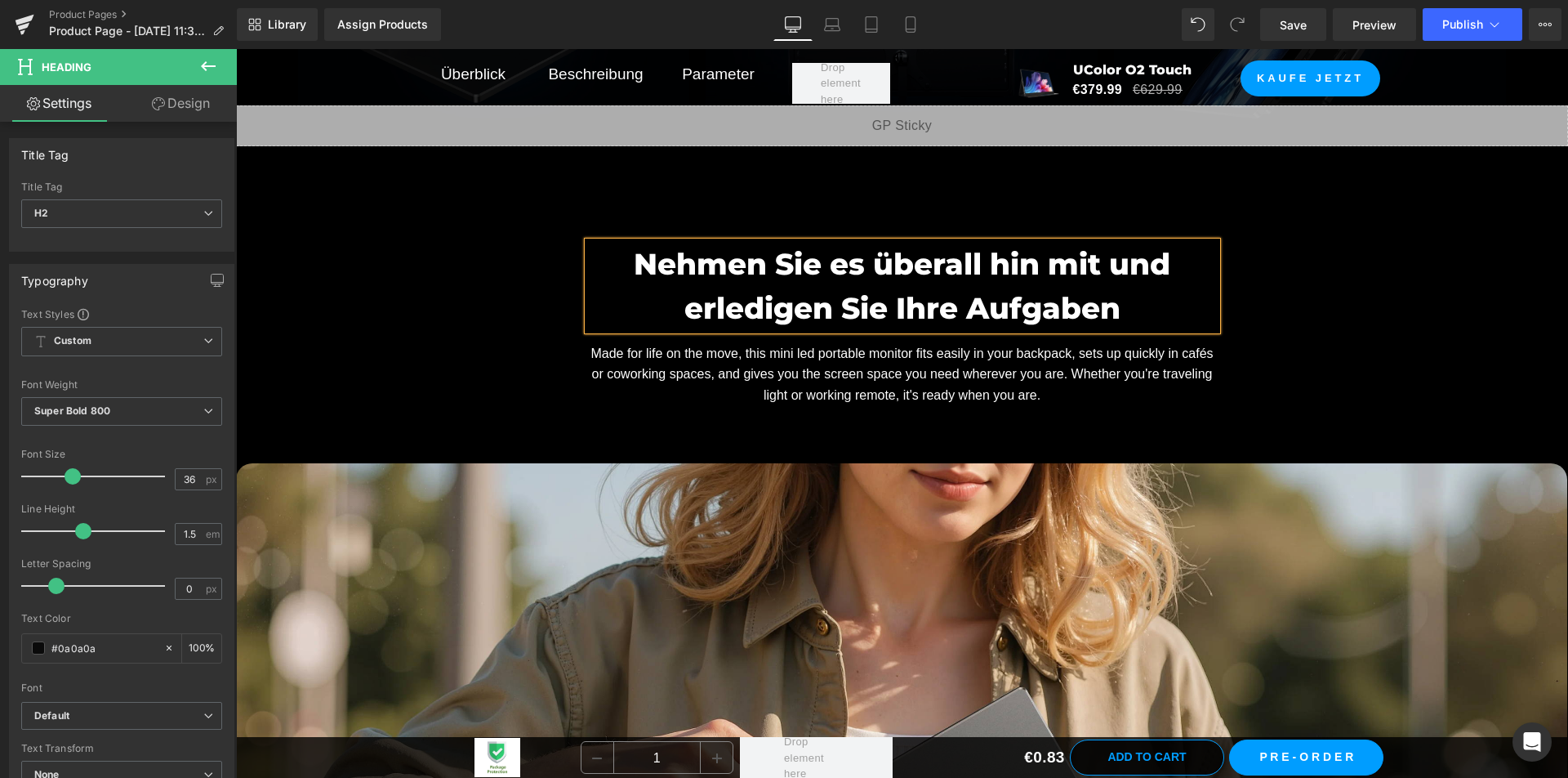
click at [784, 383] on p "Made for life on the move, this mini led portable monitor fits easily in your b…" at bounding box center [902, 375] width 629 height 63
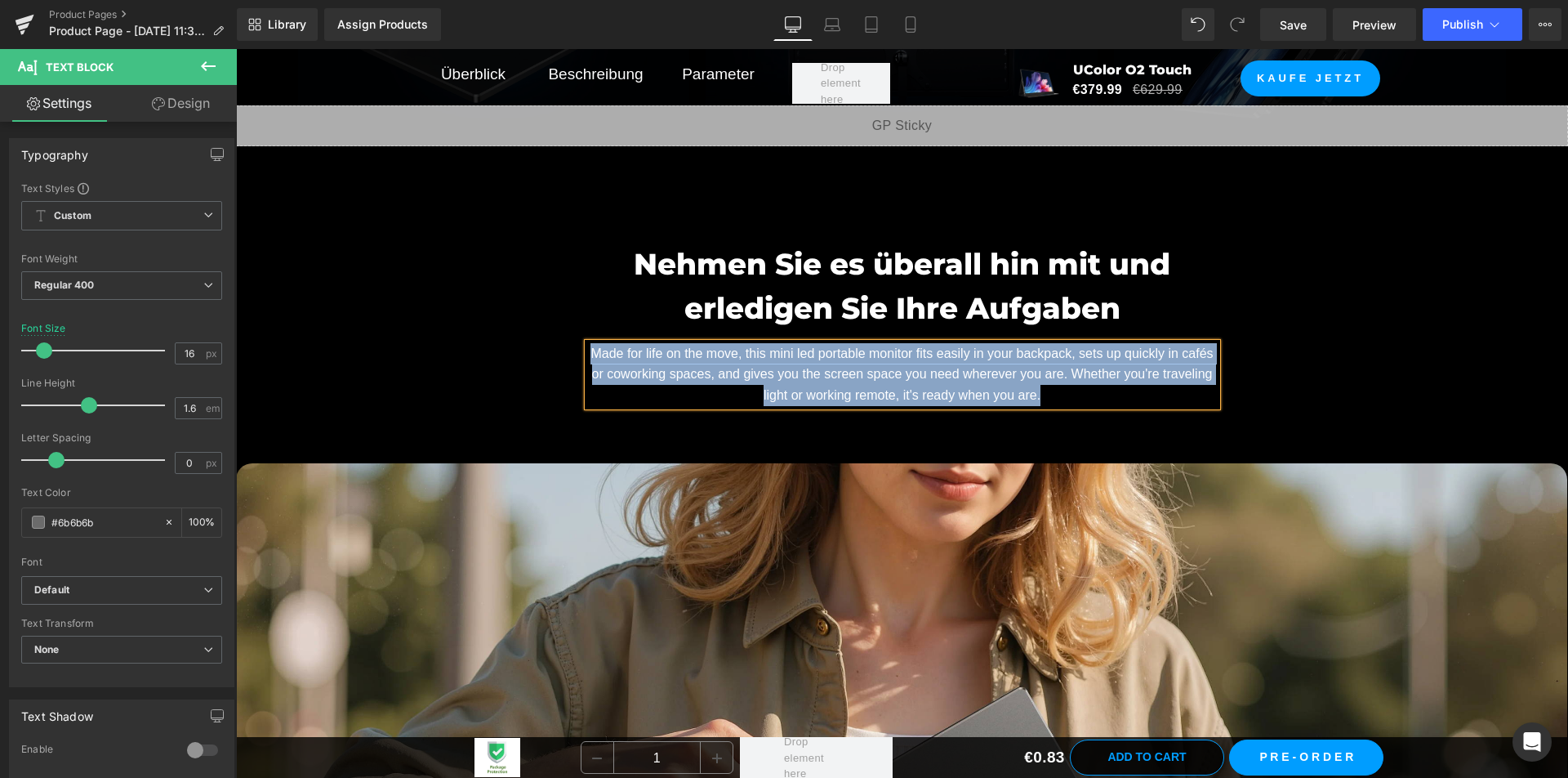
paste div
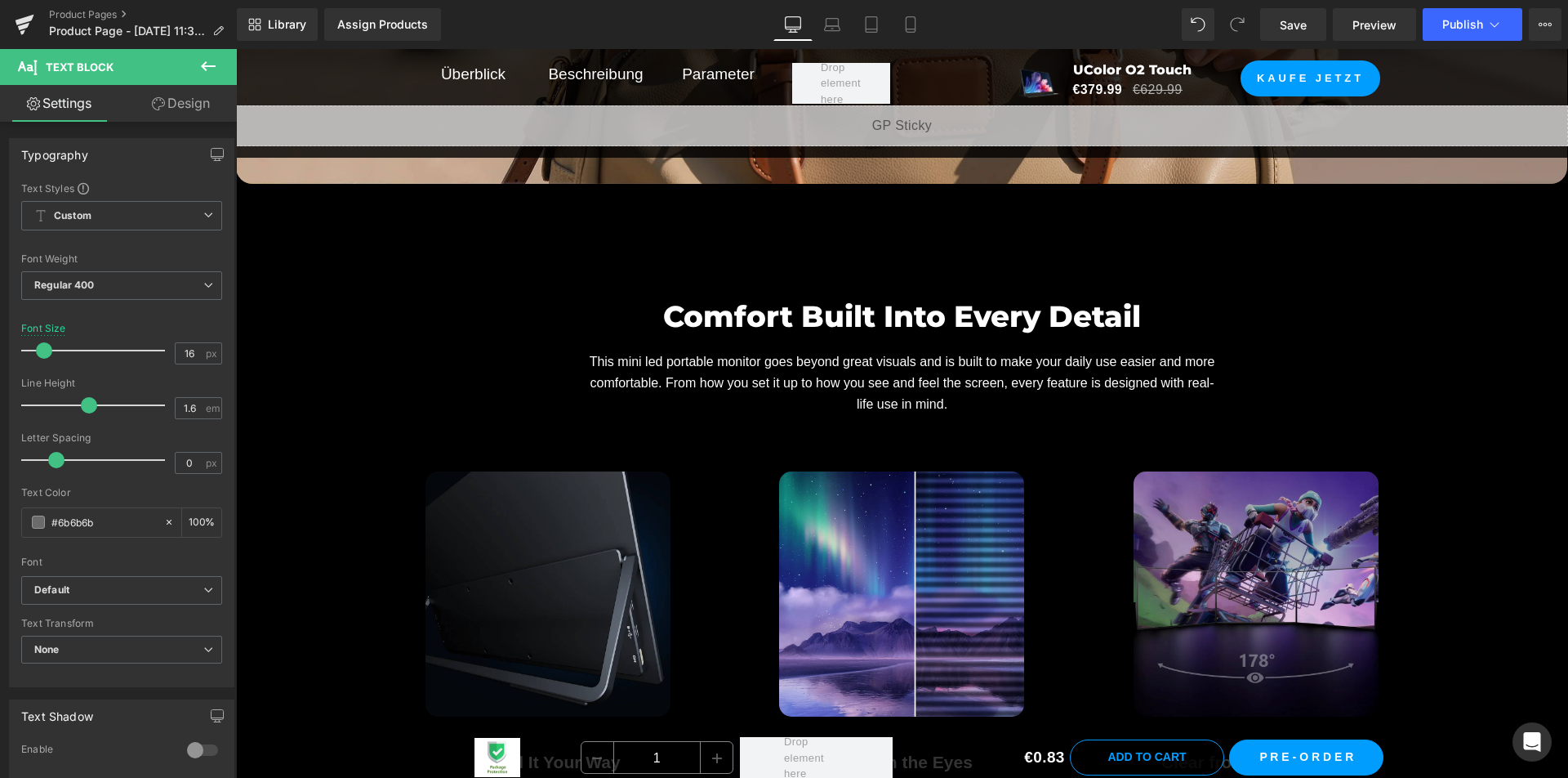
scroll to position [10262, 0]
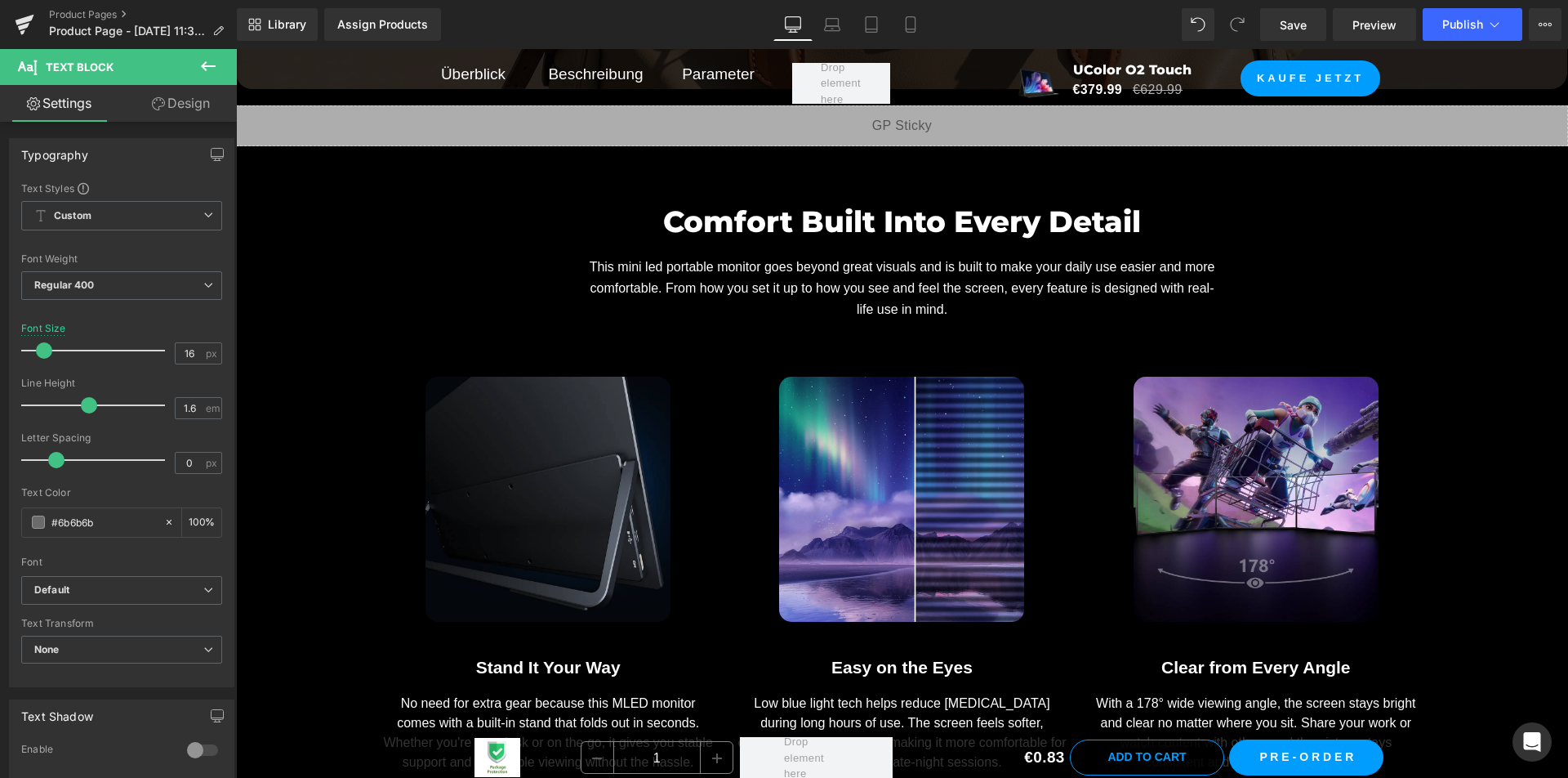
click at [716, 226] on h2 "Comfort Built Into Every Detail" at bounding box center [902, 221] width 629 height 44
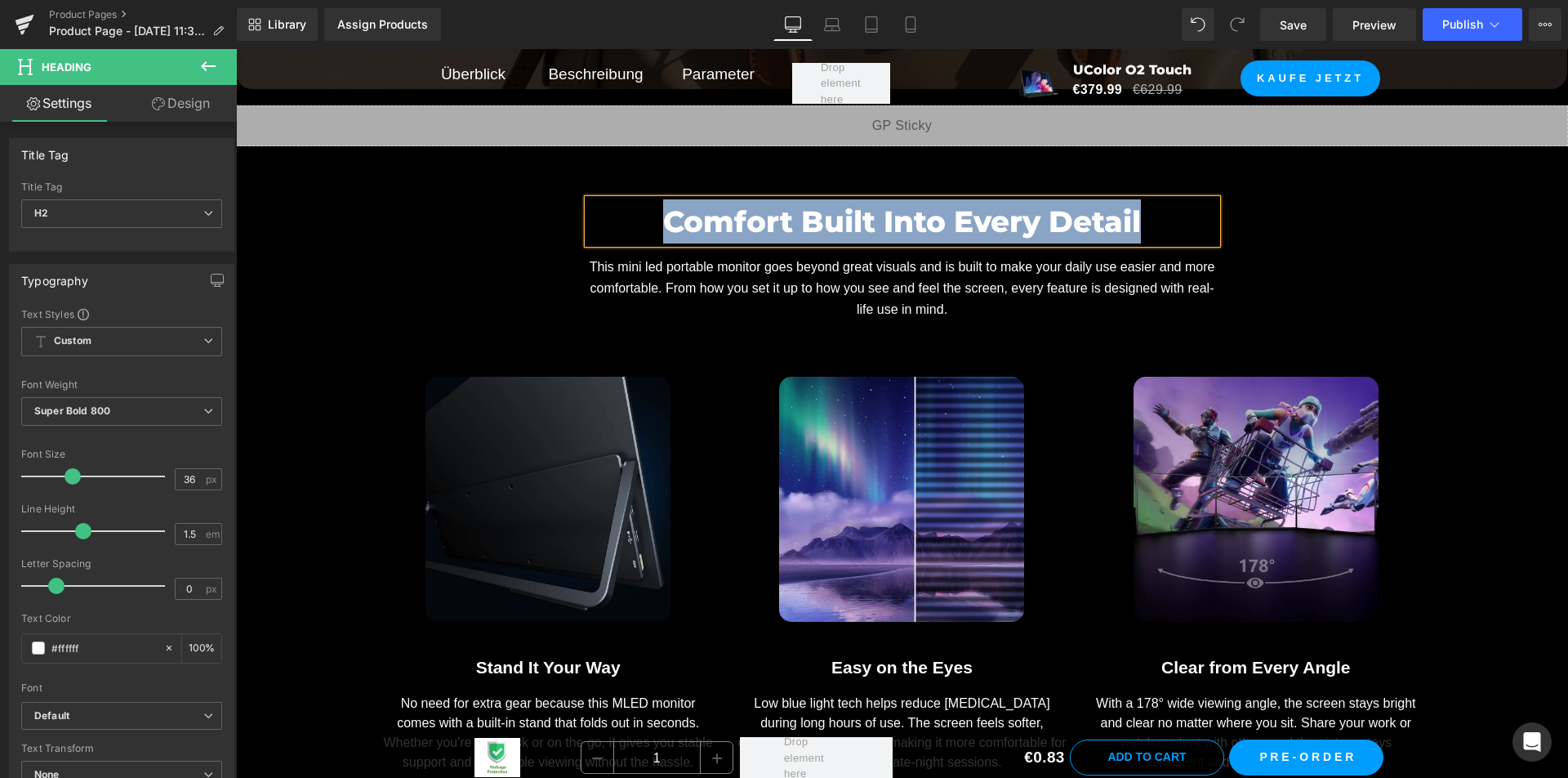
paste div
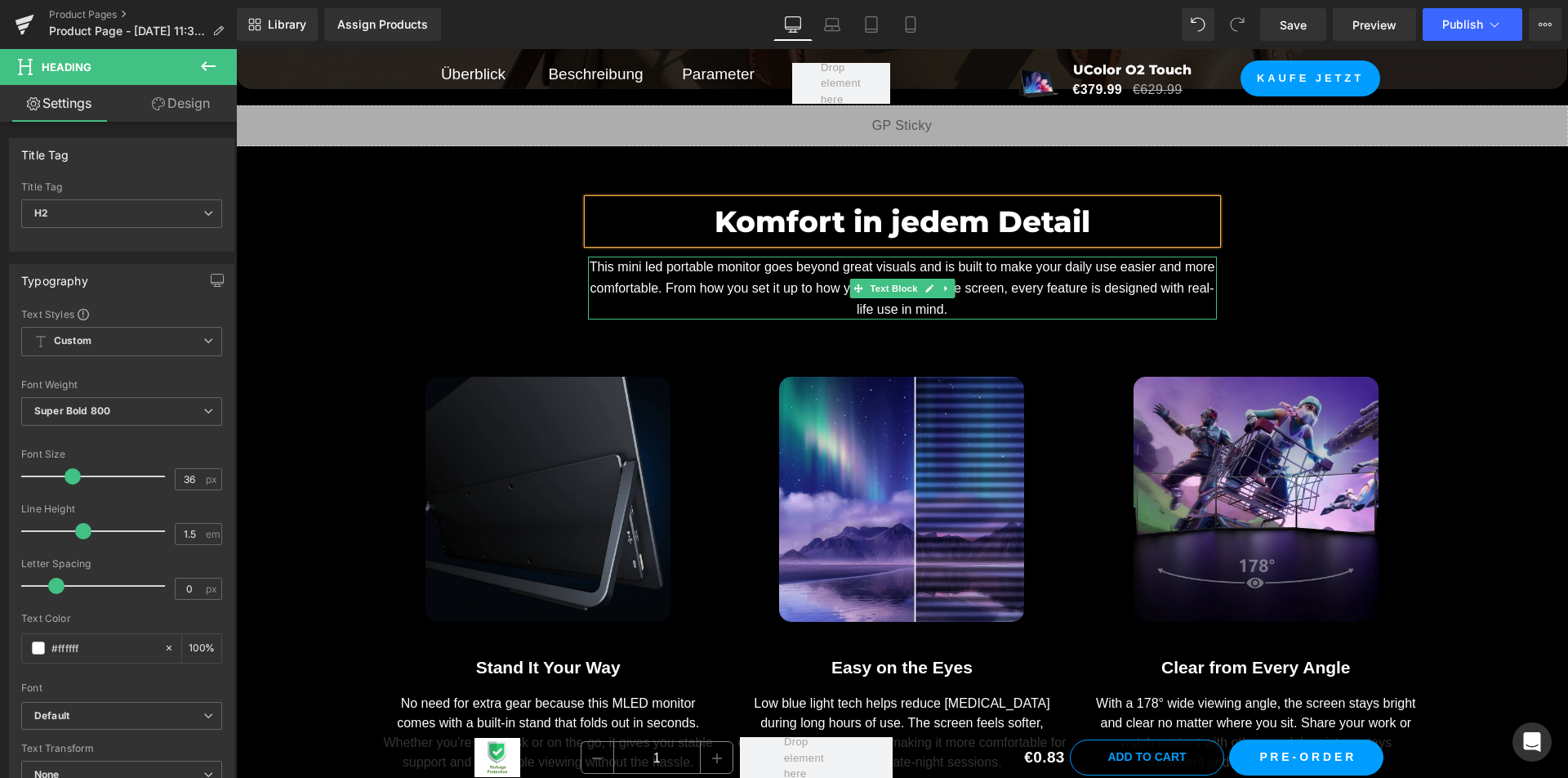
click at [761, 291] on p "This mini led portable monitor goes beyond great visuals and is built to make y…" at bounding box center [902, 288] width 629 height 63
click at [761, 290] on p "This mini led portable monitor goes beyond great visuals and is built to make y…" at bounding box center [902, 288] width 629 height 63
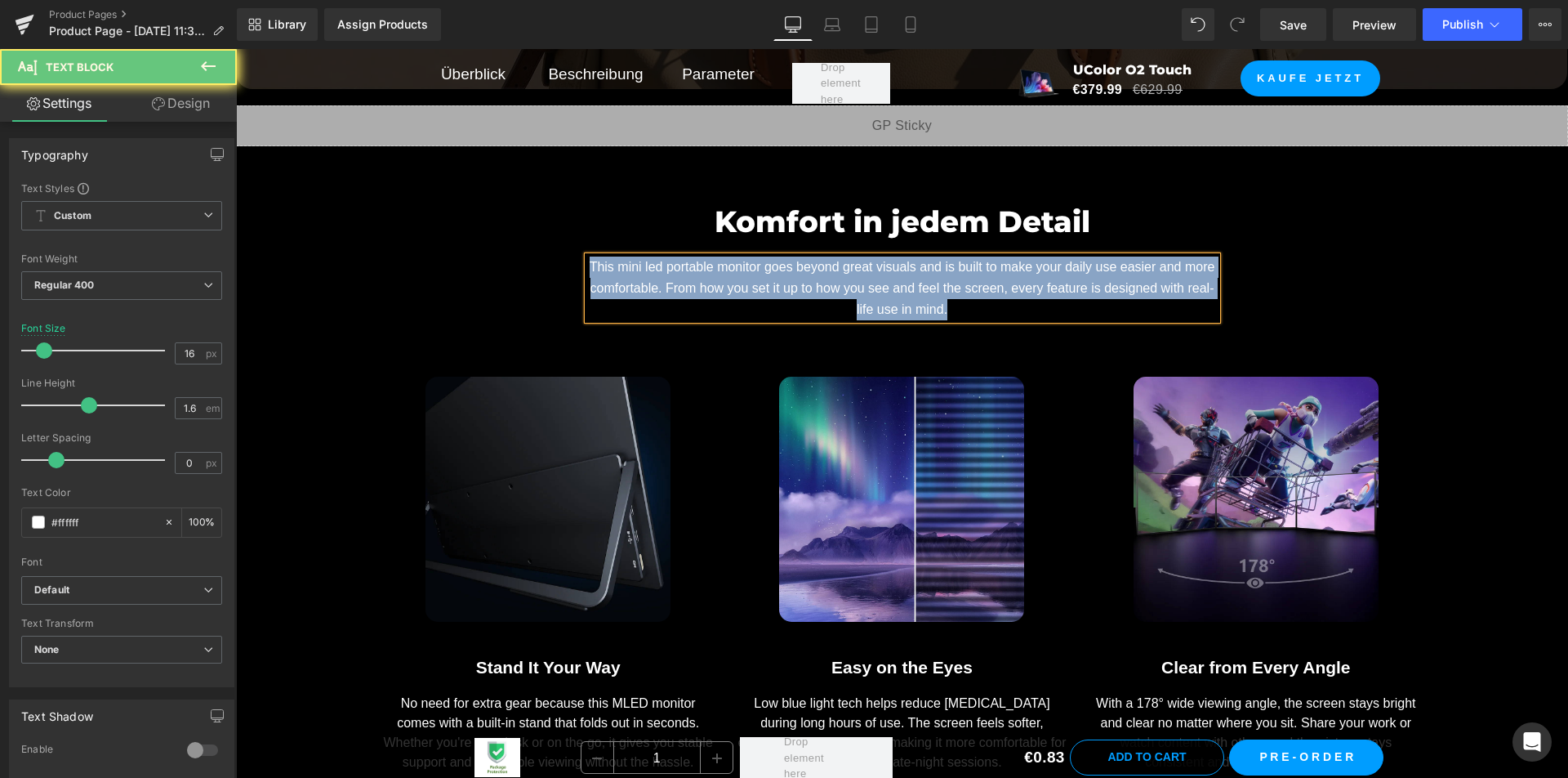
copy p "This mini led portable monitor goes beyond great visuals and is built to make y…"
paste div
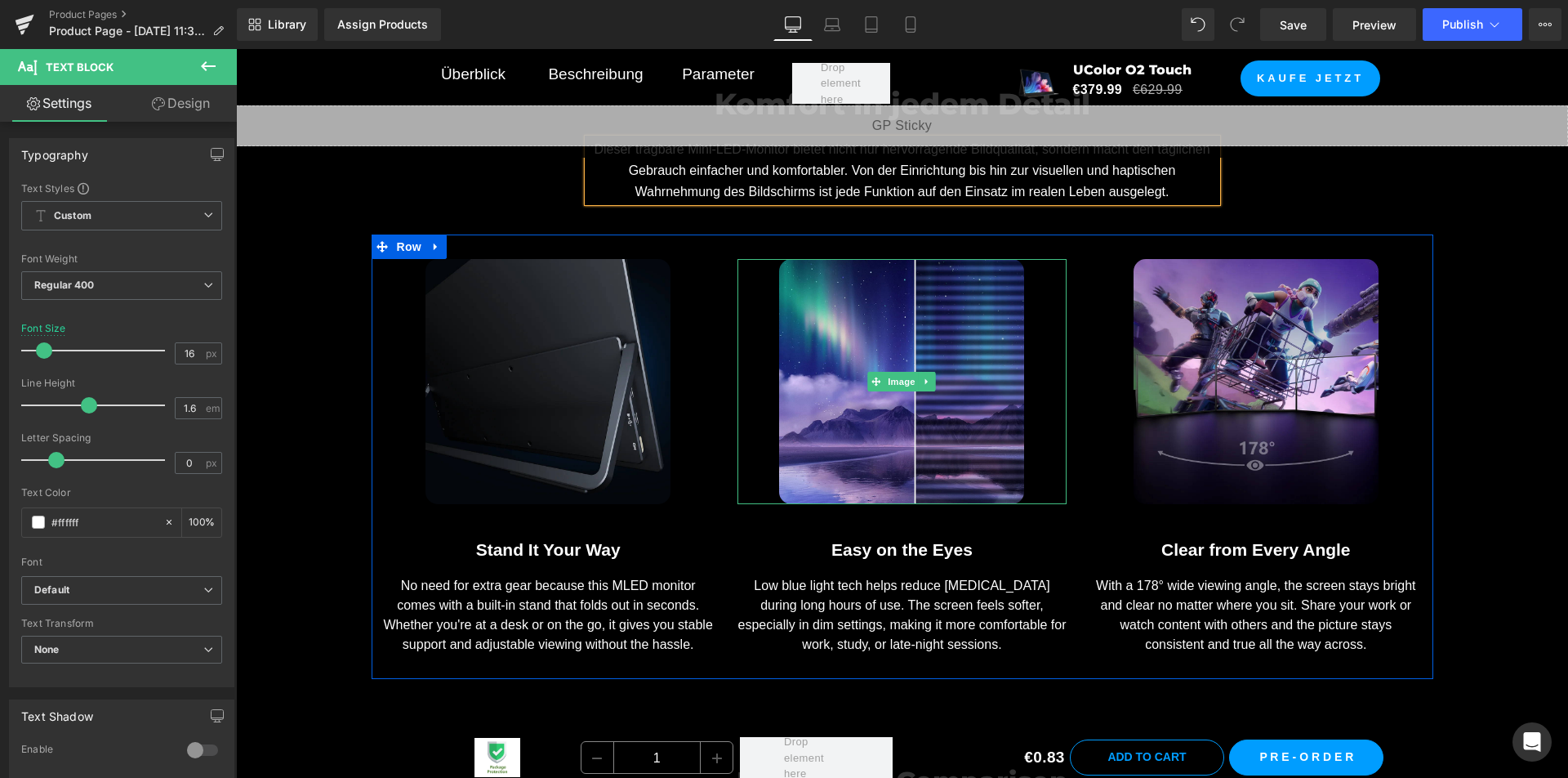
scroll to position [10507, 0]
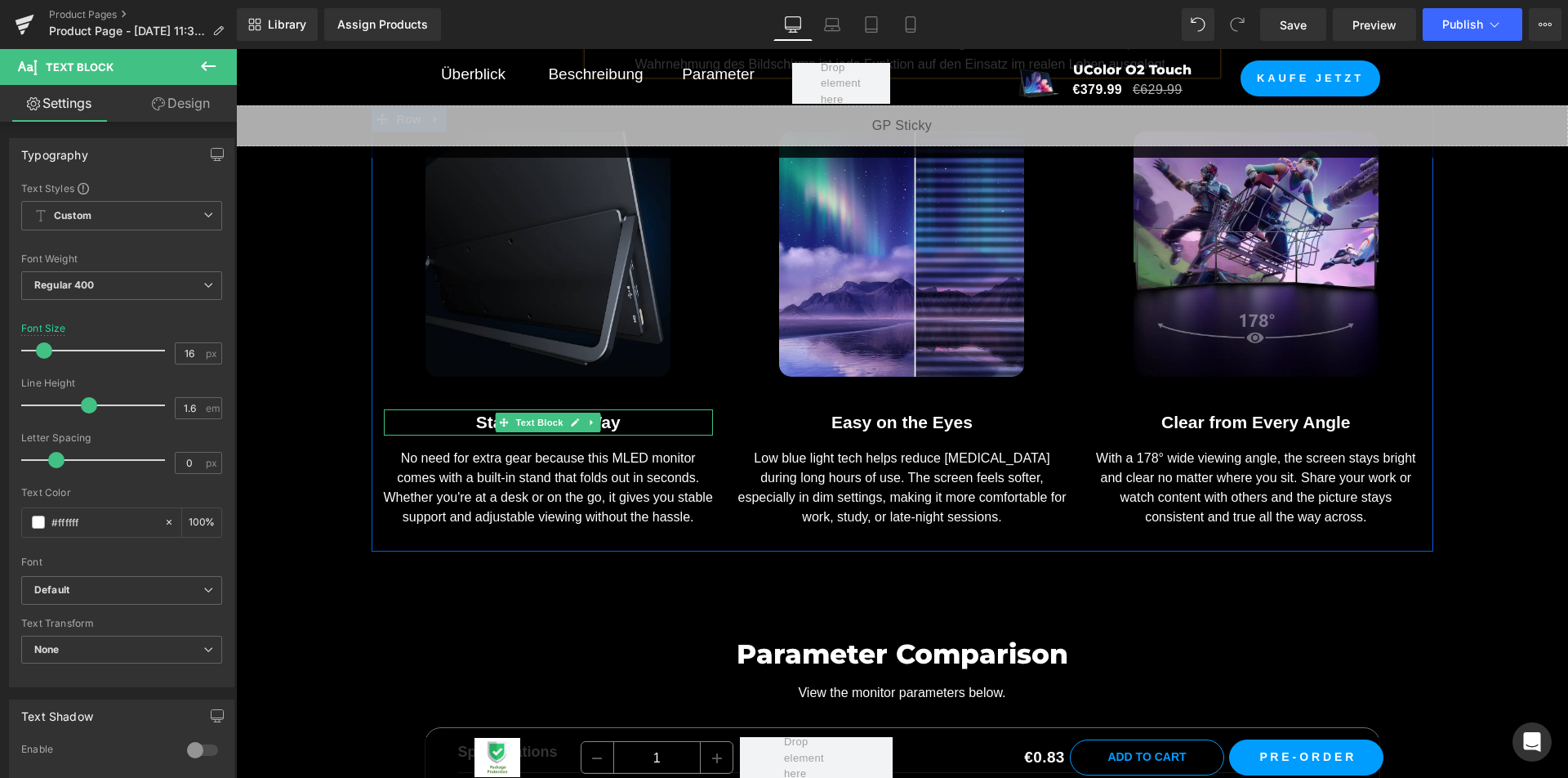
click at [659, 418] on div "Stand It Your Way" at bounding box center [548, 422] width 329 height 26
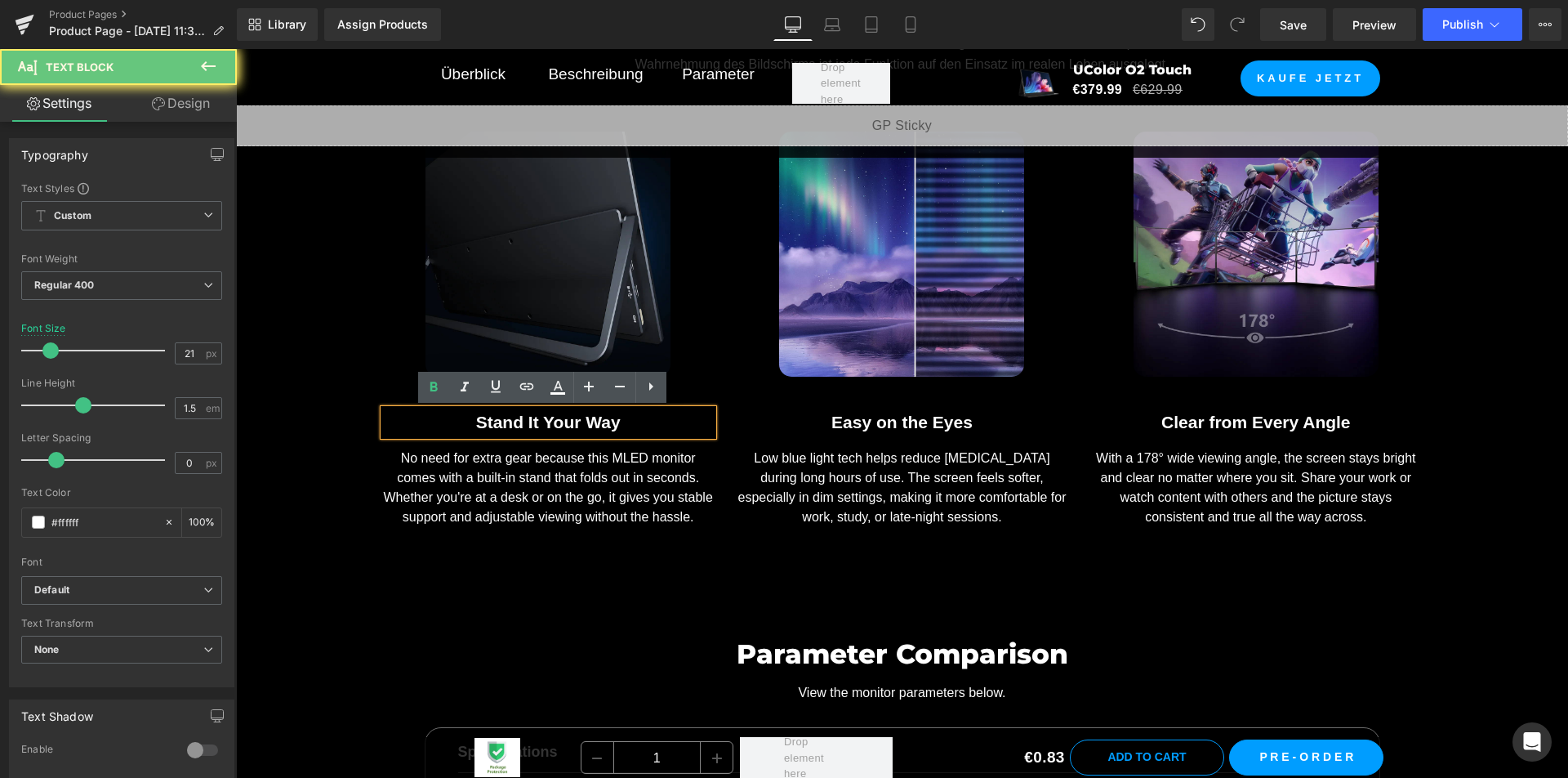
click at [659, 418] on div "Stand It Your Way" at bounding box center [548, 422] width 329 height 26
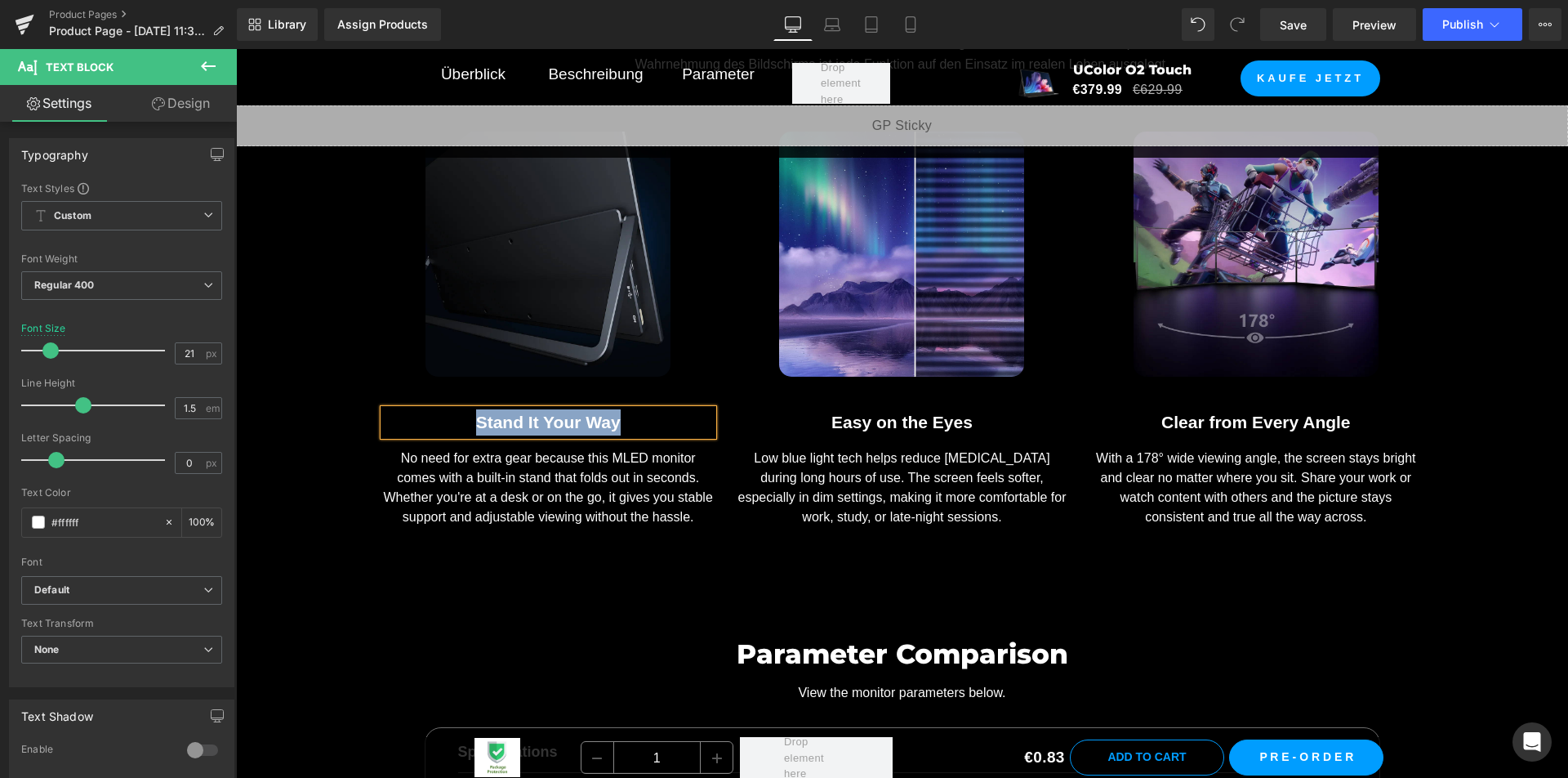
paste div
click at [653, 511] on div "No need for extra gear because this MLED monitor comes with a built-in stand th…" at bounding box center [548, 481] width 329 height 91
click at [653, 509] on div "No need for extra gear because this MLED monitor comes with a built-in stand th…" at bounding box center [548, 481] width 329 height 91
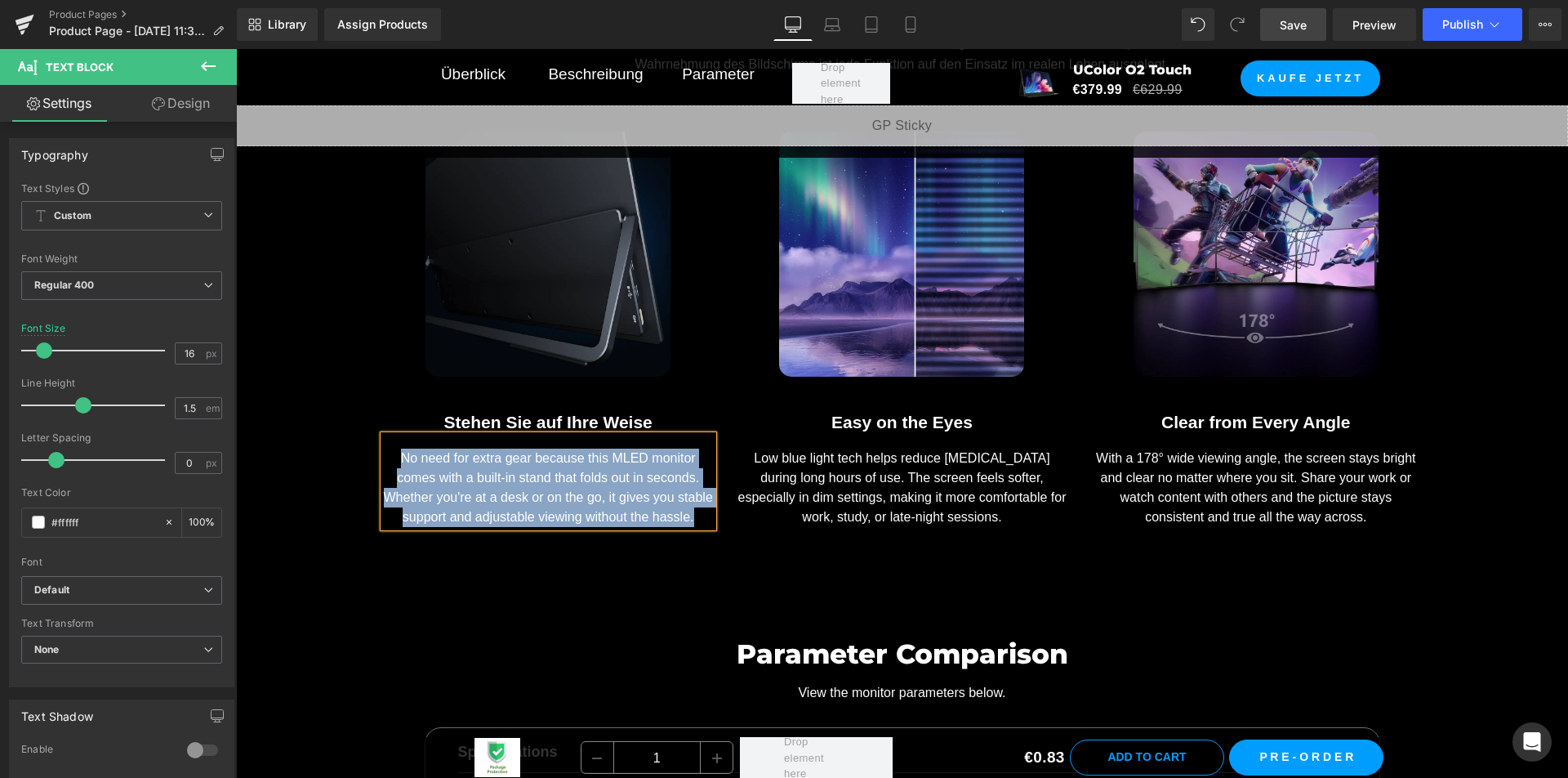
paste div
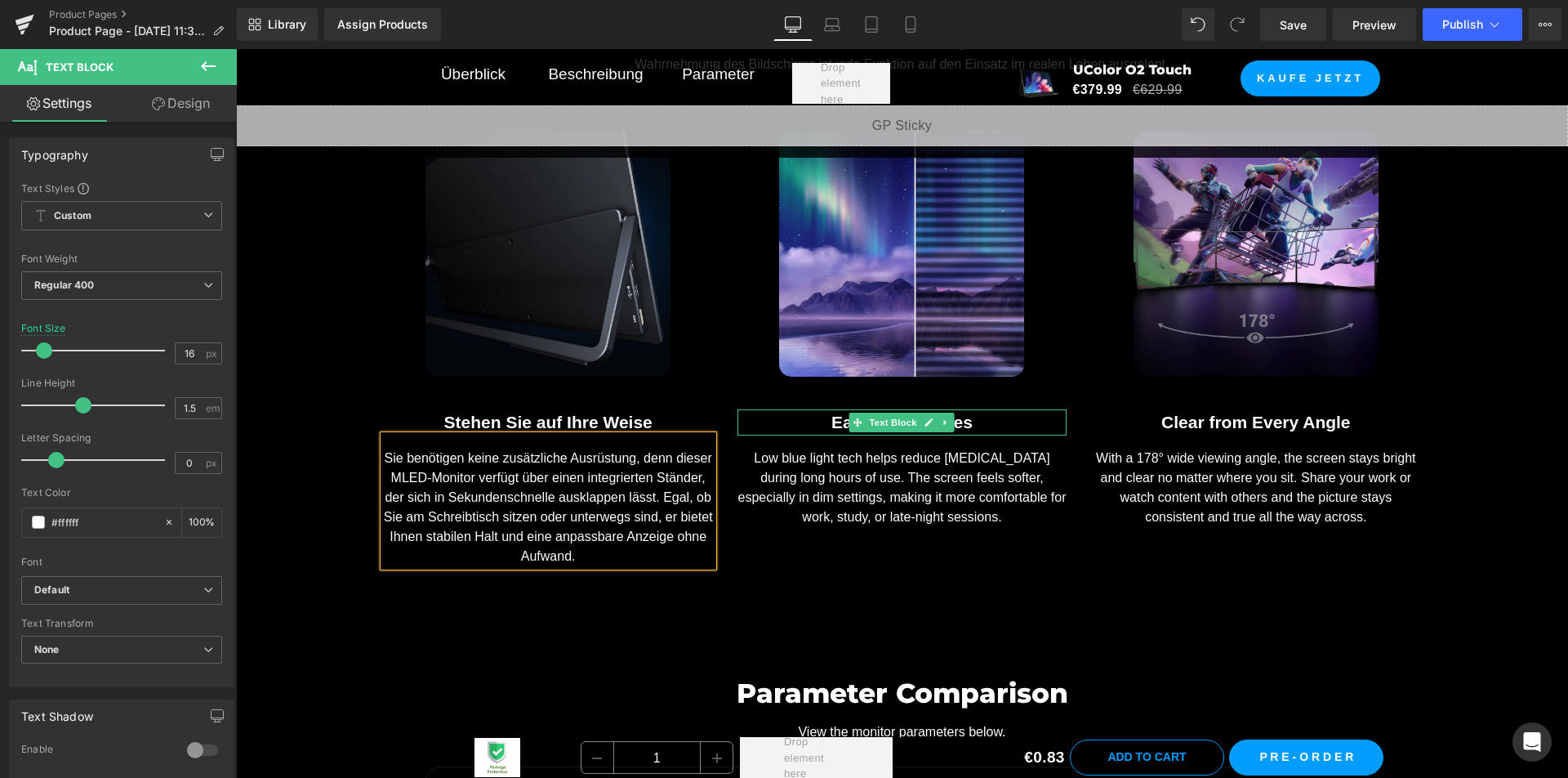
click at [1009, 423] on div "Easy on the Eyes" at bounding box center [902, 422] width 329 height 26
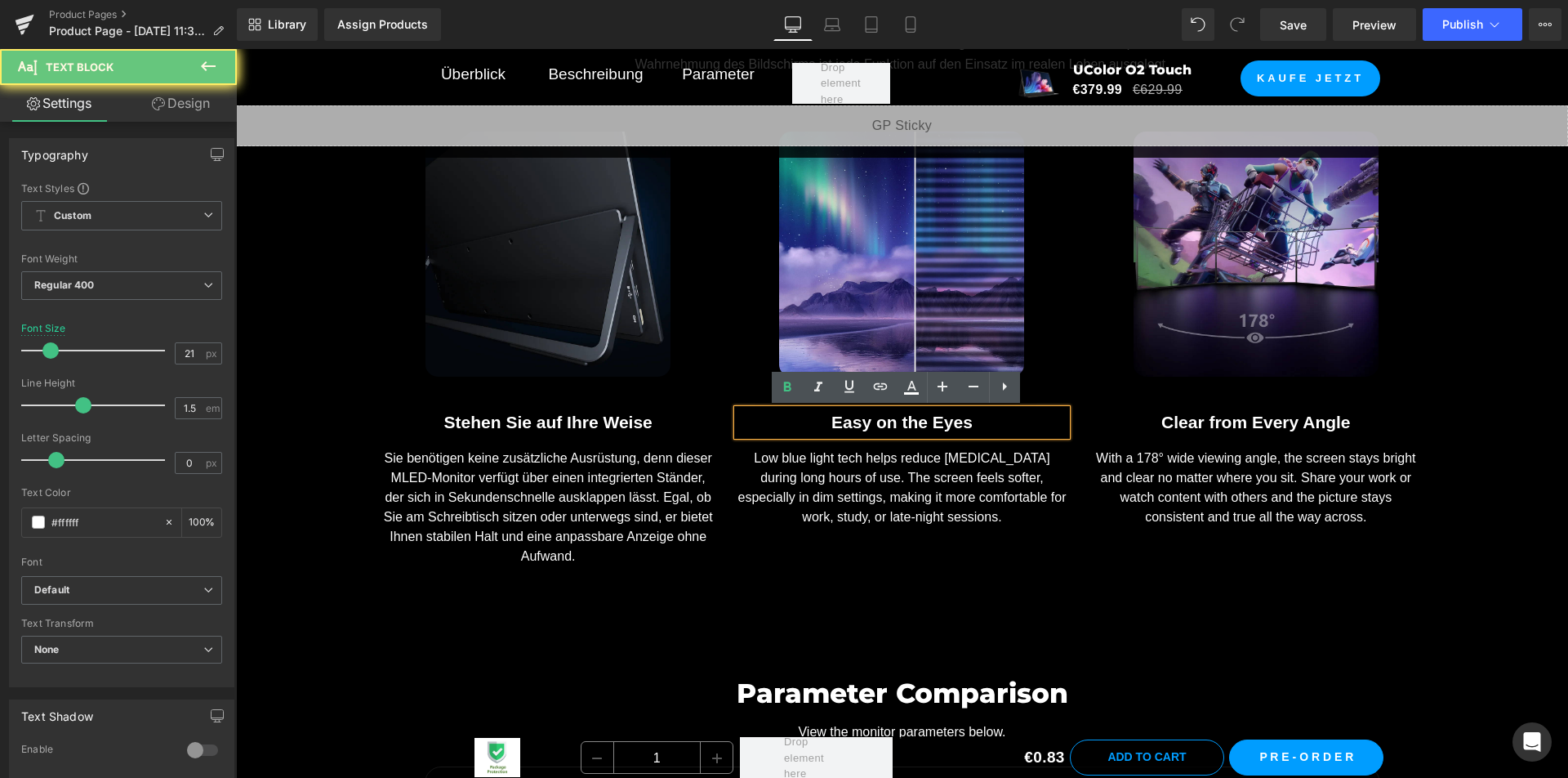
click at [1010, 423] on div "Easy on the Eyes" at bounding box center [902, 422] width 329 height 26
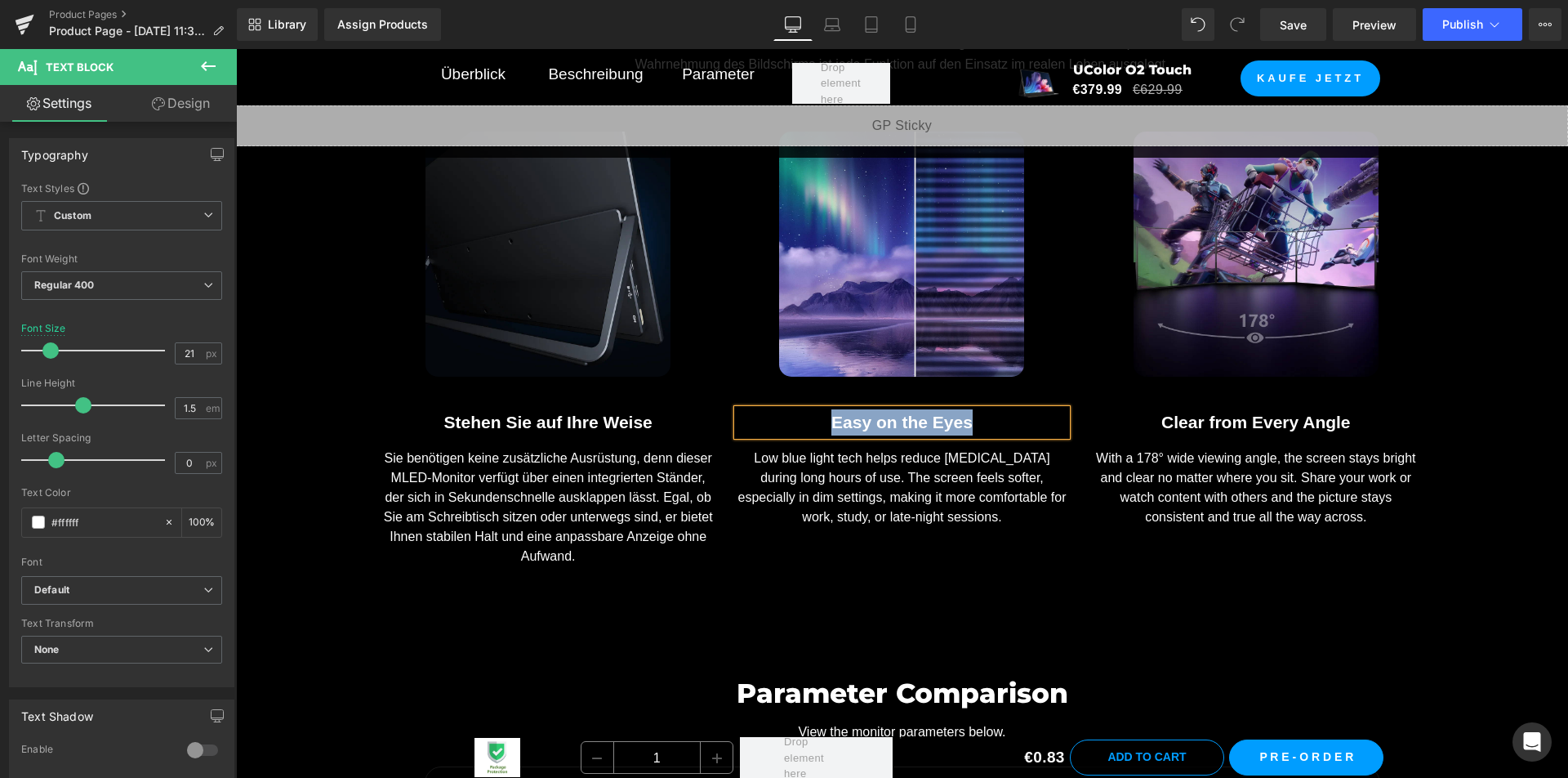
paste div
click at [967, 505] on div "Low blue light tech helps reduce [MEDICAL_DATA] during long hours of use. The s…" at bounding box center [902, 481] width 329 height 91
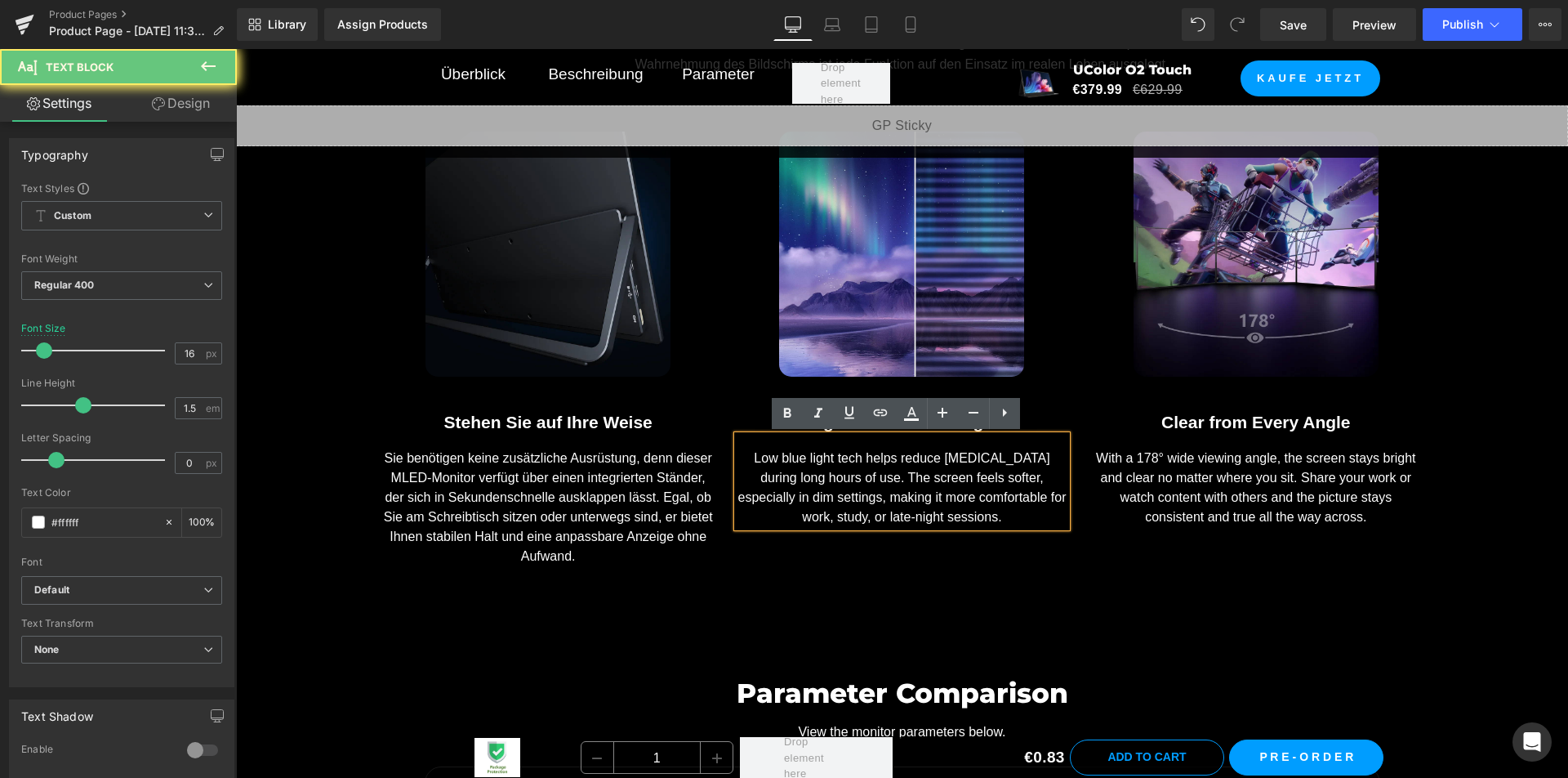
click at [967, 505] on div "Low blue light tech helps reduce [MEDICAL_DATA] during long hours of use. The s…" at bounding box center [902, 481] width 329 height 91
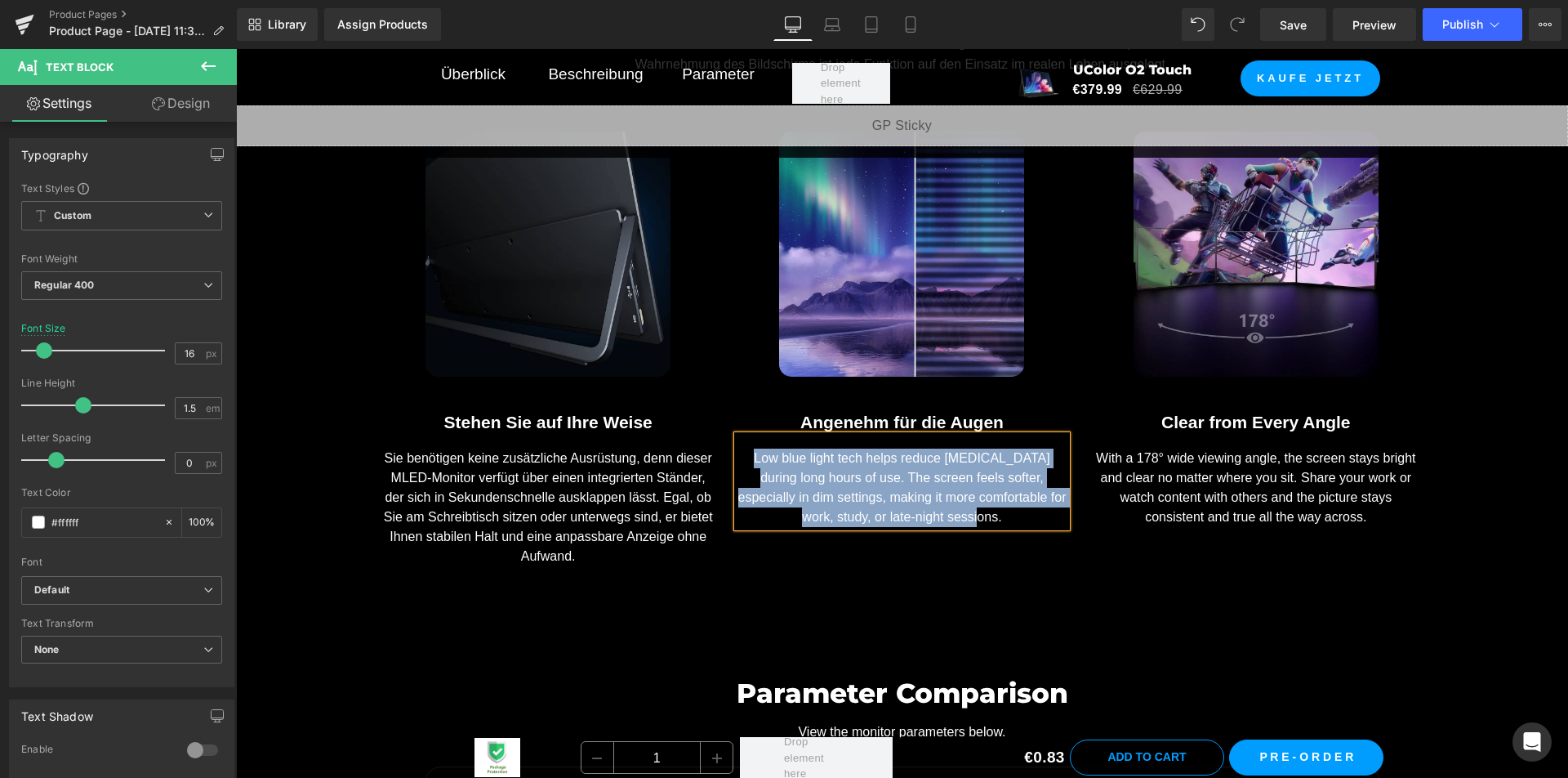
paste div
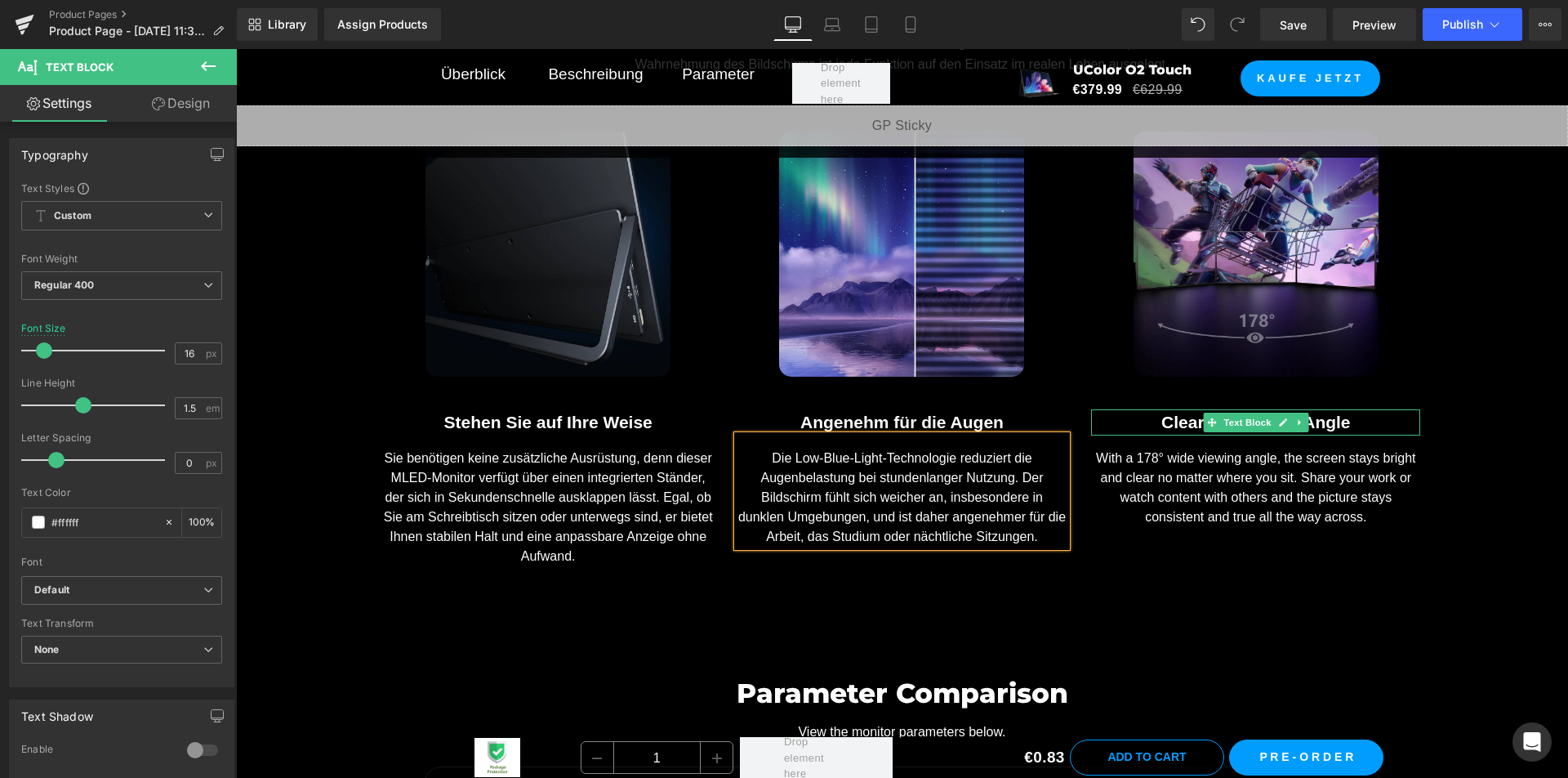
click at [1153, 420] on div "Clear from Every Angle" at bounding box center [1255, 422] width 329 height 26
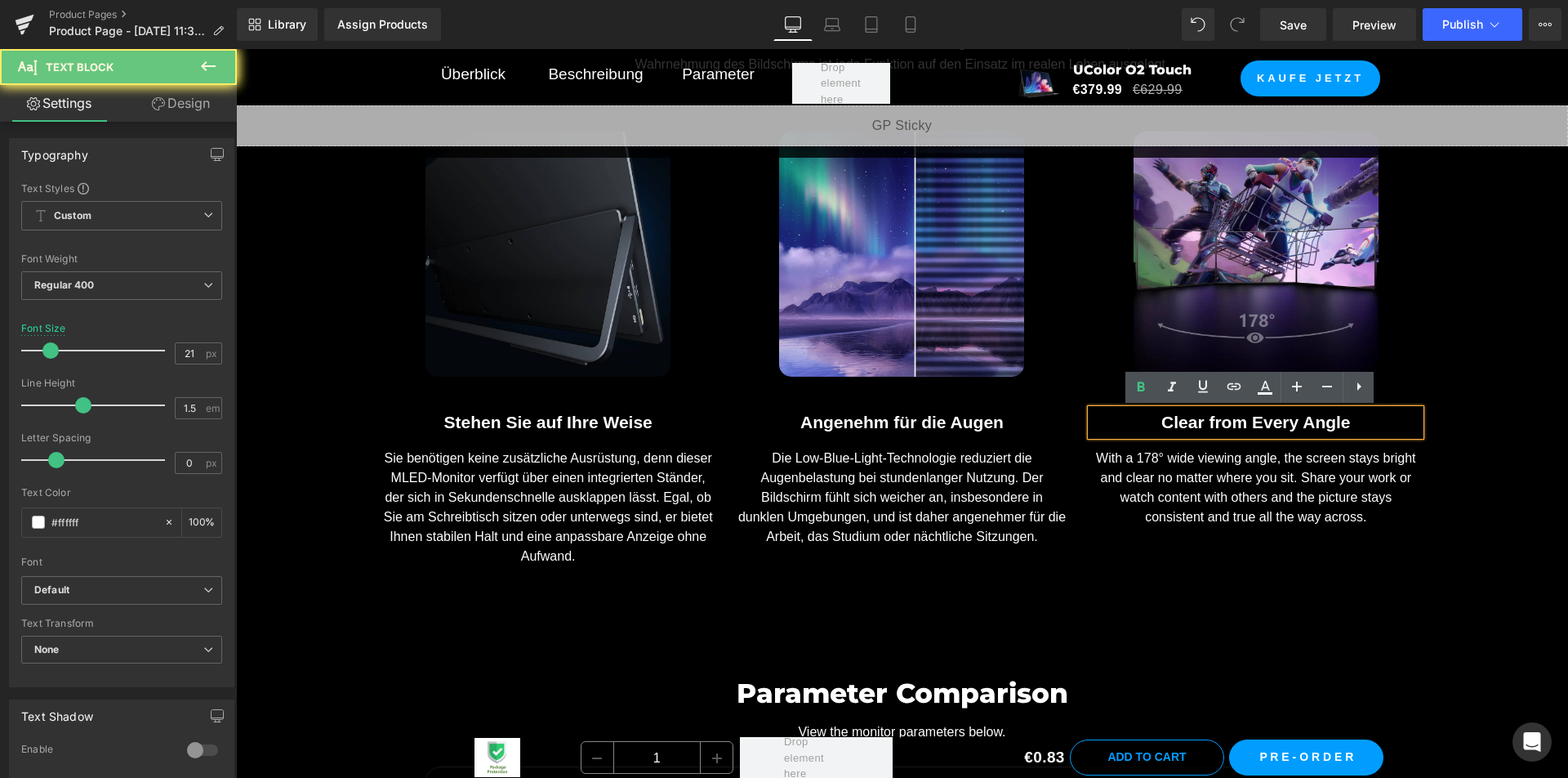
click at [1152, 420] on div "Clear from Every Angle" at bounding box center [1255, 422] width 329 height 26
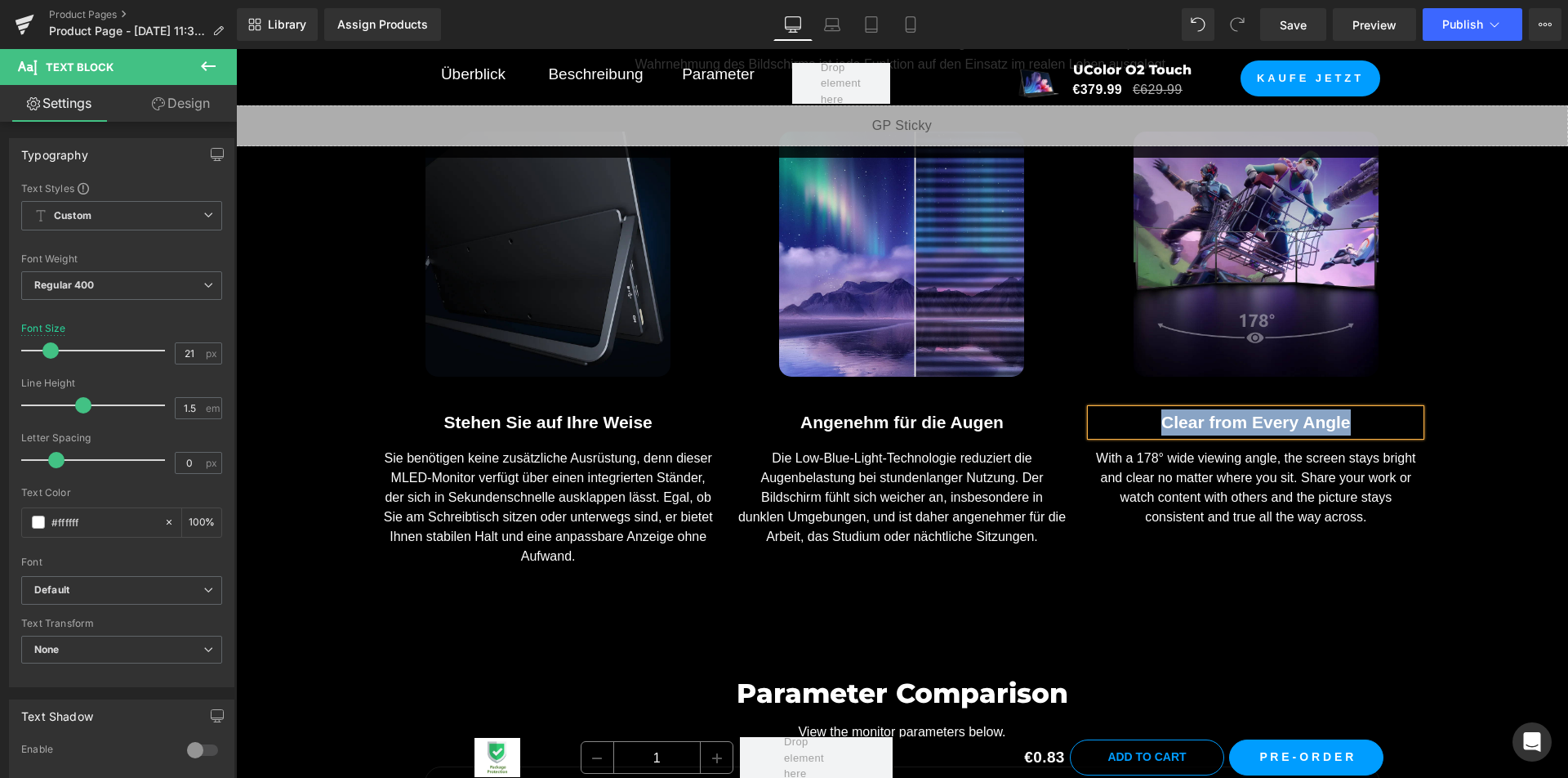
paste div
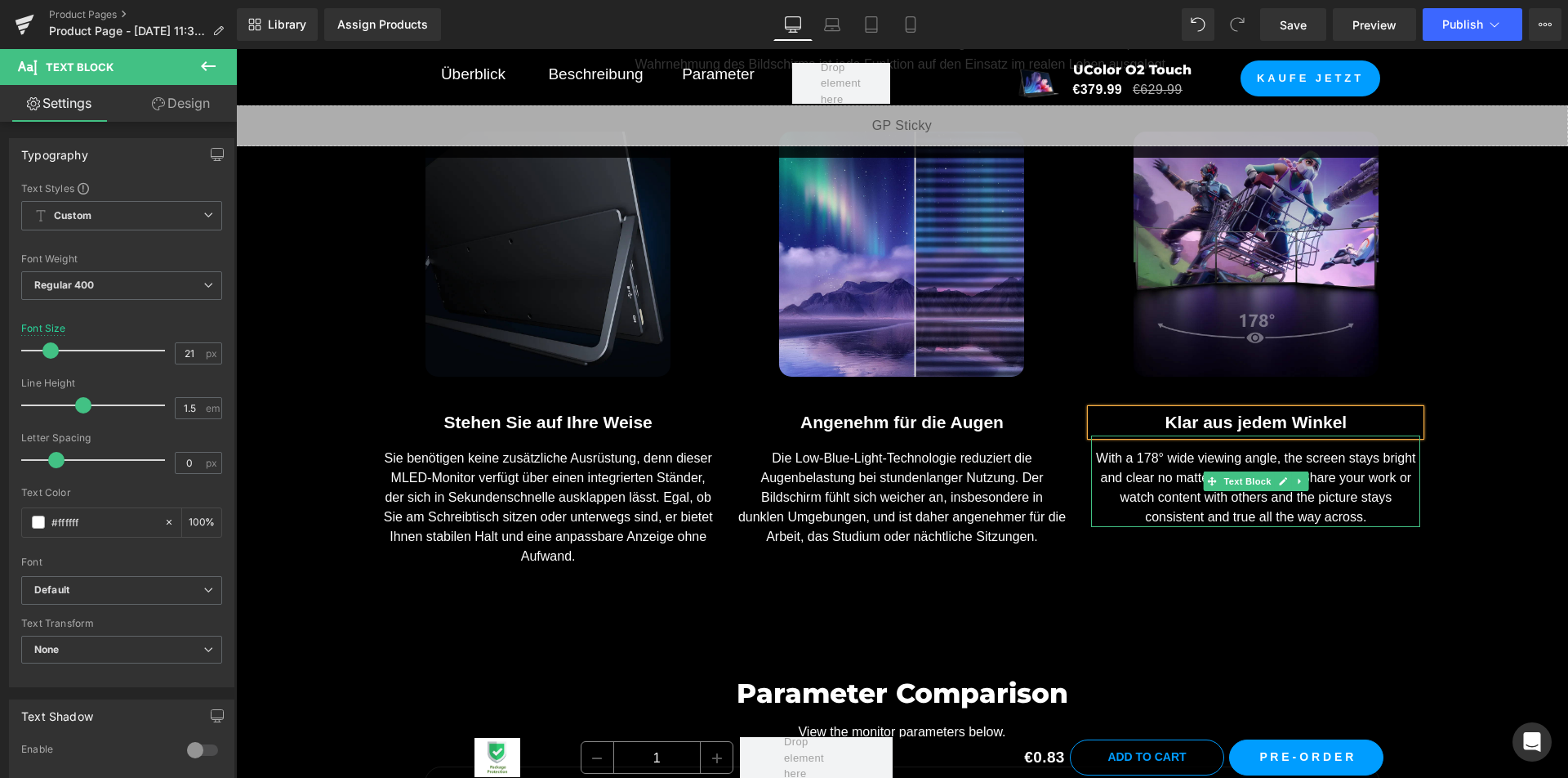
click at [1143, 478] on div "With a 178° wide viewing angle, the screen stays bright and clear no matter whe…" at bounding box center [1255, 481] width 329 height 91
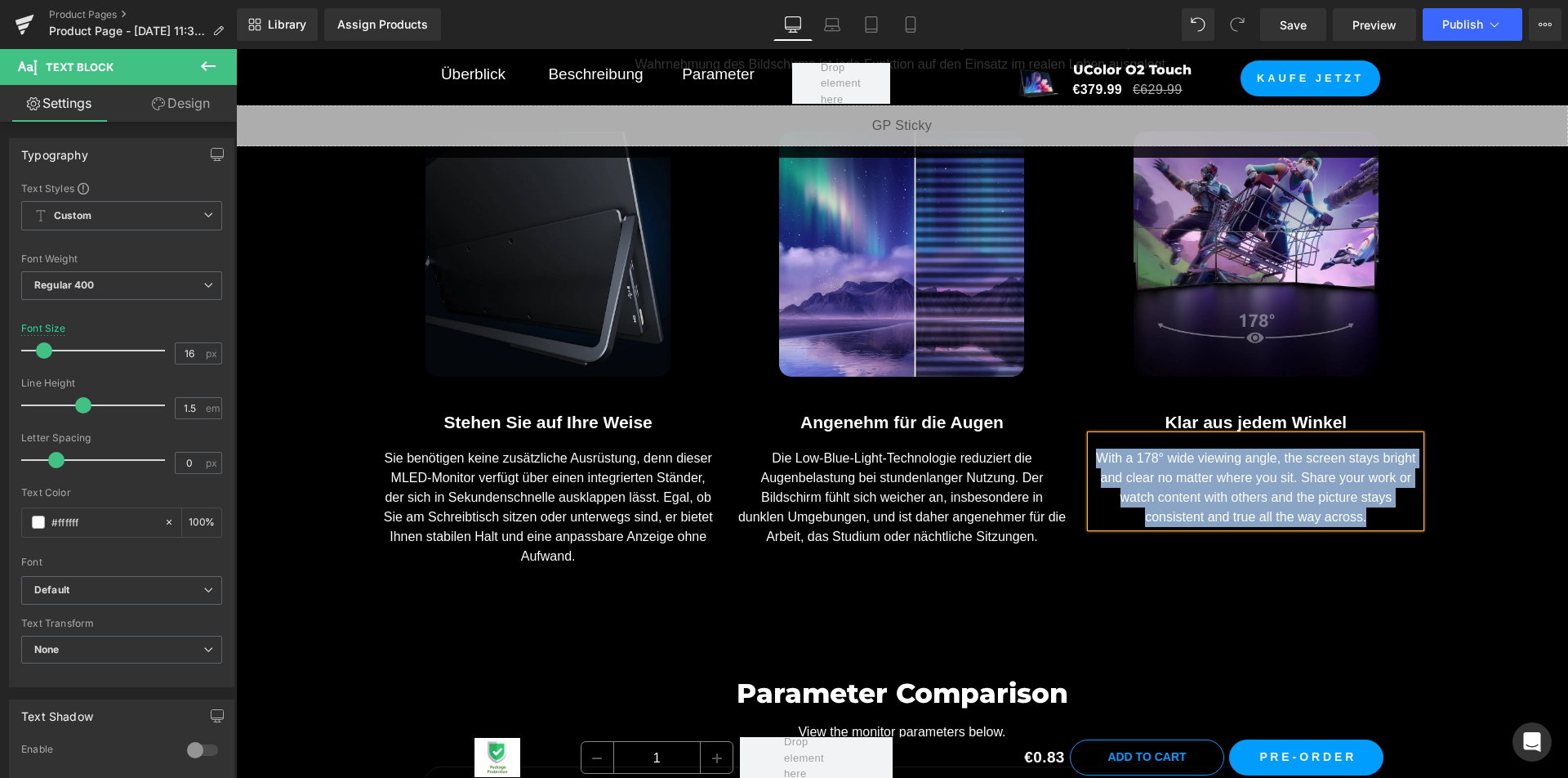
paste div
